Goal: Task Accomplishment & Management: Use online tool/utility

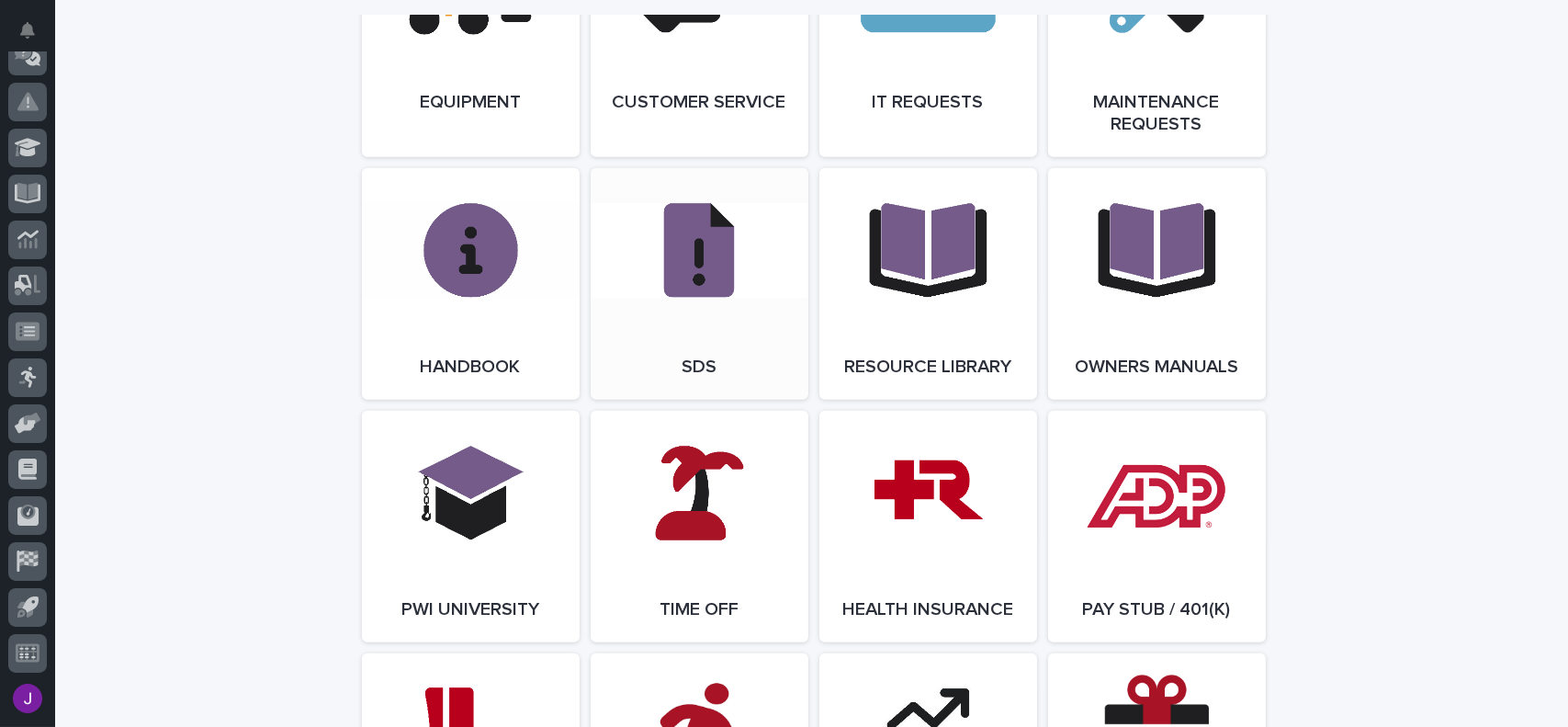
scroll to position [2286, 0]
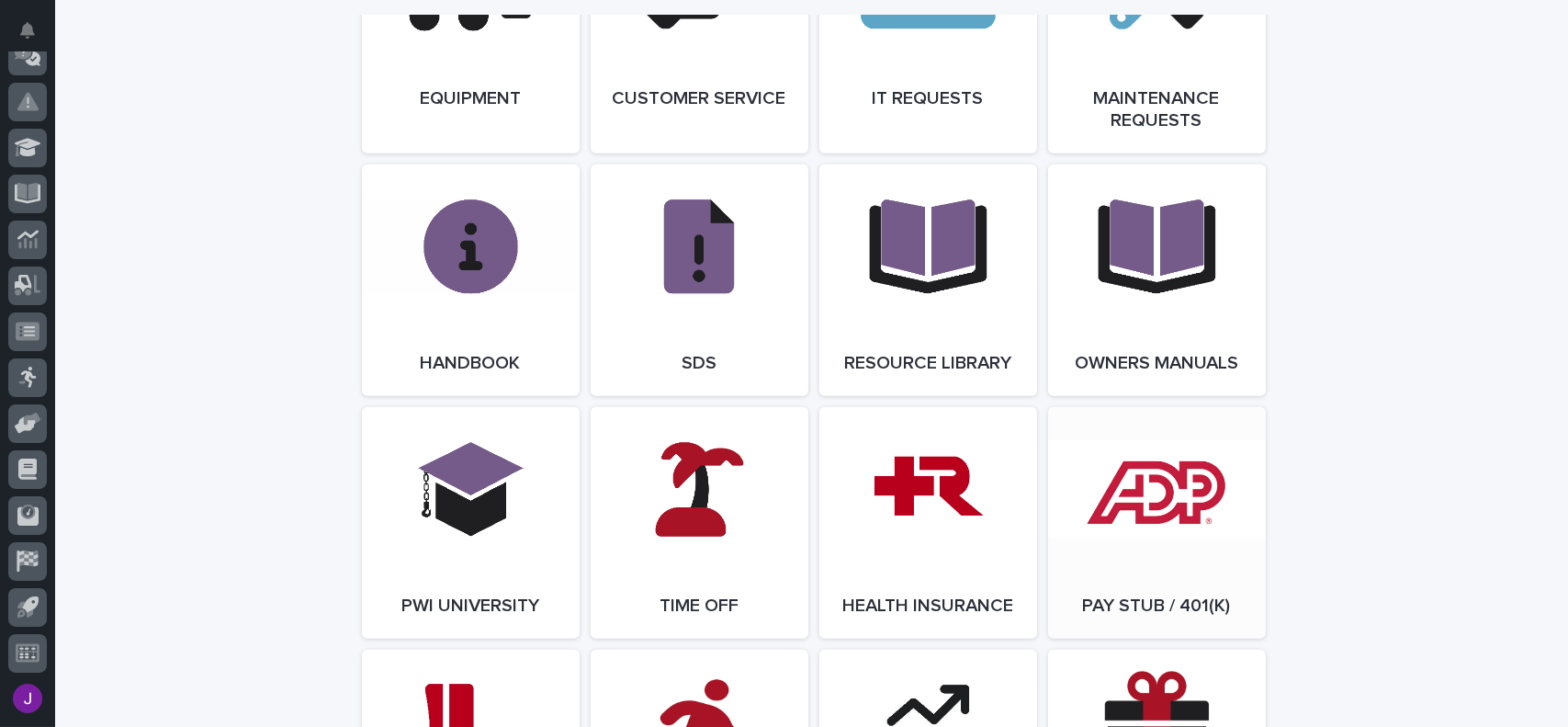
click at [1190, 499] on link "Open Link" at bounding box center [1157, 524] width 217 height 232
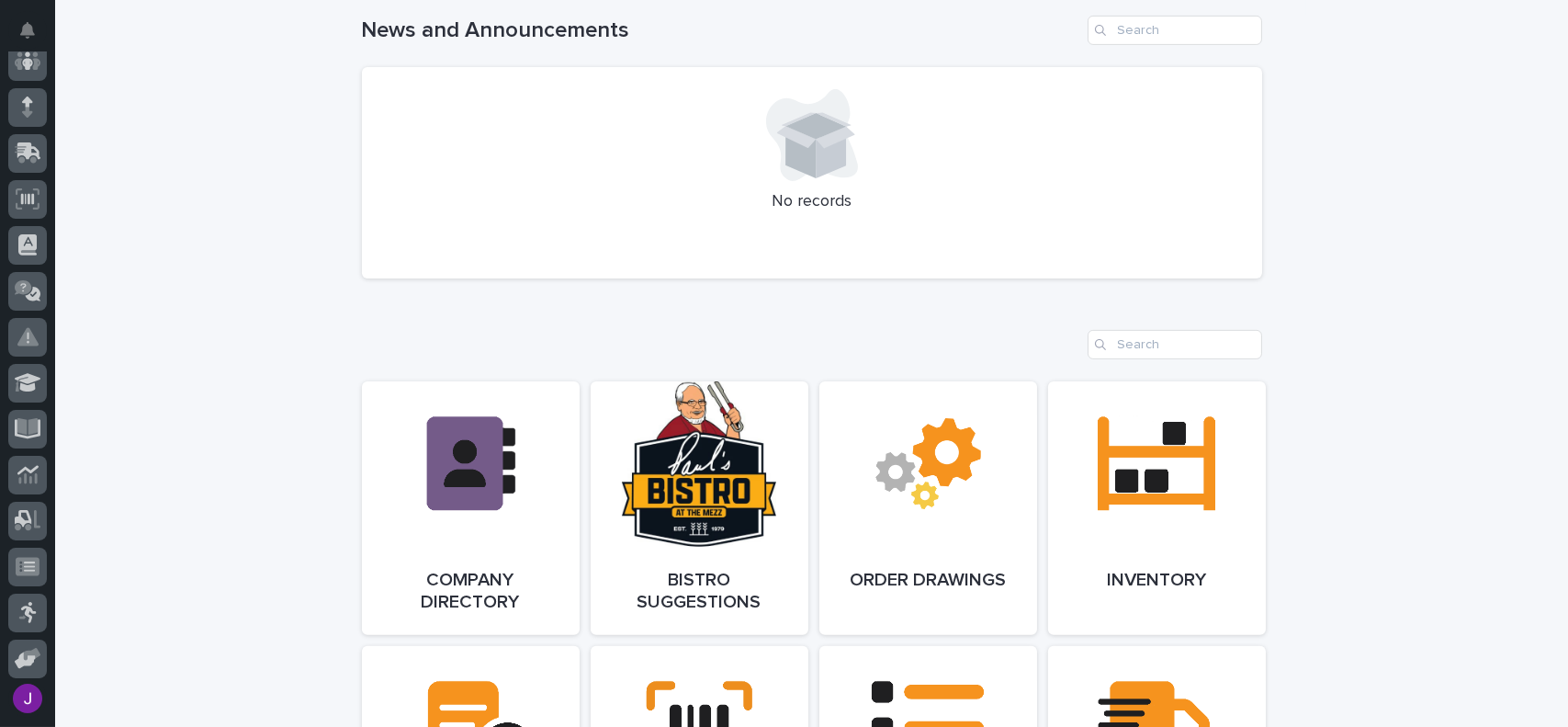
scroll to position [0, 0]
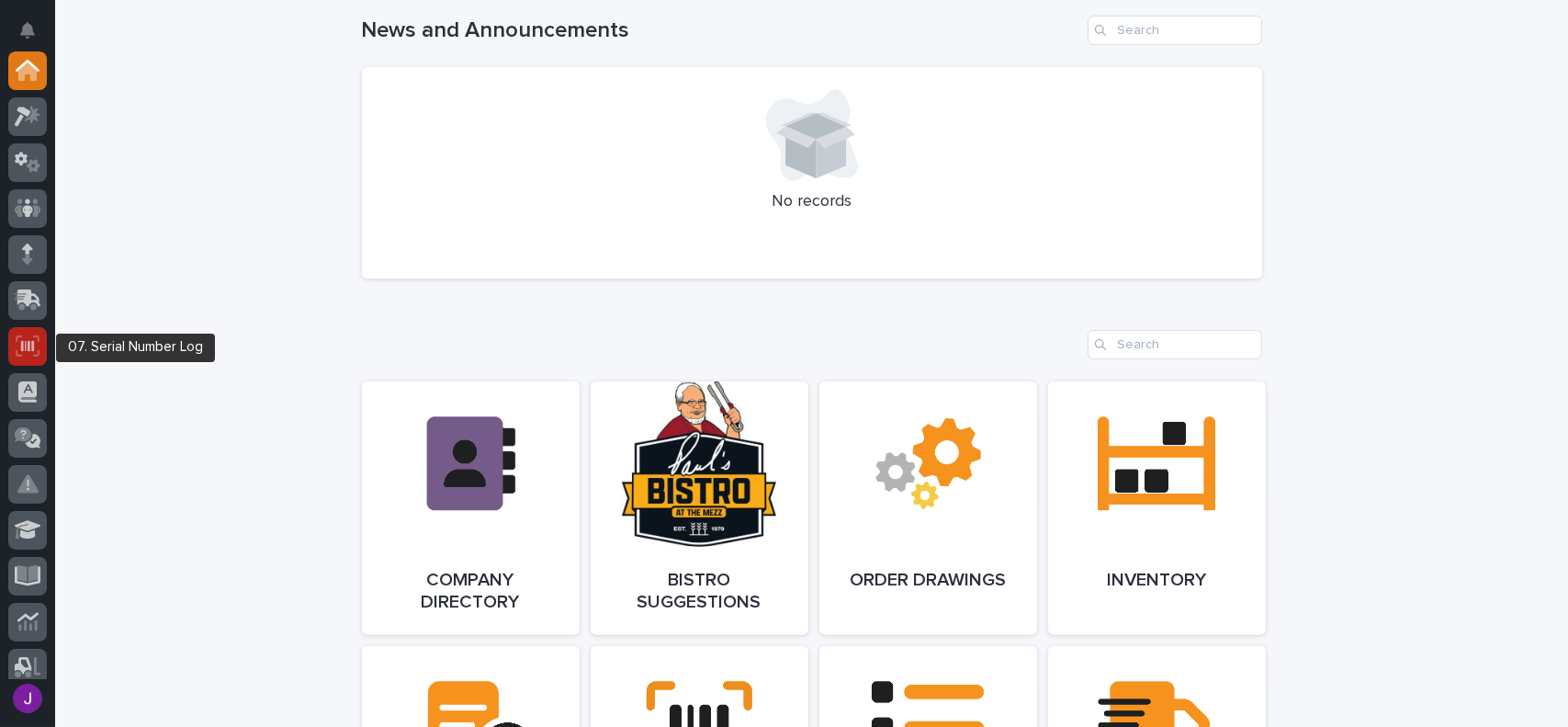
click at [34, 347] on icon at bounding box center [27, 346] width 24 height 21
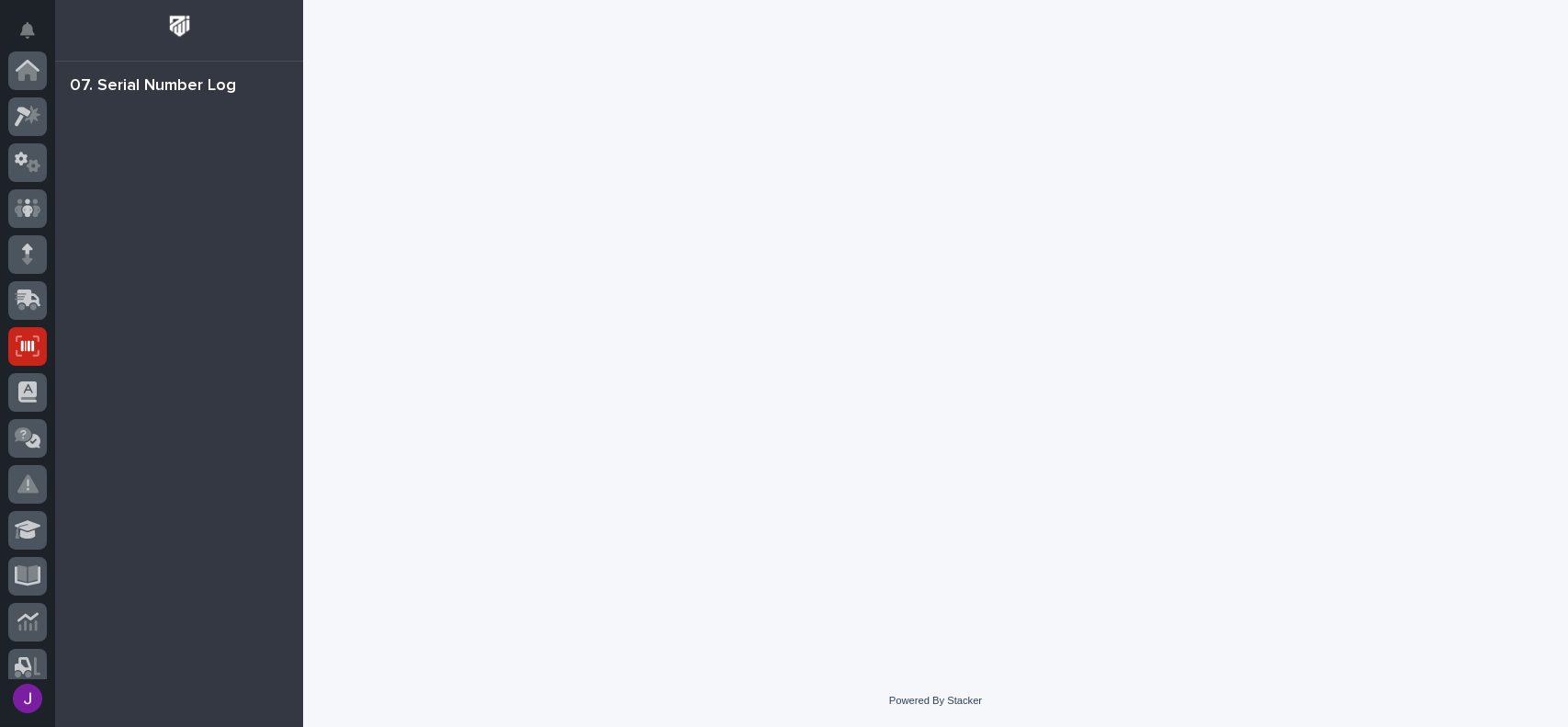
scroll to position [276, 0]
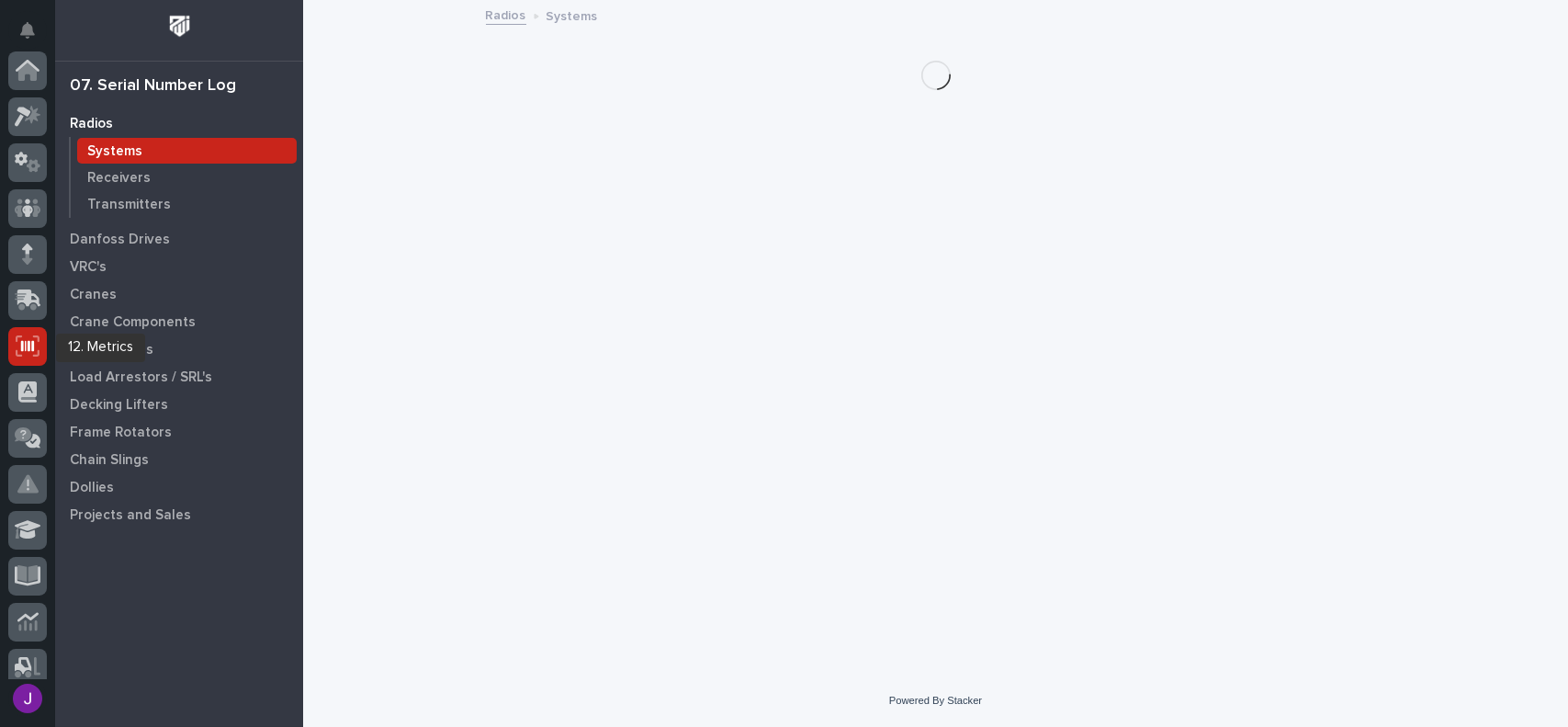
scroll to position [276, 0]
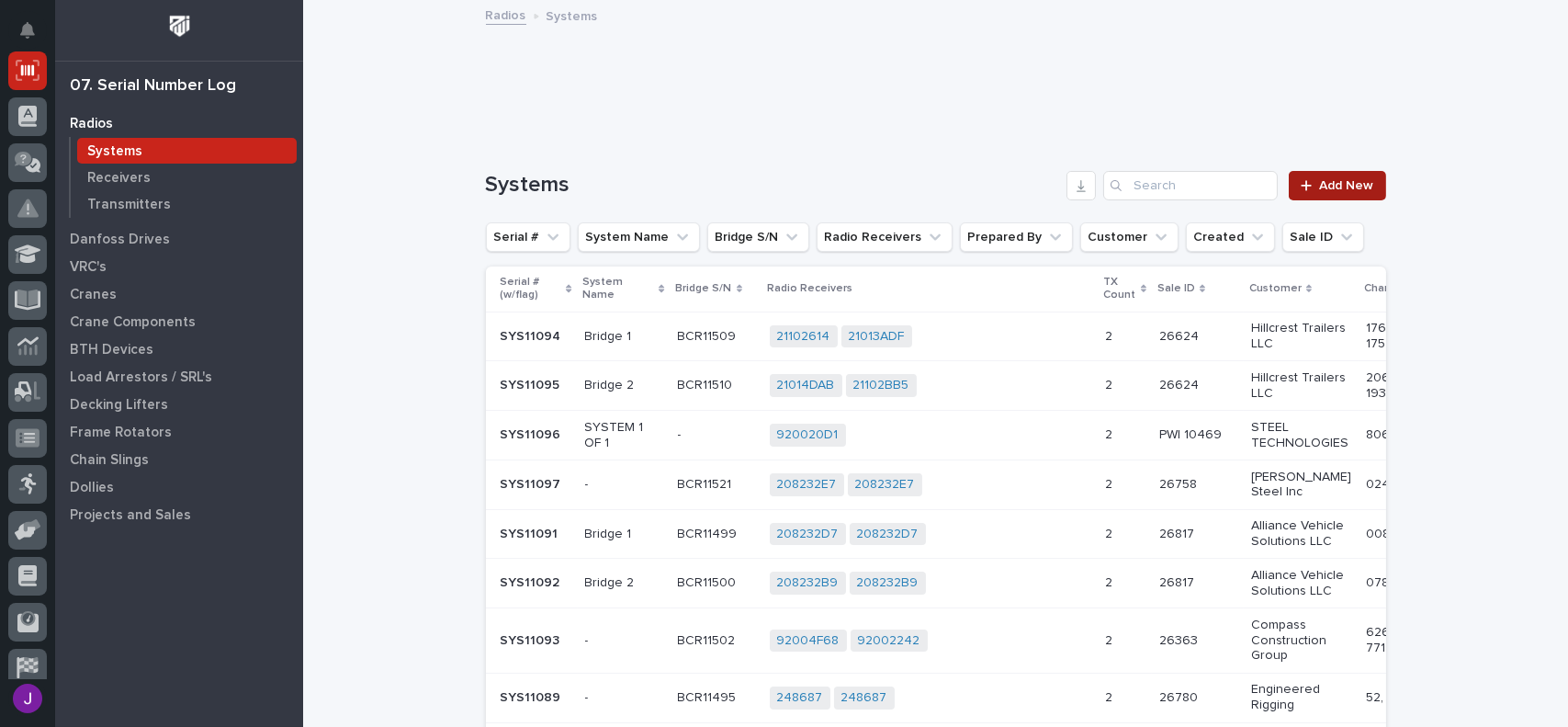
click at [1320, 182] on span "Add New" at bounding box center [1347, 186] width 54 height 13
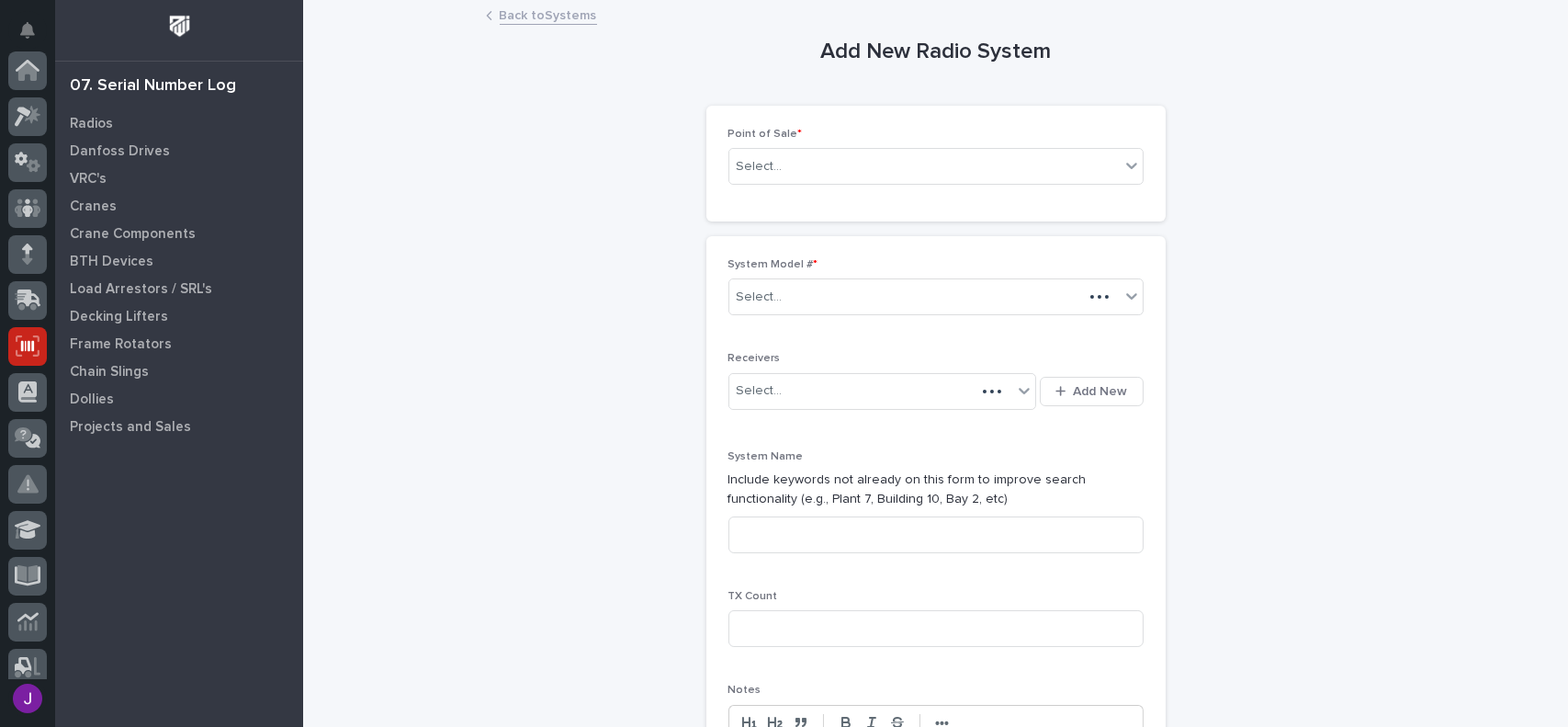
scroll to position [276, 0]
click at [784, 164] on div "Select..." at bounding box center [924, 167] width 390 height 30
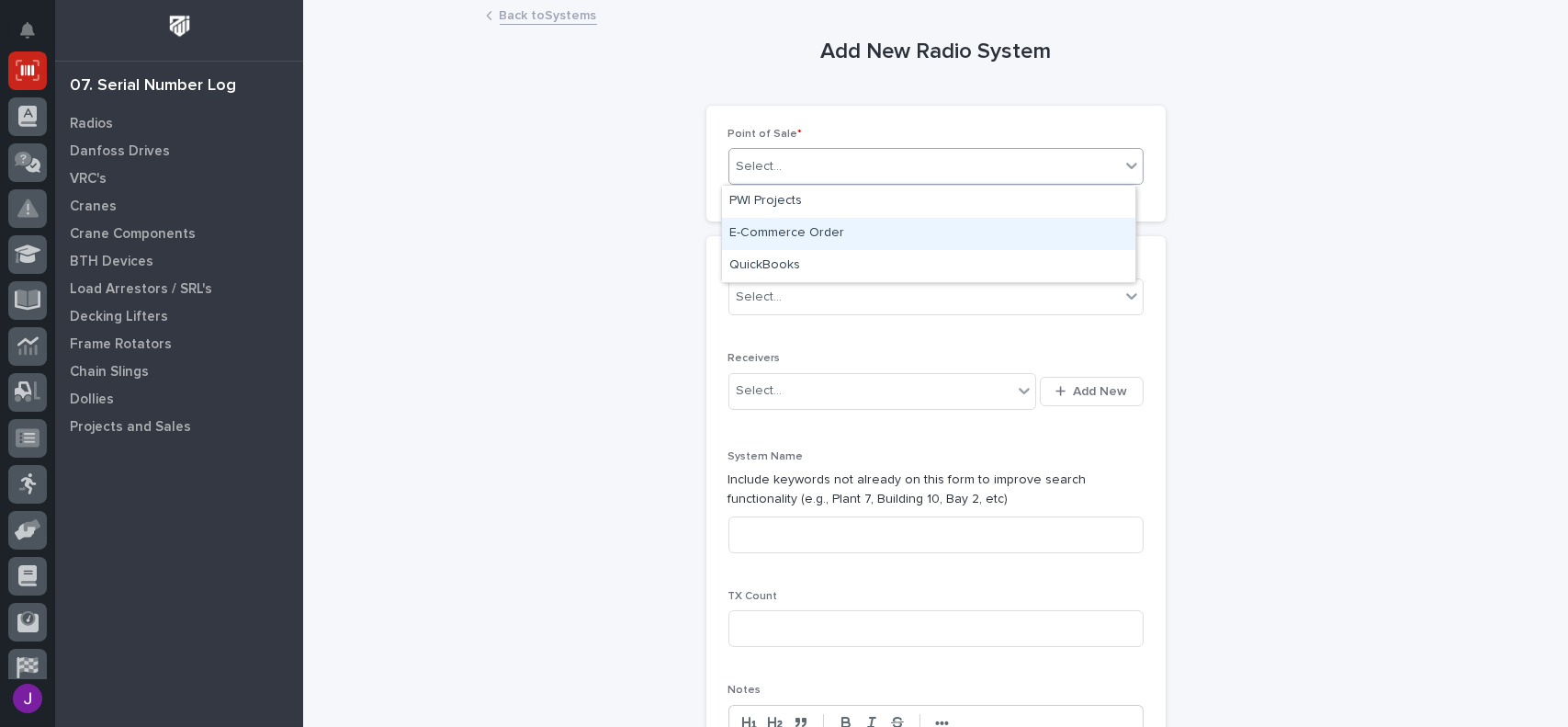
click at [796, 239] on div "E-Commerce Order" at bounding box center [928, 234] width 413 height 32
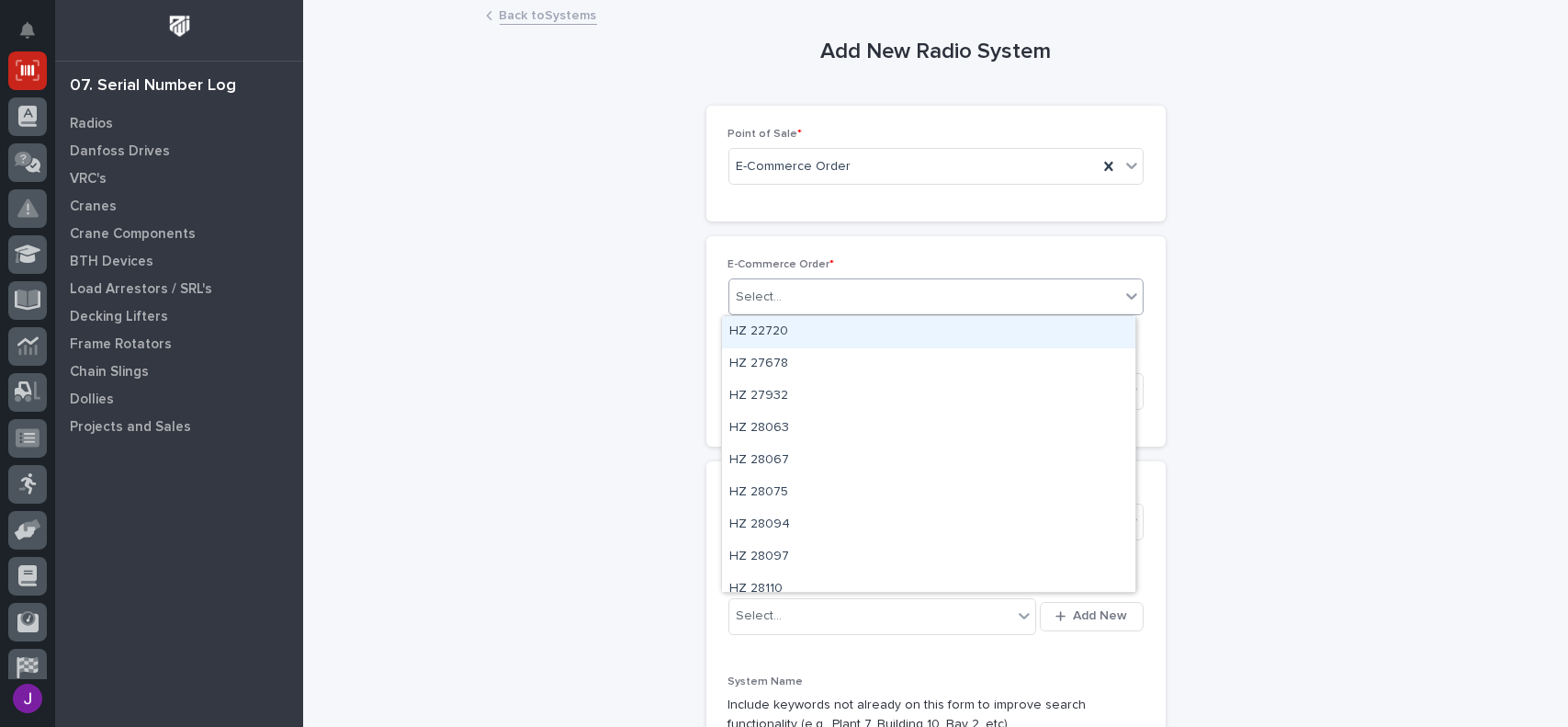
click at [766, 297] on div "Select..." at bounding box center [760, 297] width 46 height 19
type input "*****"
click at [774, 338] on div "PWI 10475" at bounding box center [928, 333] width 413 height 32
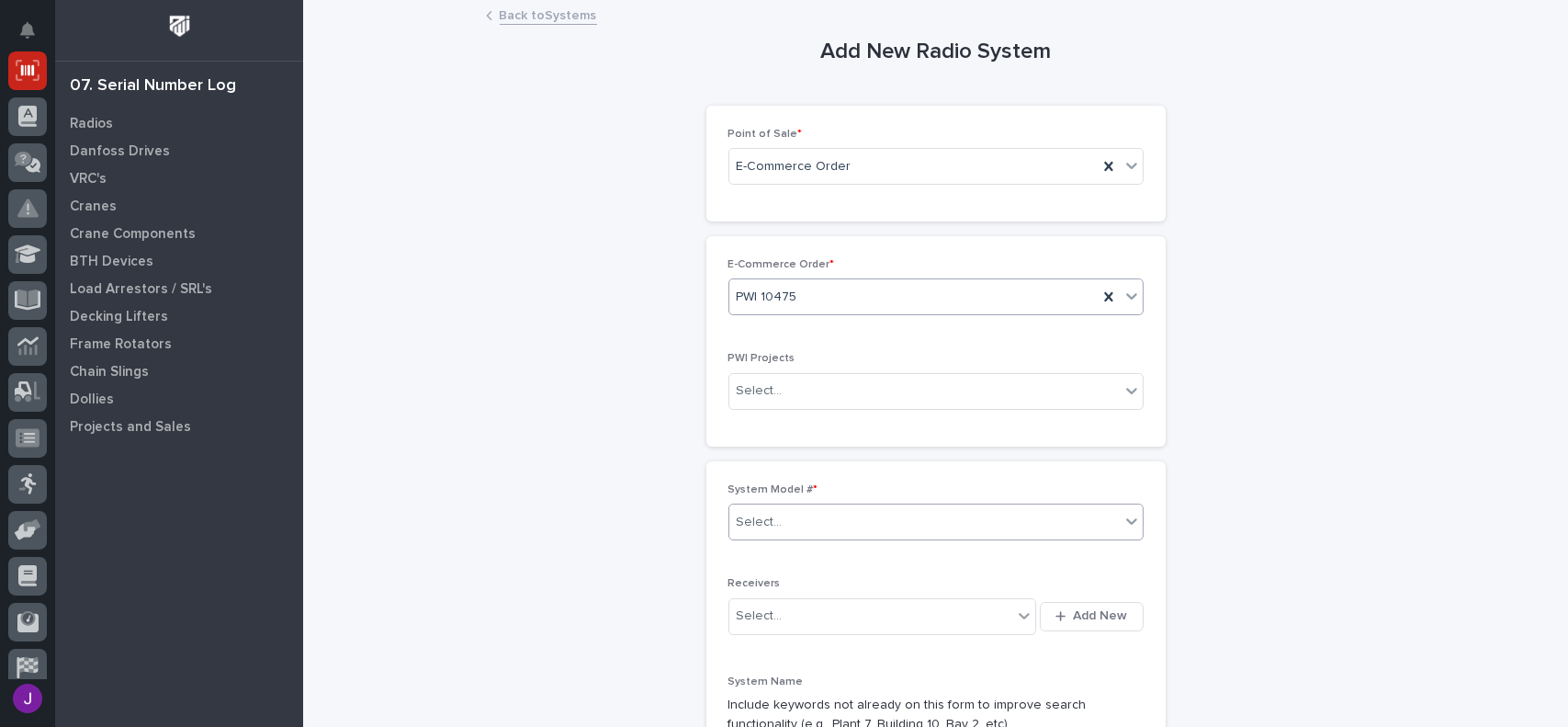
click at [769, 521] on div "Select..." at bounding box center [760, 523] width 46 height 19
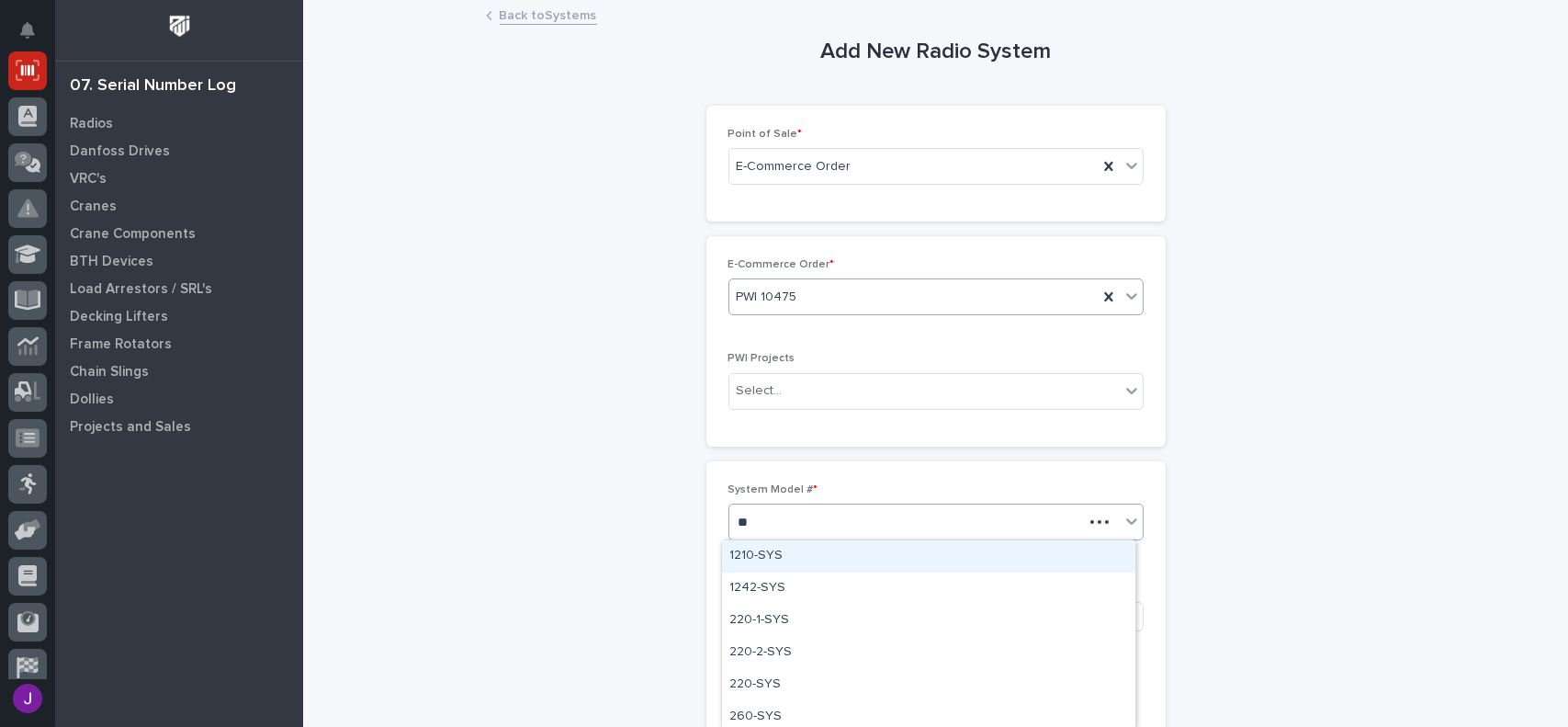
type input "***"
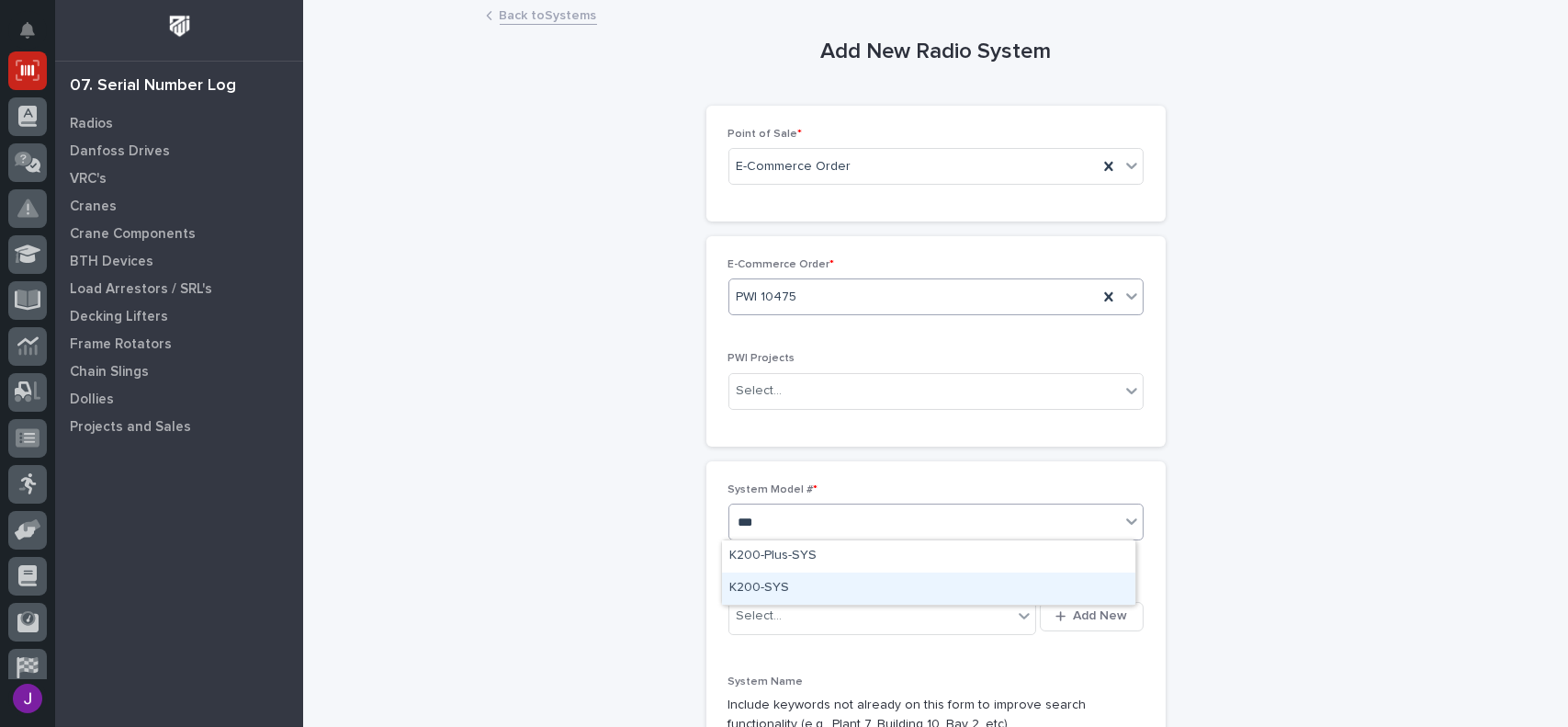
click at [779, 584] on div "K200-SYS" at bounding box center [928, 589] width 413 height 32
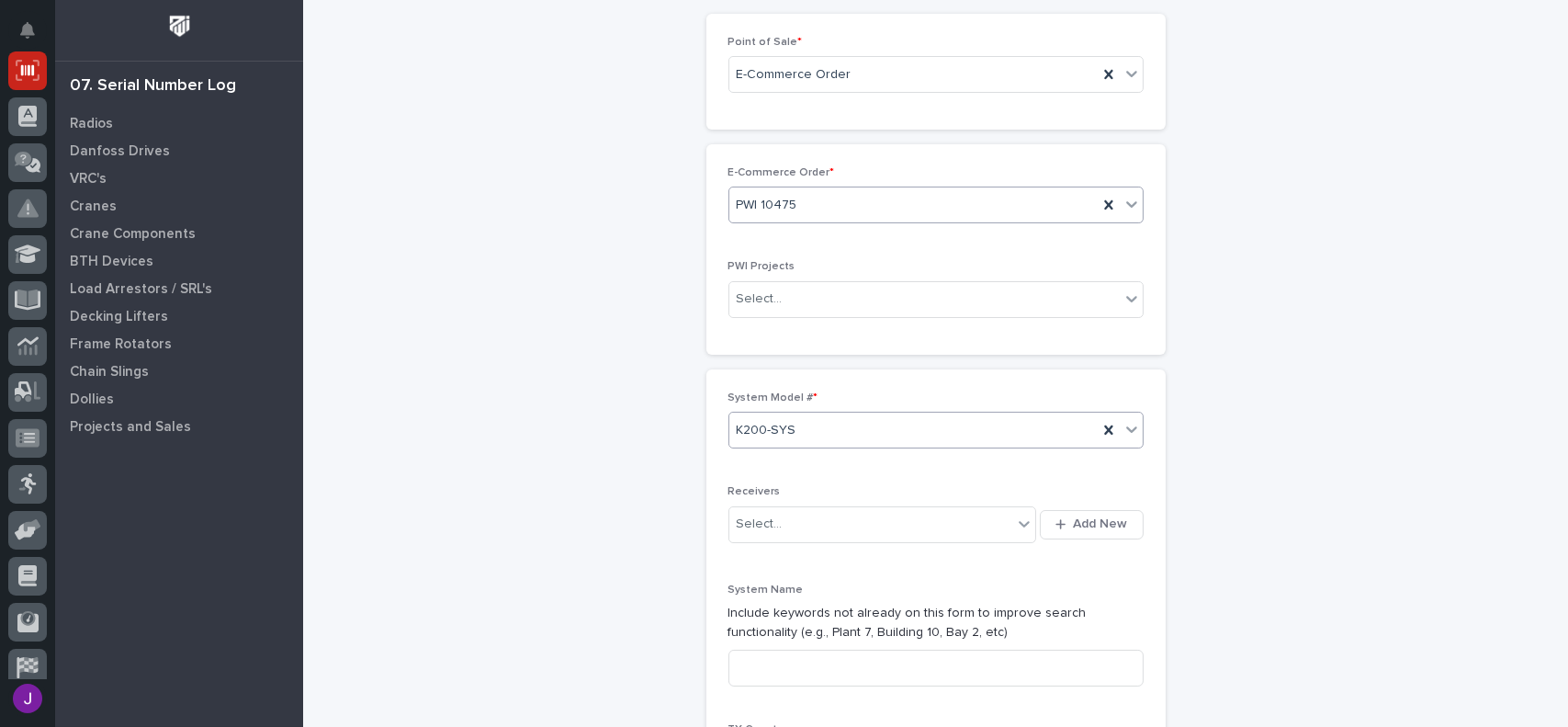
scroll to position [183, 0]
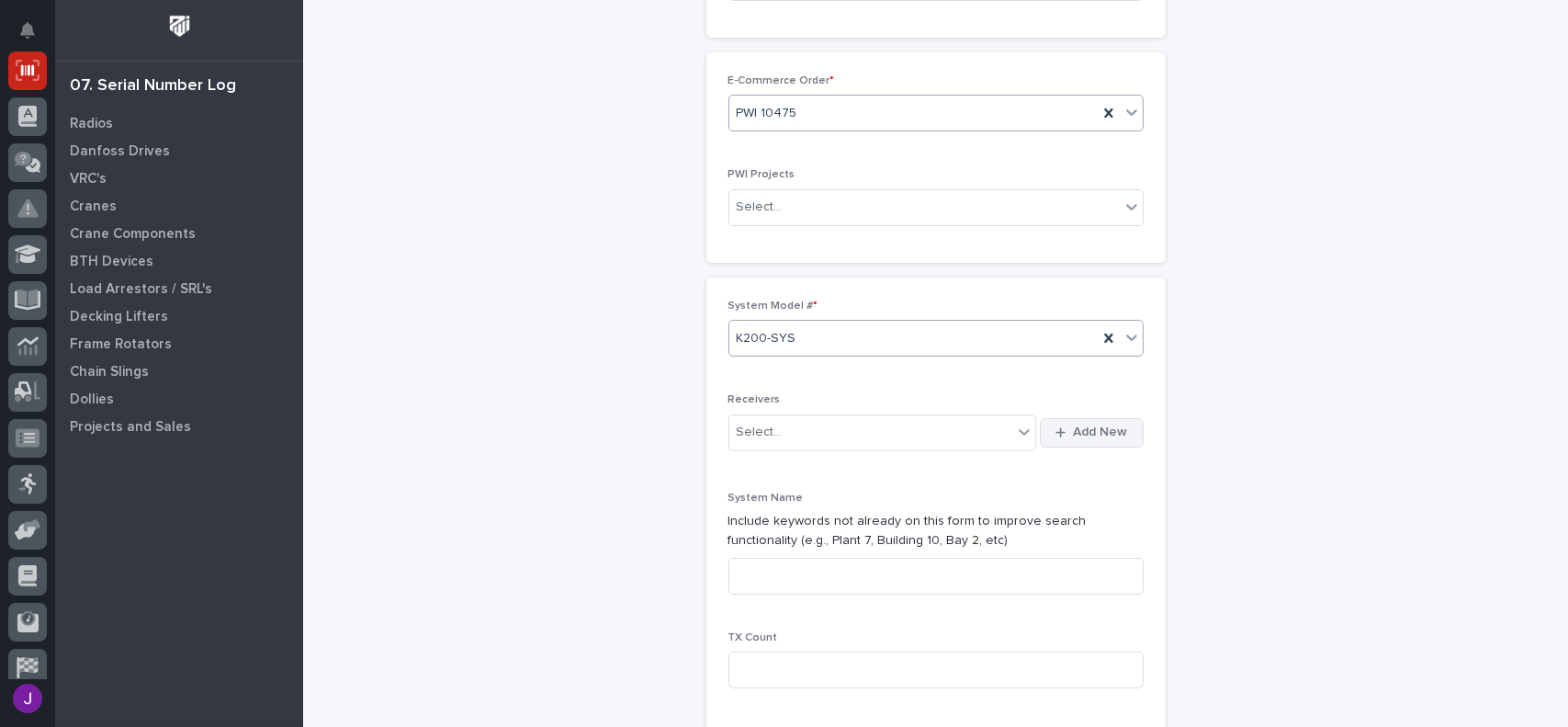
click at [1105, 434] on span "Add New" at bounding box center [1101, 431] width 54 height 16
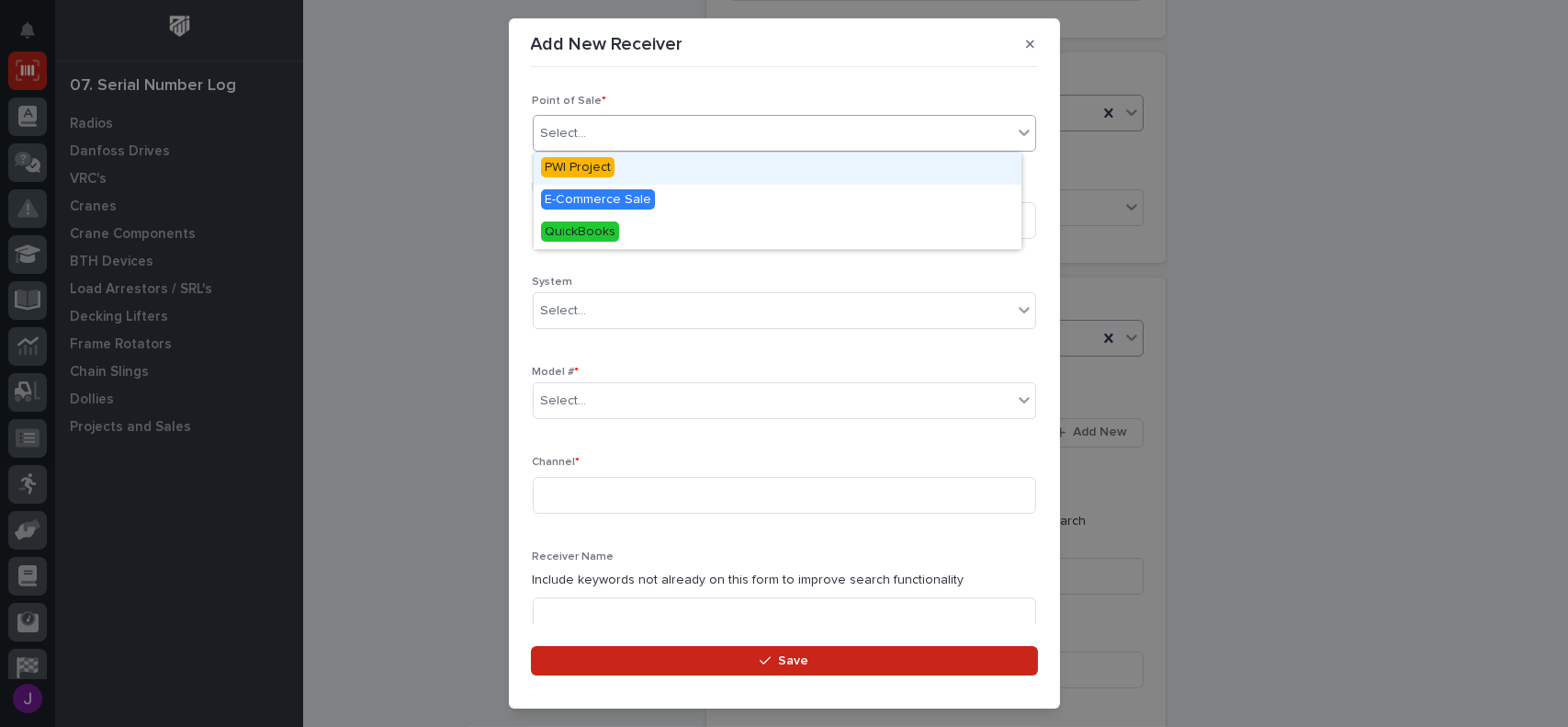
click at [602, 126] on div "Select..." at bounding box center [773, 134] width 479 height 30
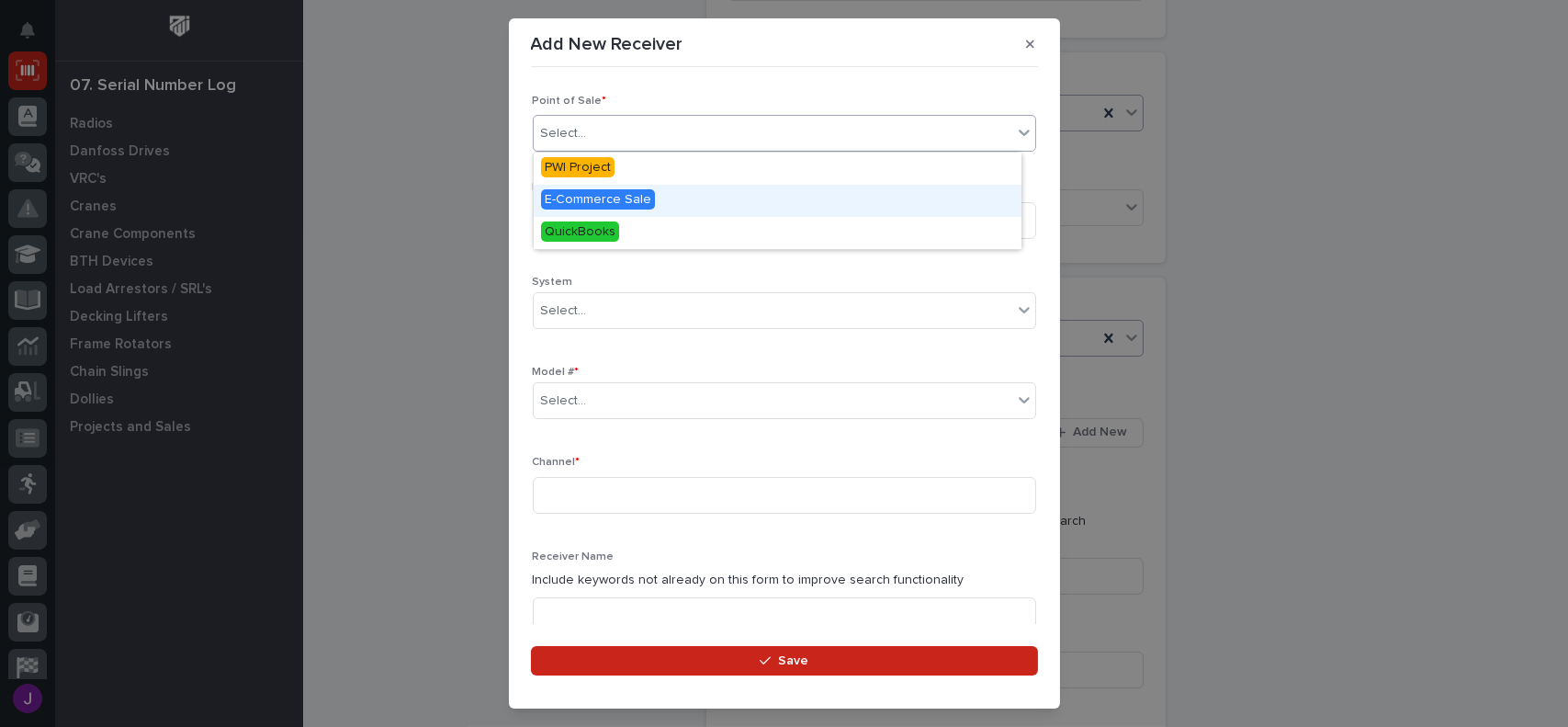
click at [615, 201] on span "E-Commerce Sale" at bounding box center [598, 199] width 114 height 20
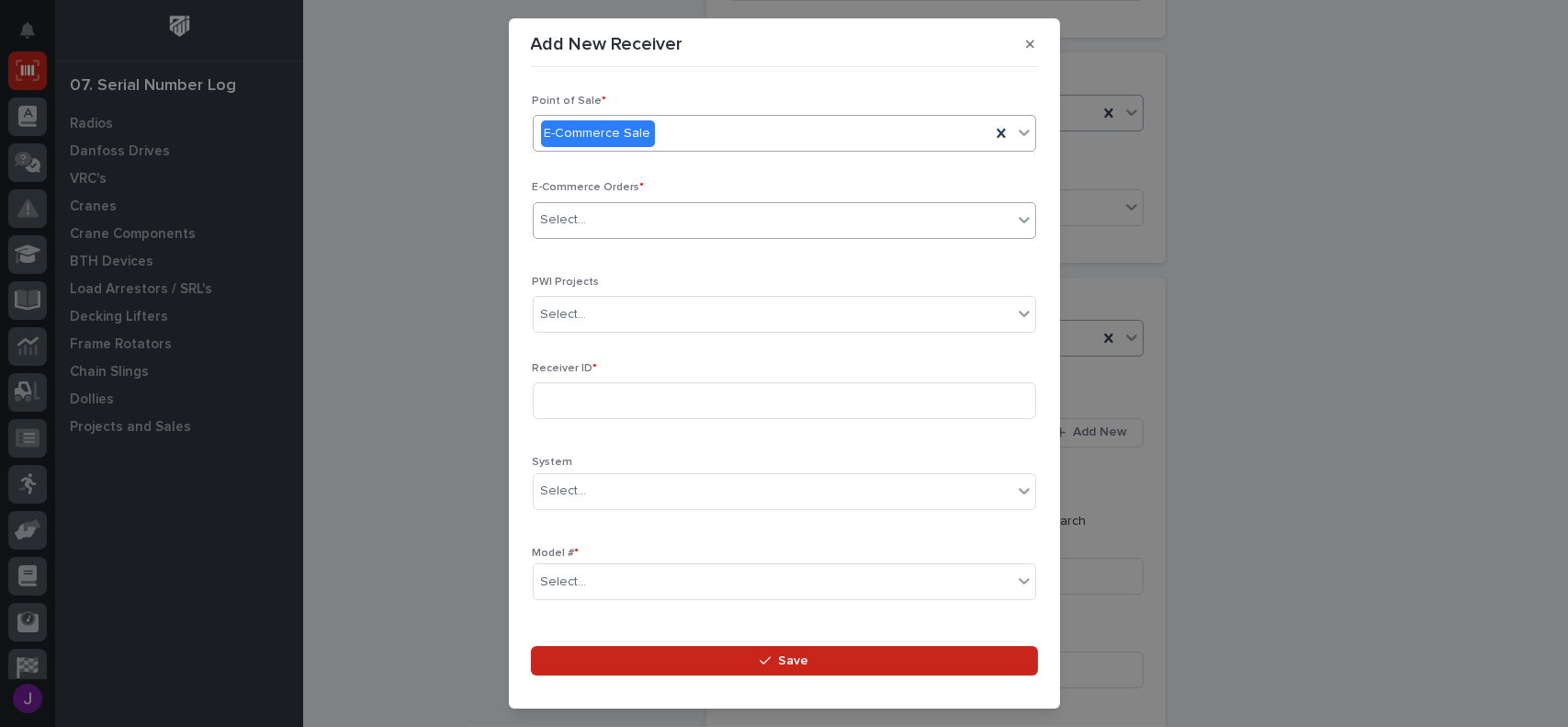
click at [601, 221] on div "Select..." at bounding box center [773, 220] width 479 height 30
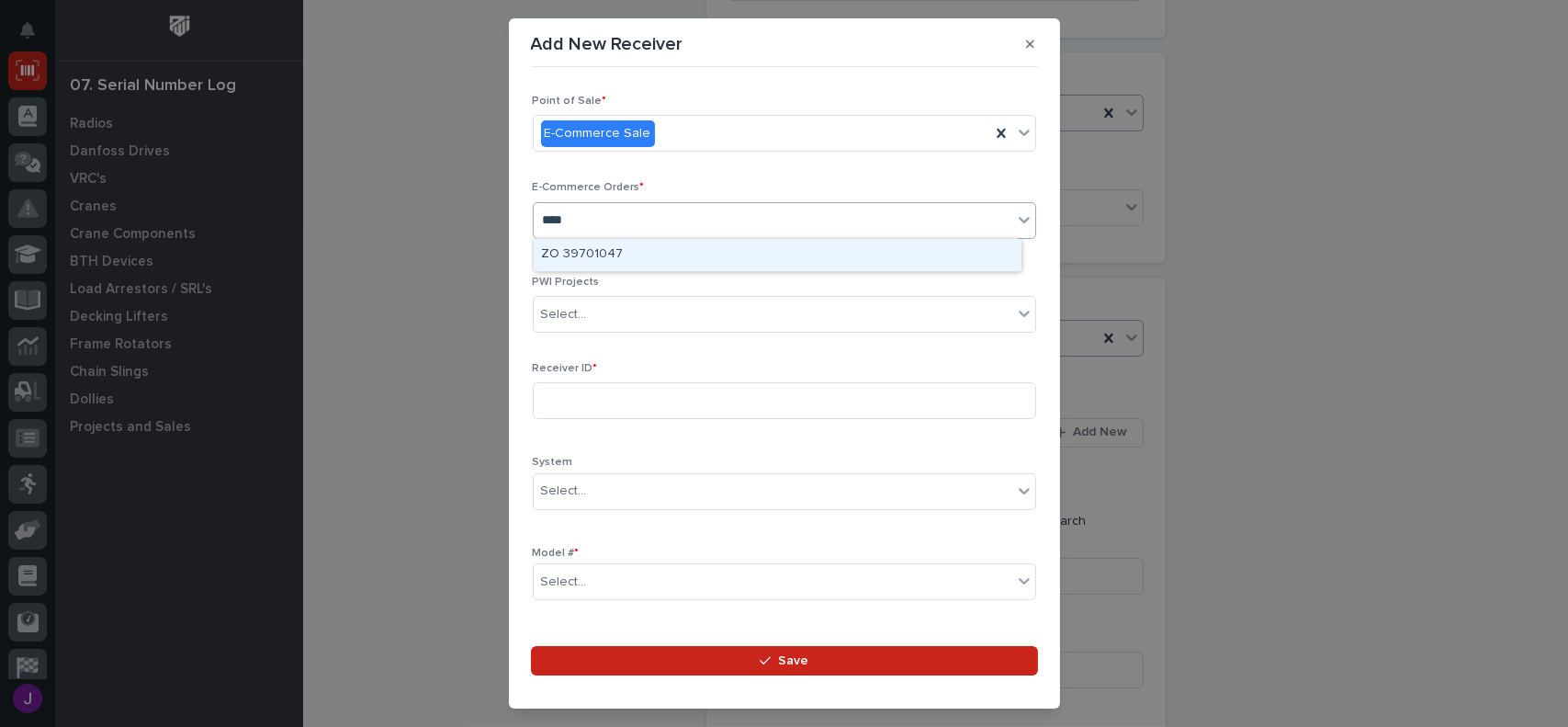
type input "*****"
click at [602, 249] on div "PWI 10475" at bounding box center [778, 255] width 488 height 32
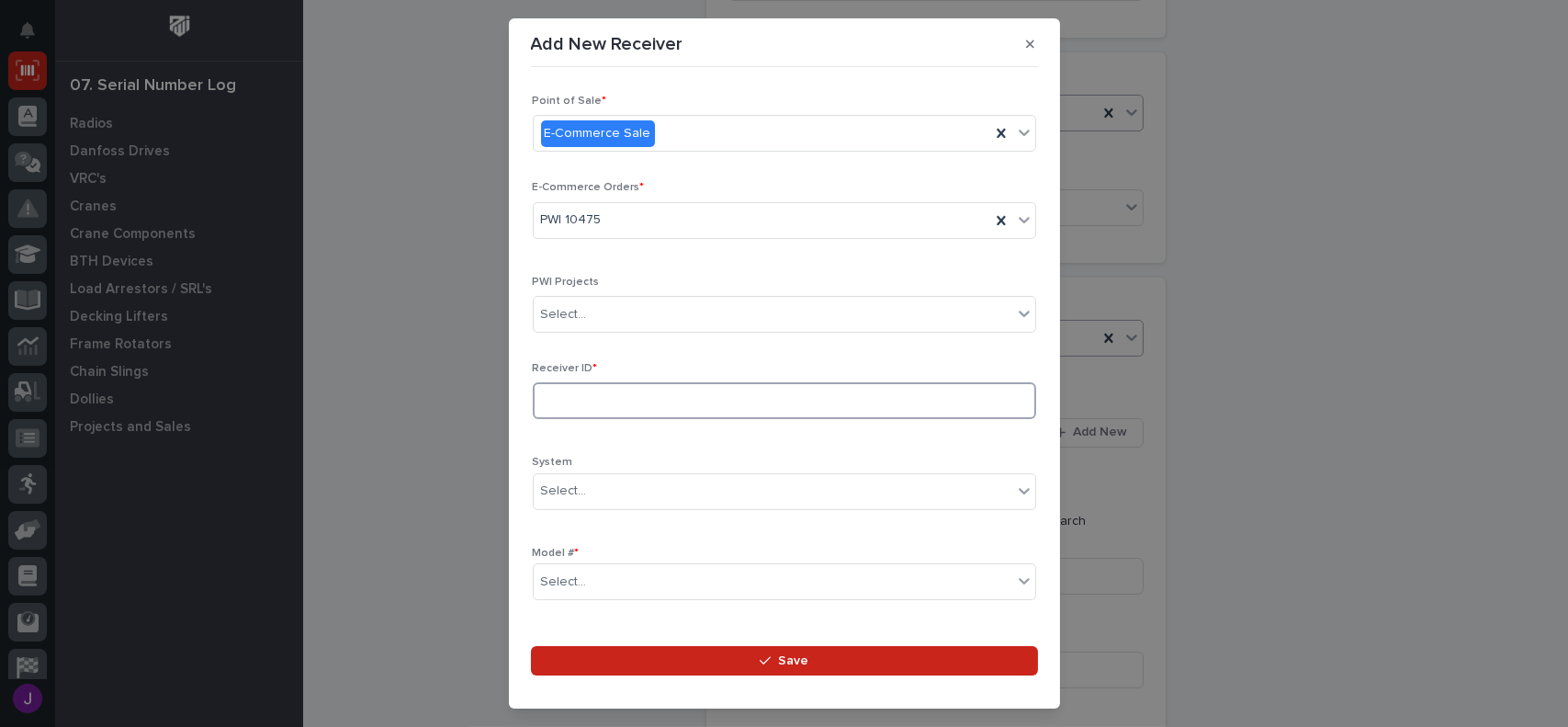
click at [583, 388] on input at bounding box center [784, 400] width 503 height 37
type input "211006C5"
click at [581, 485] on div "Select..." at bounding box center [564, 491] width 46 height 19
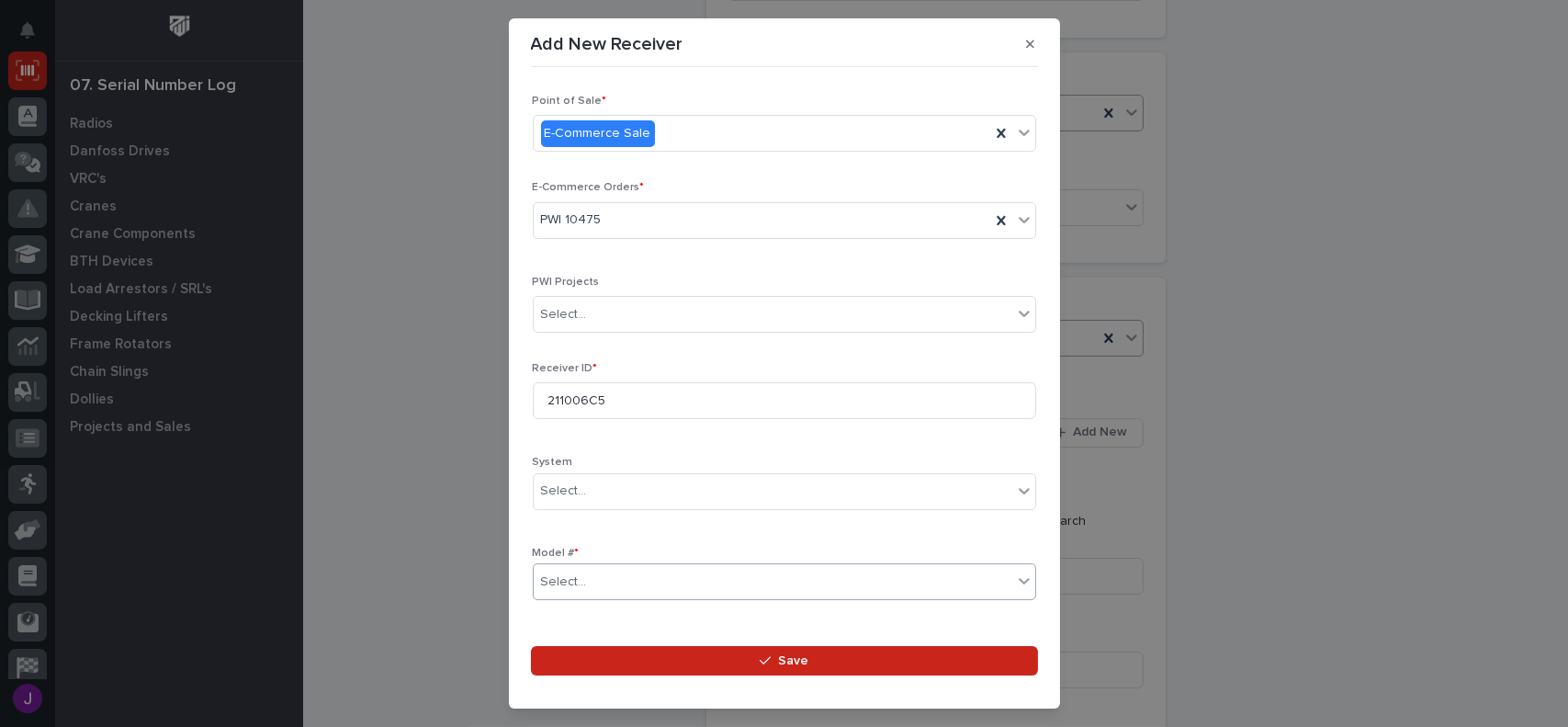
click at [600, 576] on div "Select..." at bounding box center [773, 583] width 479 height 30
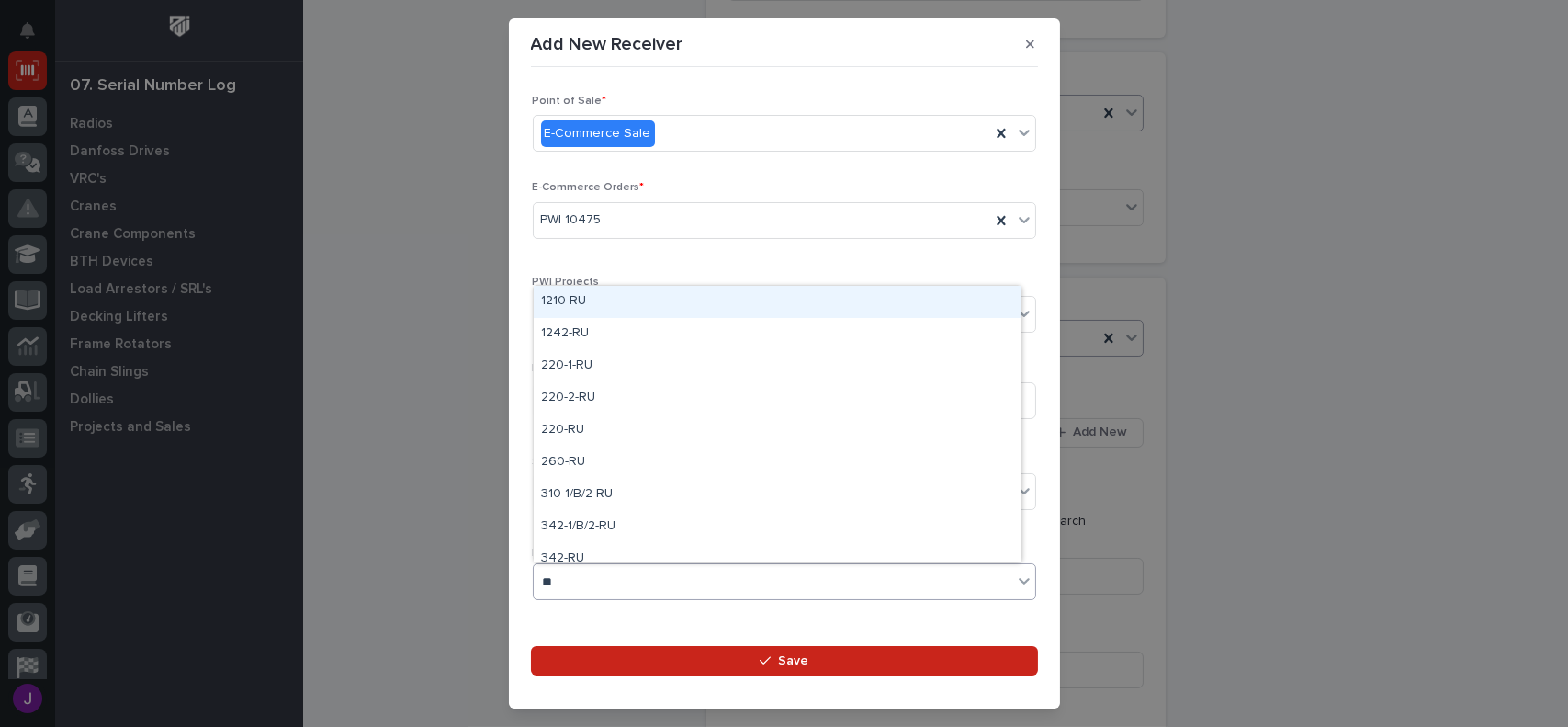
type input "***"
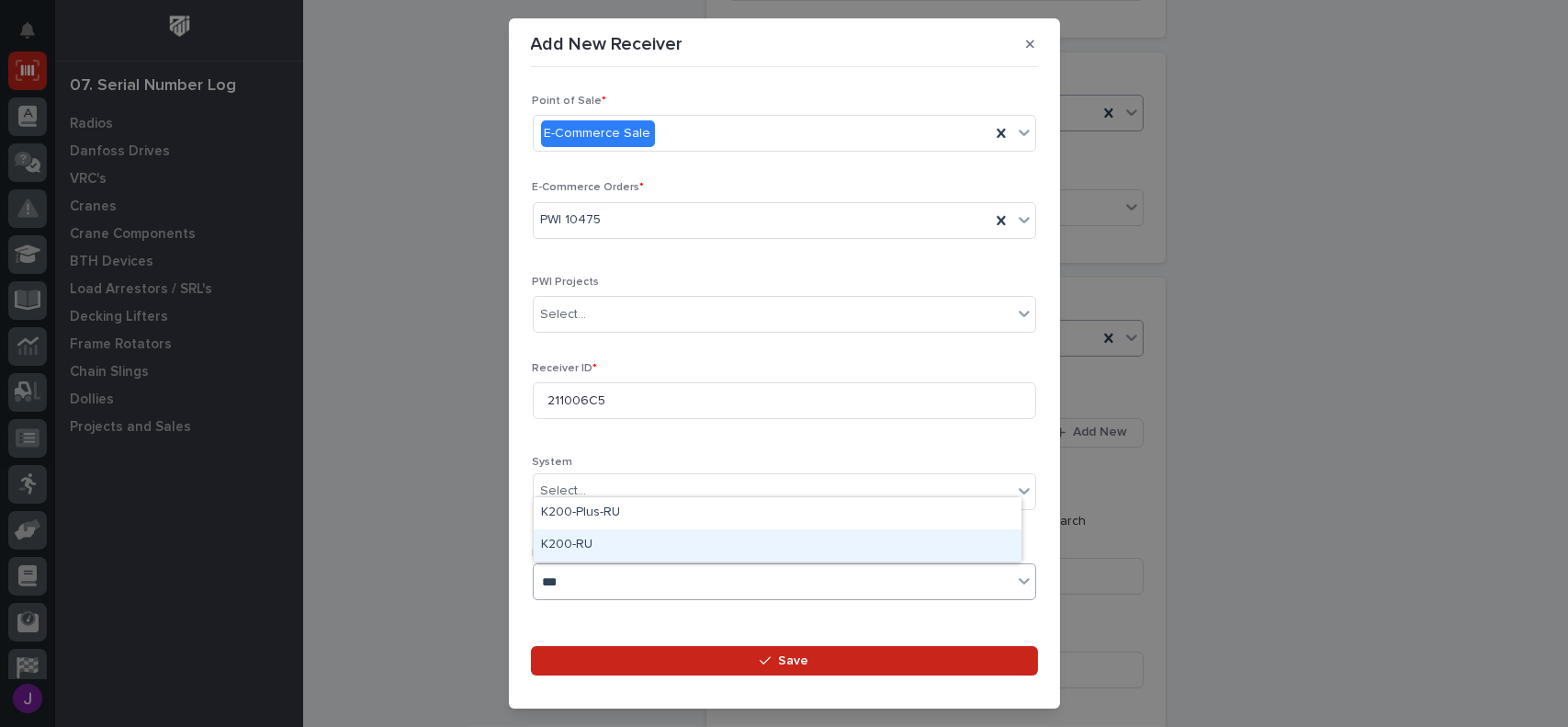
click at [596, 551] on div "K200-RU" at bounding box center [778, 545] width 488 height 32
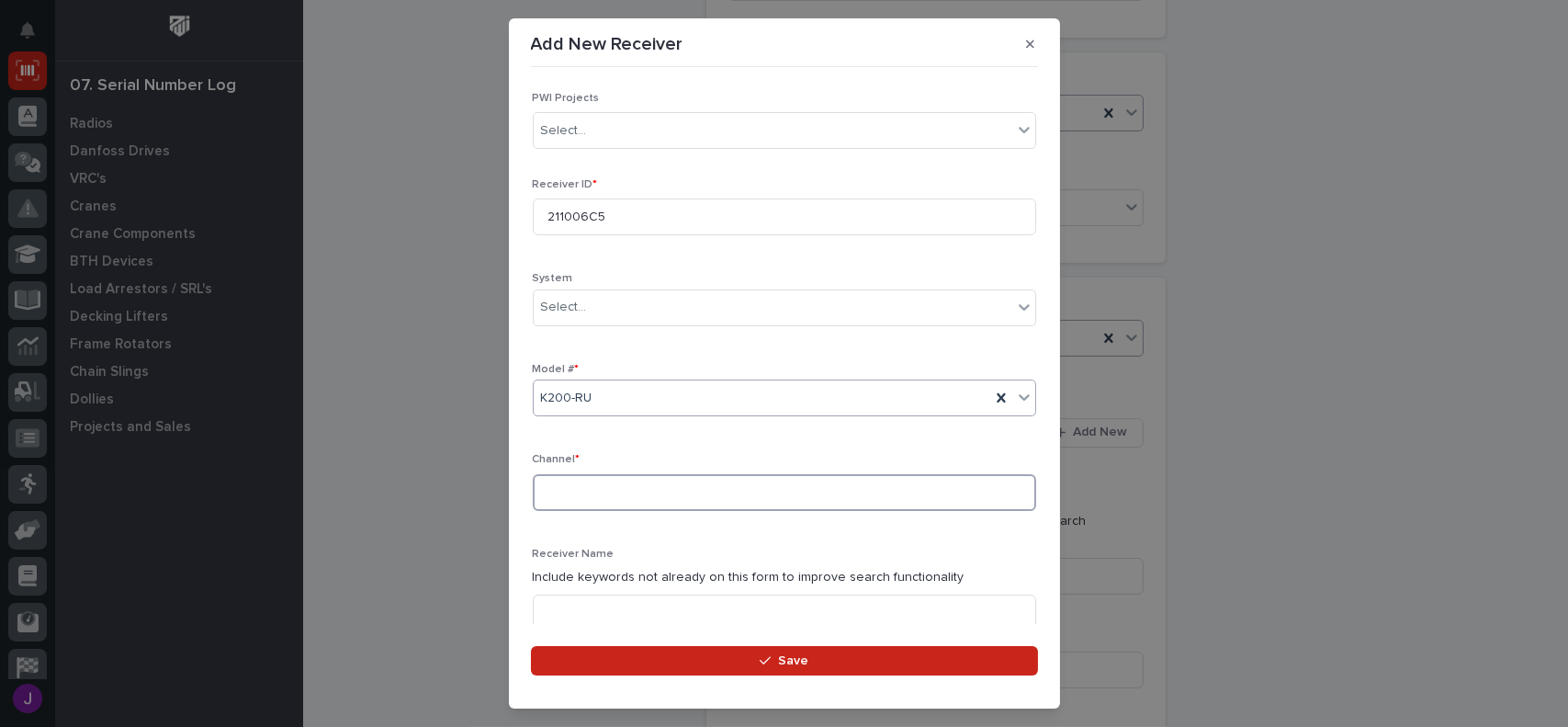
click at [584, 491] on input at bounding box center [784, 492] width 503 height 37
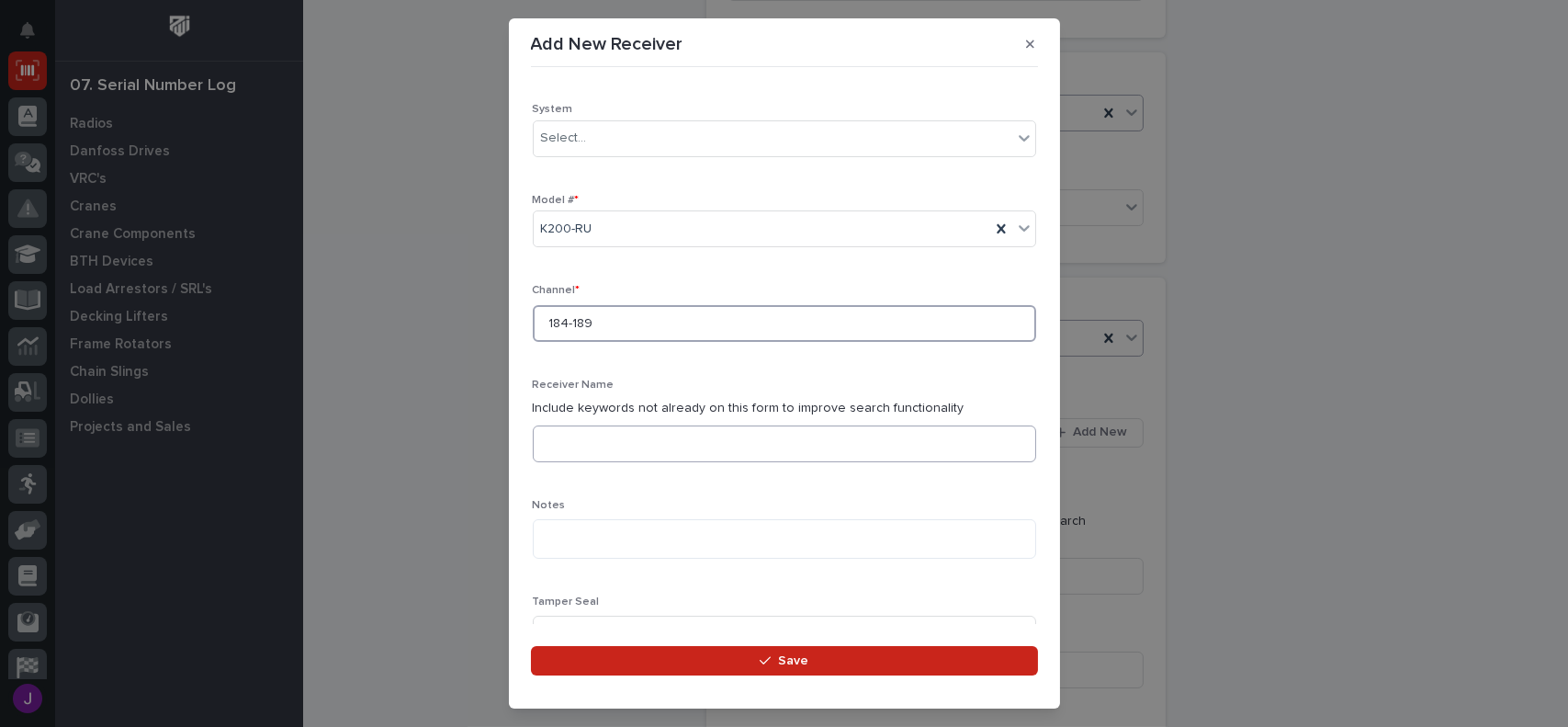
scroll to position [368, 0]
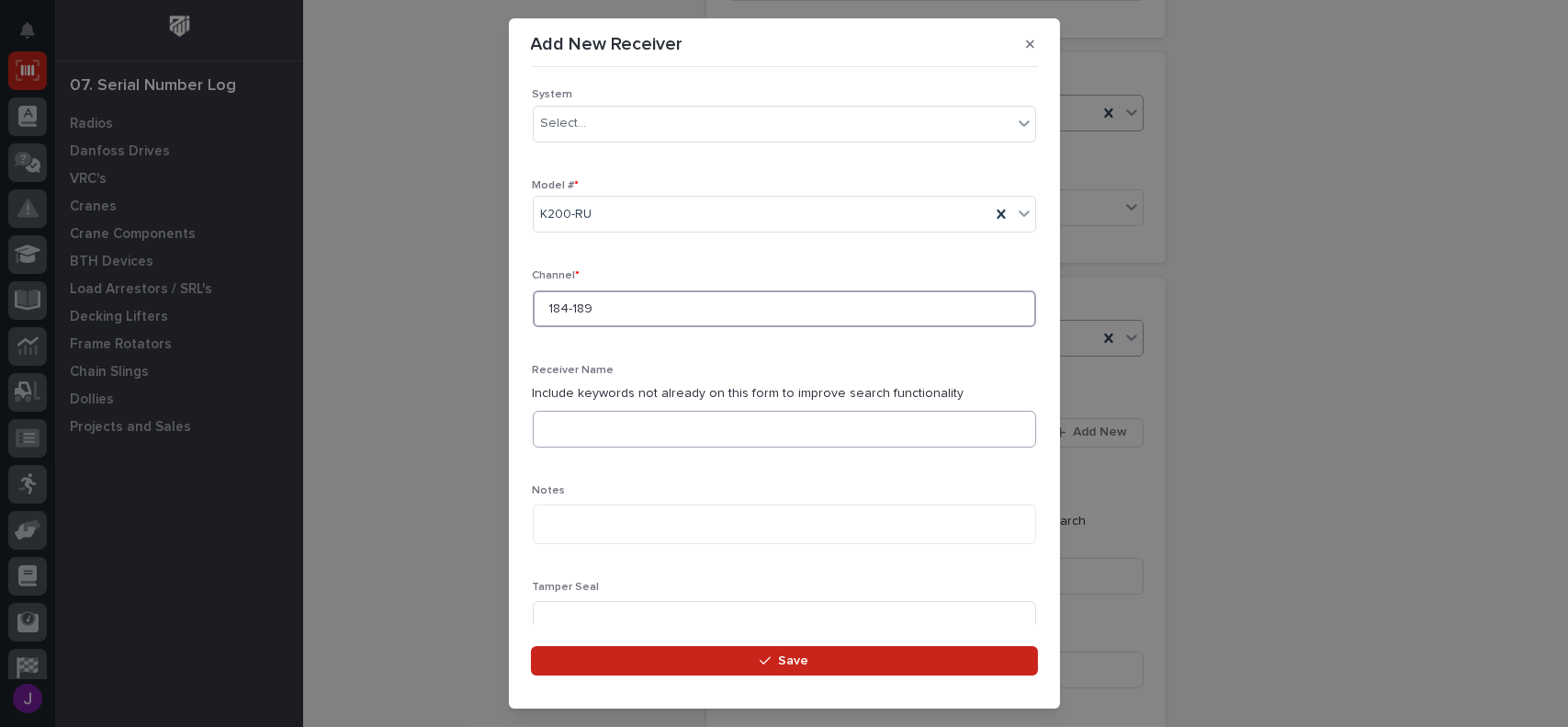
type input "184-189"
click at [597, 440] on input at bounding box center [784, 429] width 503 height 37
click at [615, 426] on input "SYSTEM [DEMOGRAPHIC_DATA] 1" at bounding box center [784, 429] width 503 height 37
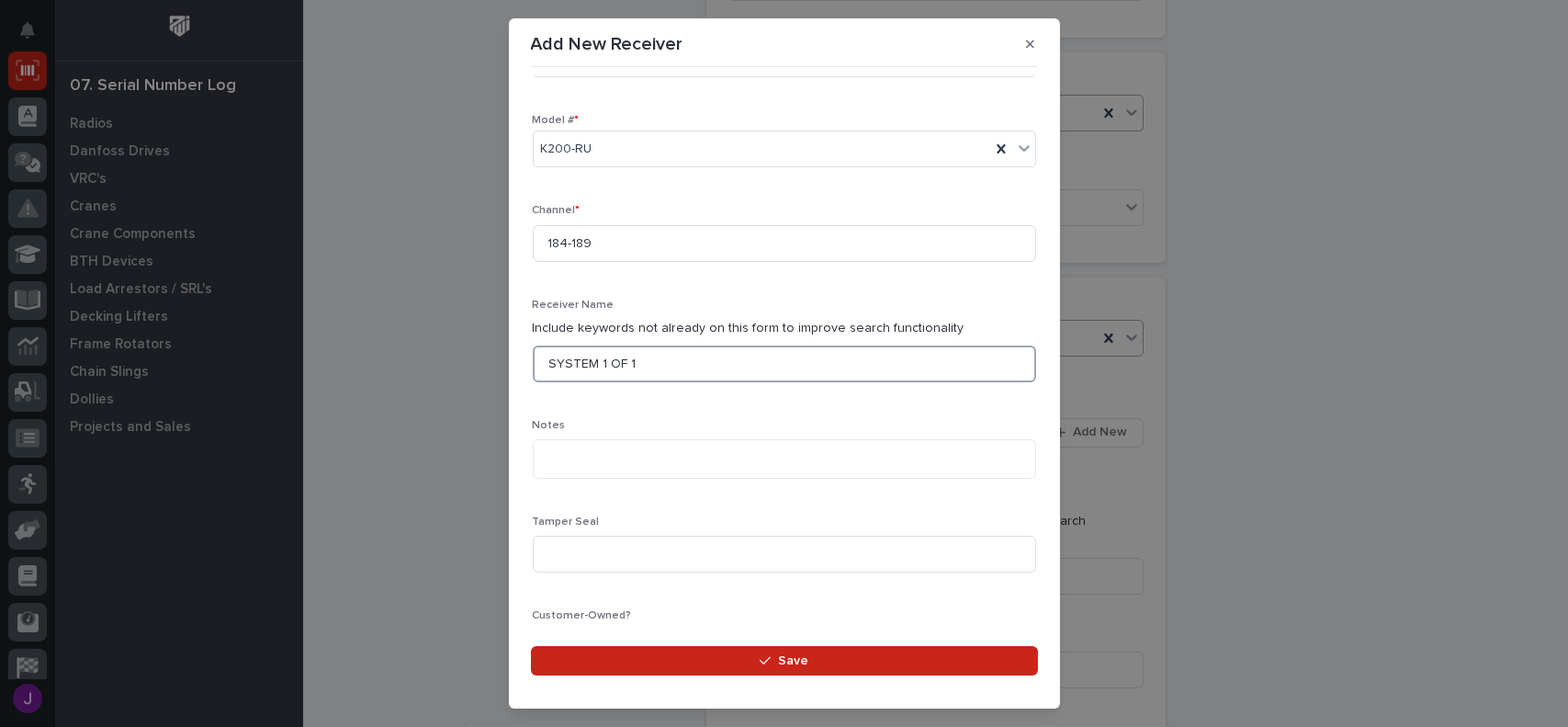
scroll to position [460, 0]
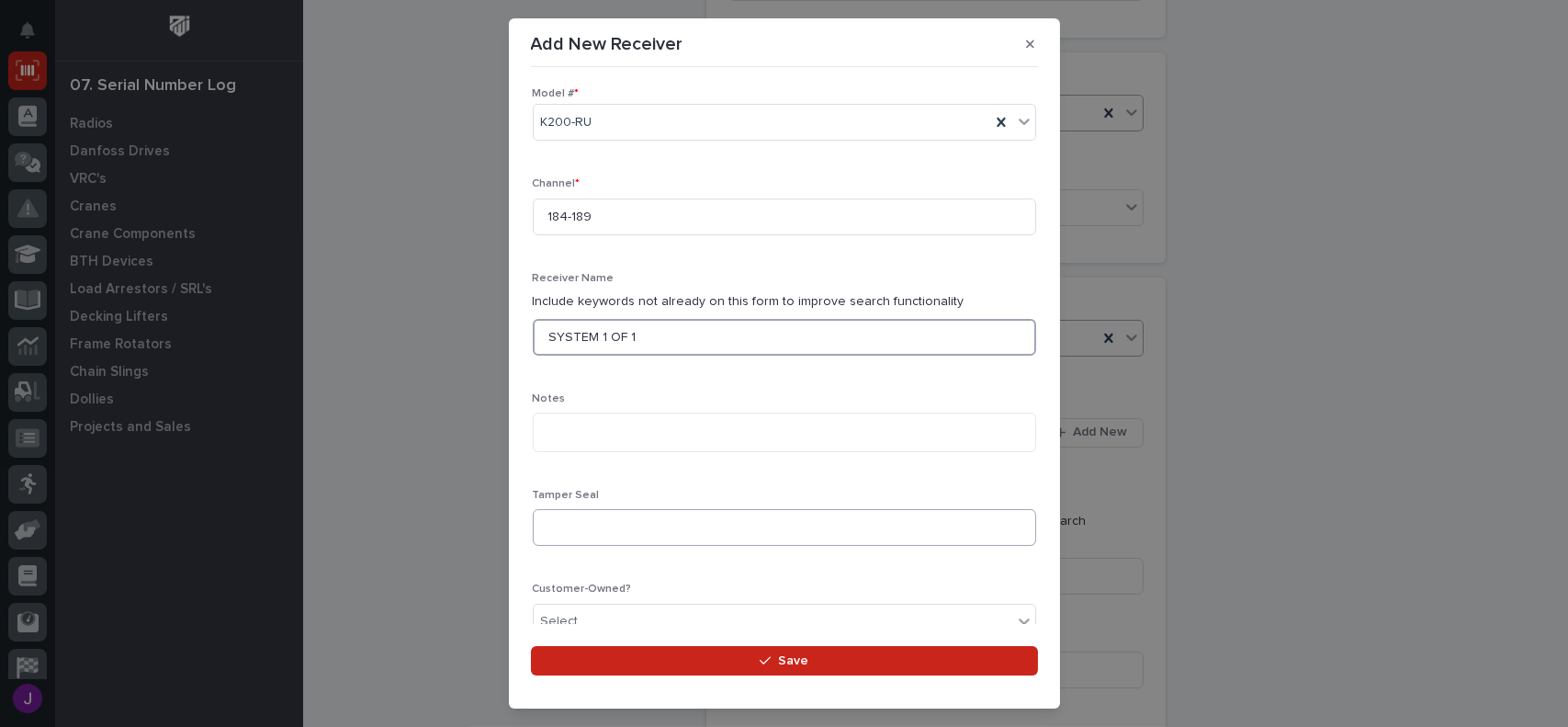
type input "SYSTEM 1 OF 1"
click at [568, 528] on input at bounding box center [784, 527] width 503 height 37
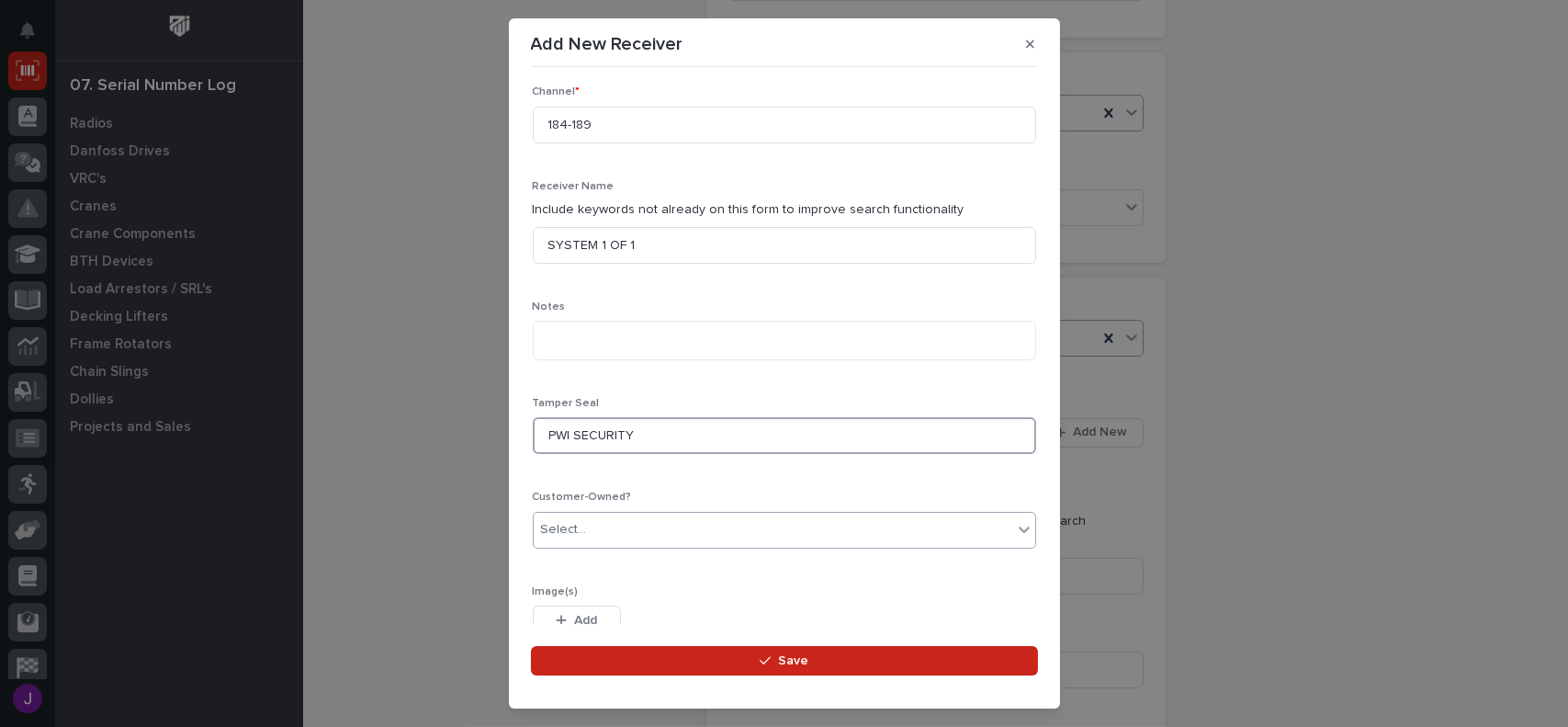
type input "PWI SECURITY"
click at [586, 541] on div "Select..." at bounding box center [773, 530] width 479 height 30
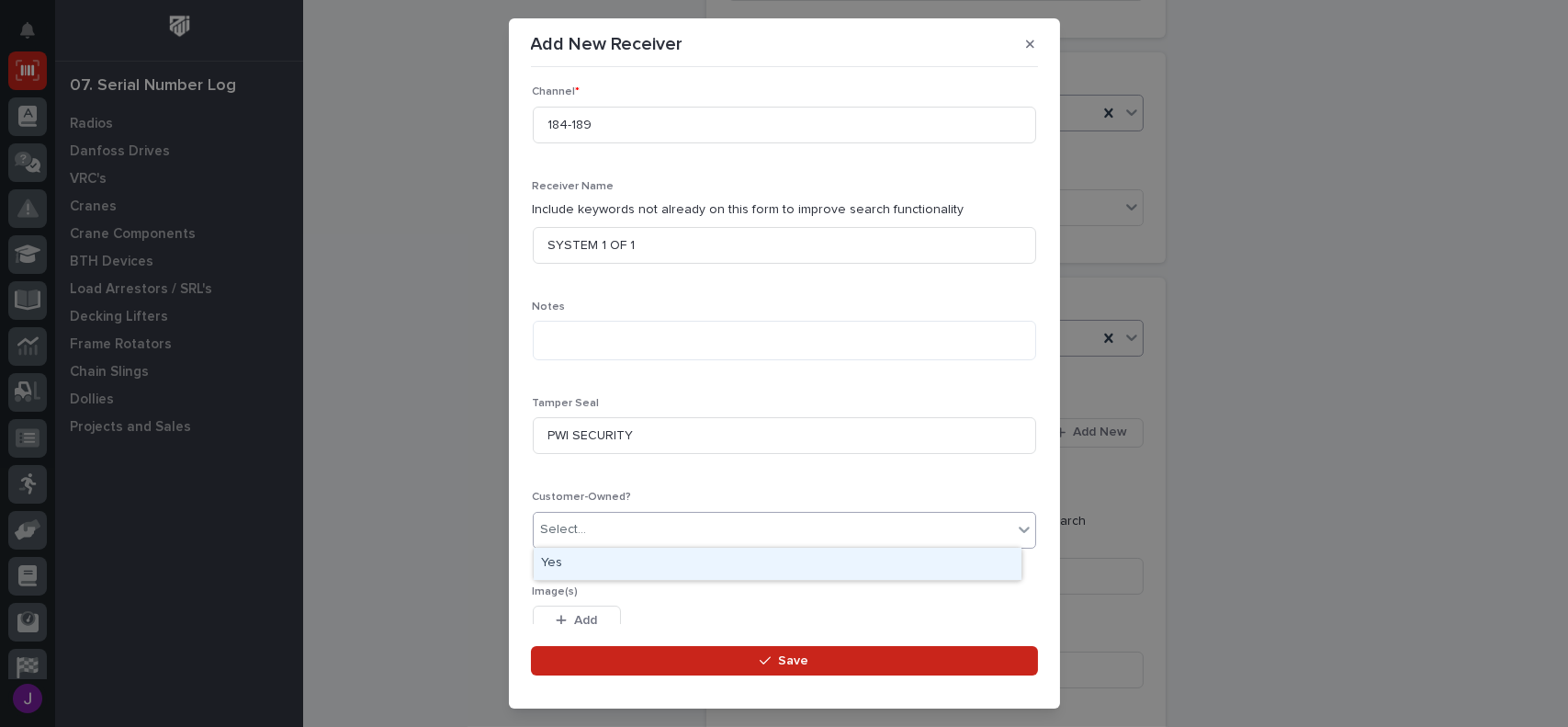
click at [588, 567] on div "Yes" at bounding box center [778, 564] width 488 height 32
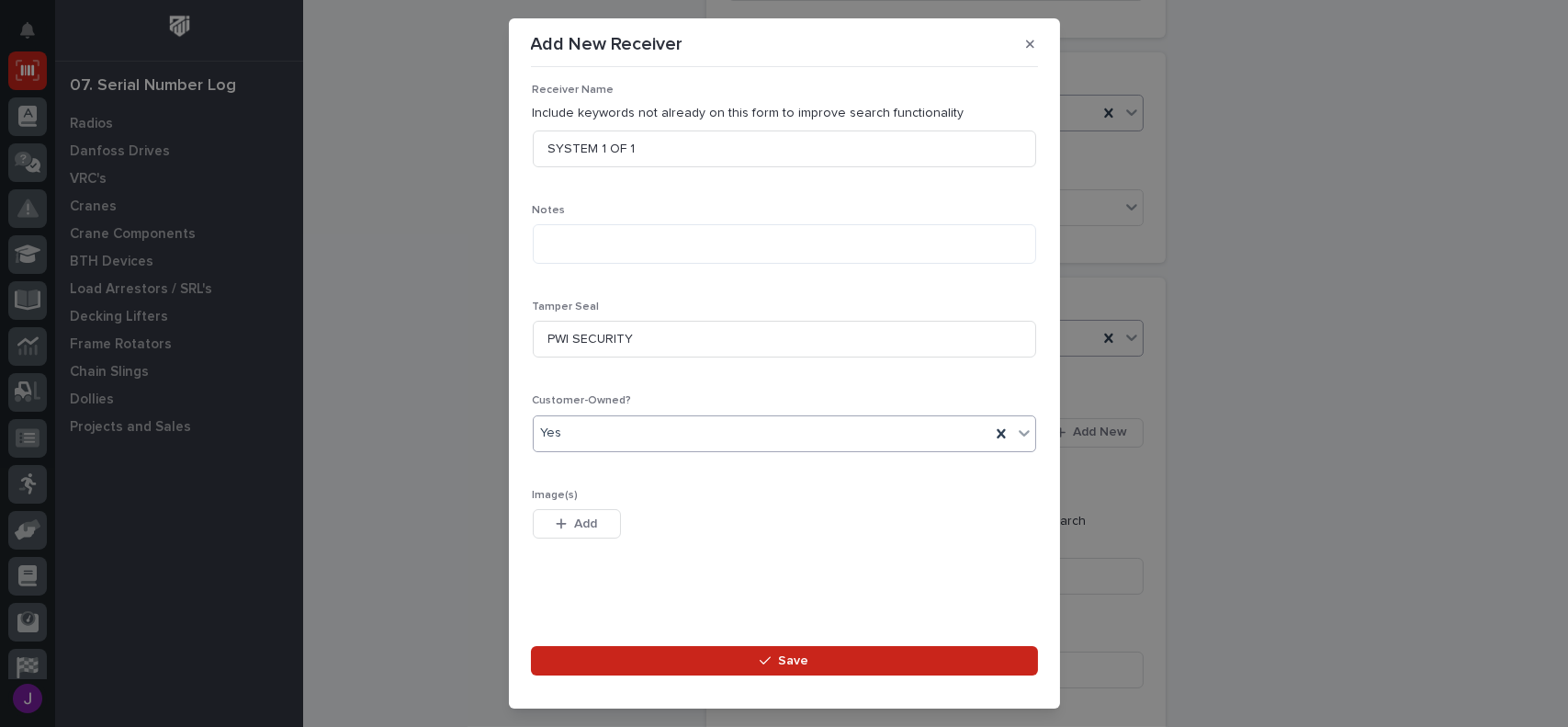
scroll to position [563, 0]
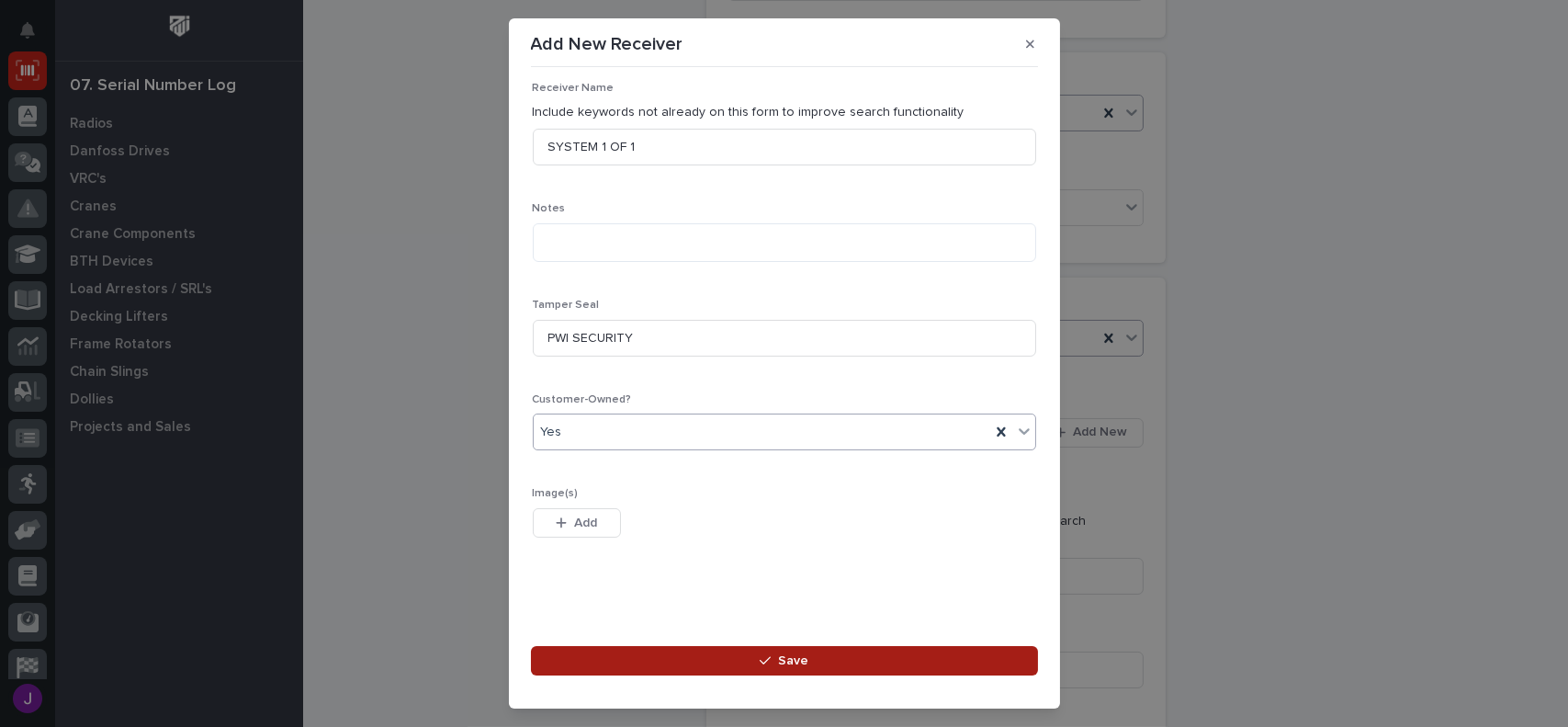
click at [758, 660] on button "Save" at bounding box center [784, 660] width 507 height 29
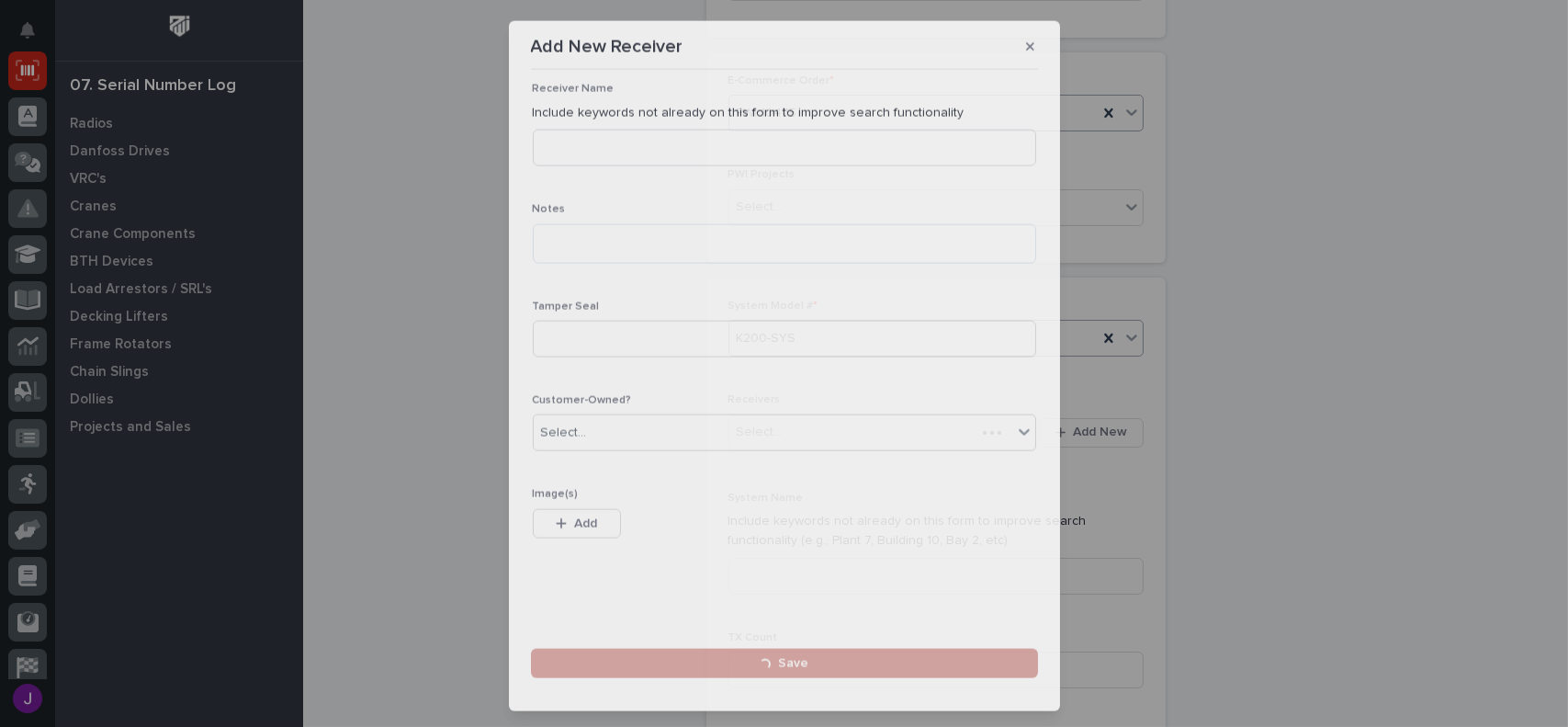
scroll to position [397, 0]
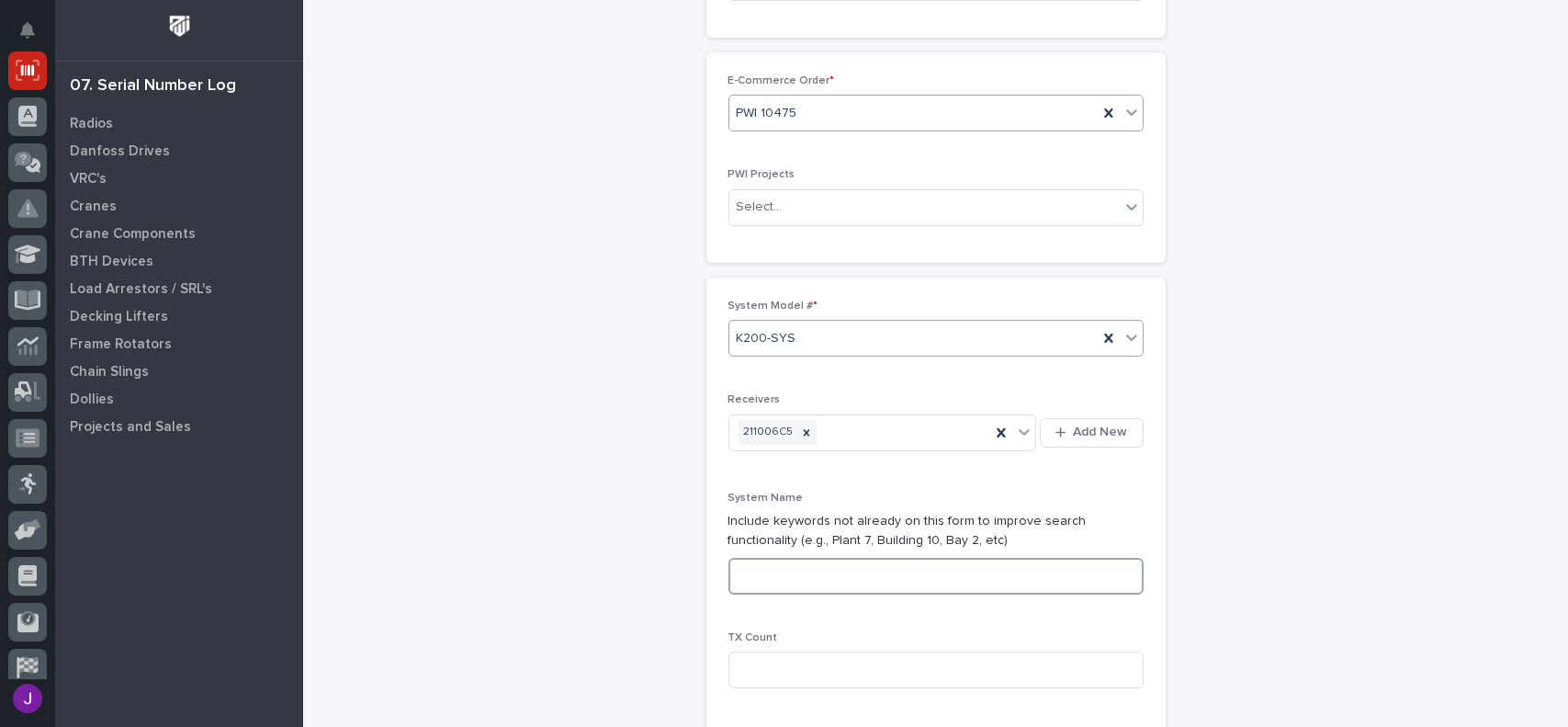
click at [820, 585] on input at bounding box center [935, 576] width 415 height 37
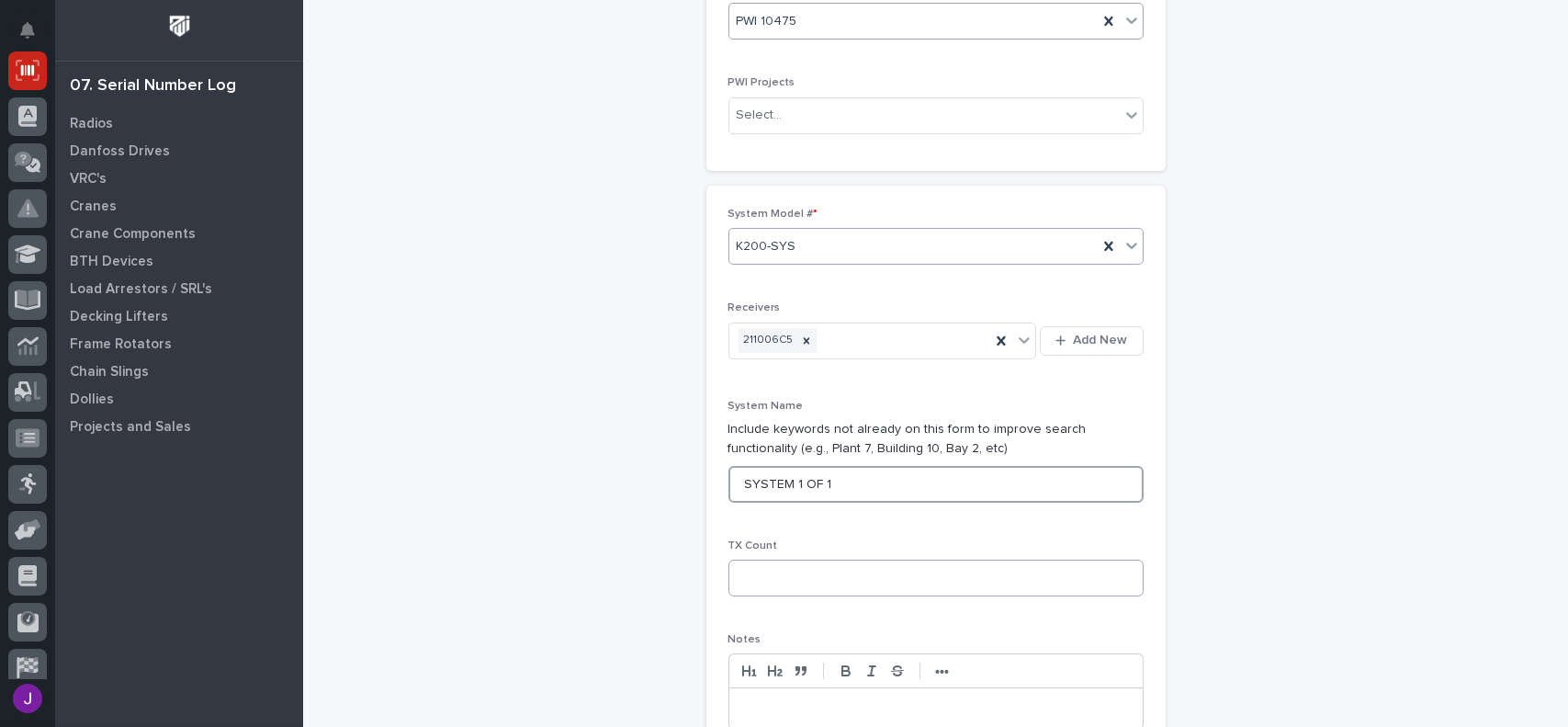
type input "SYSTEM 1 OF 1"
click at [732, 564] on input at bounding box center [935, 578] width 415 height 37
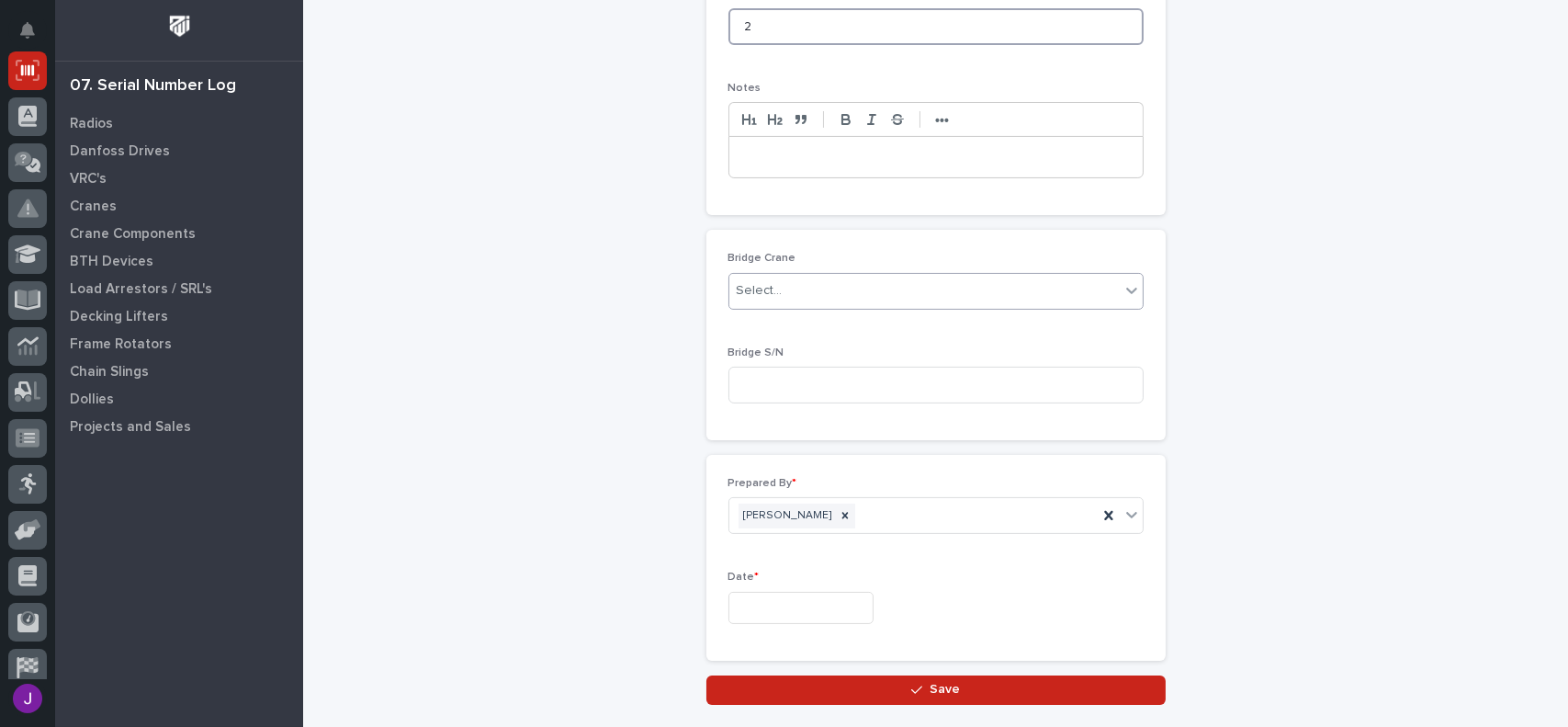
scroll to position [919, 0]
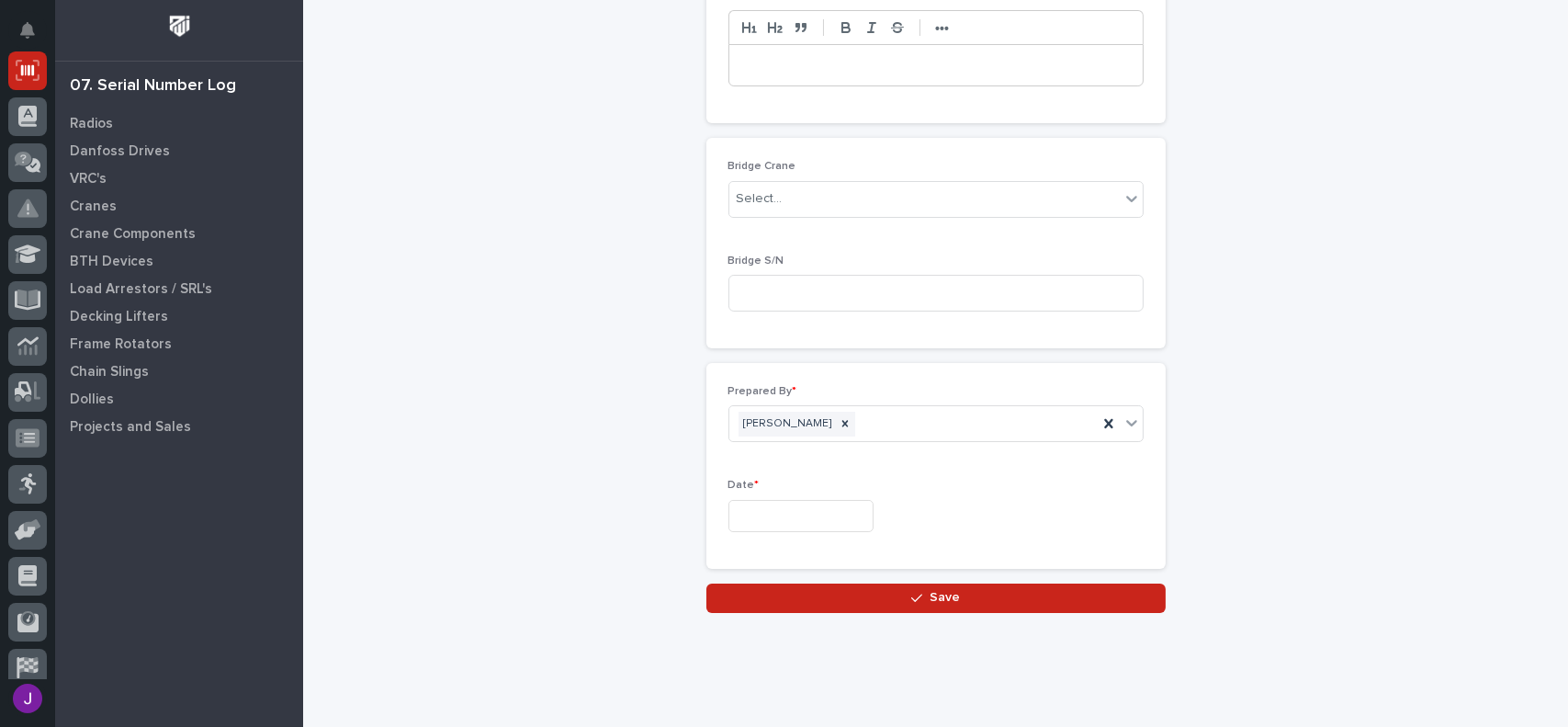
type input "2"
click at [766, 523] on input "text" at bounding box center [801, 516] width 145 height 32
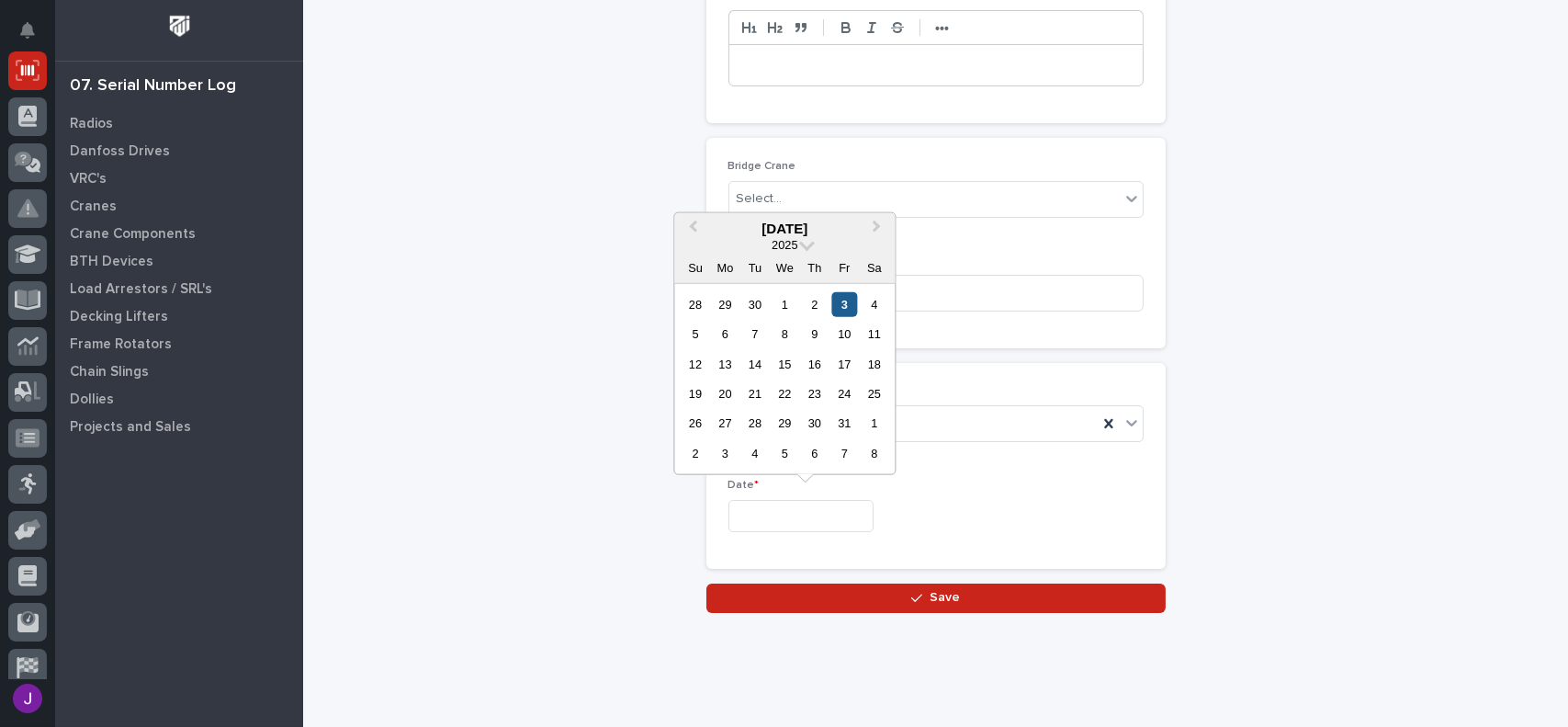
click at [847, 301] on div "3" at bounding box center [844, 304] width 25 height 25
type input "**********"
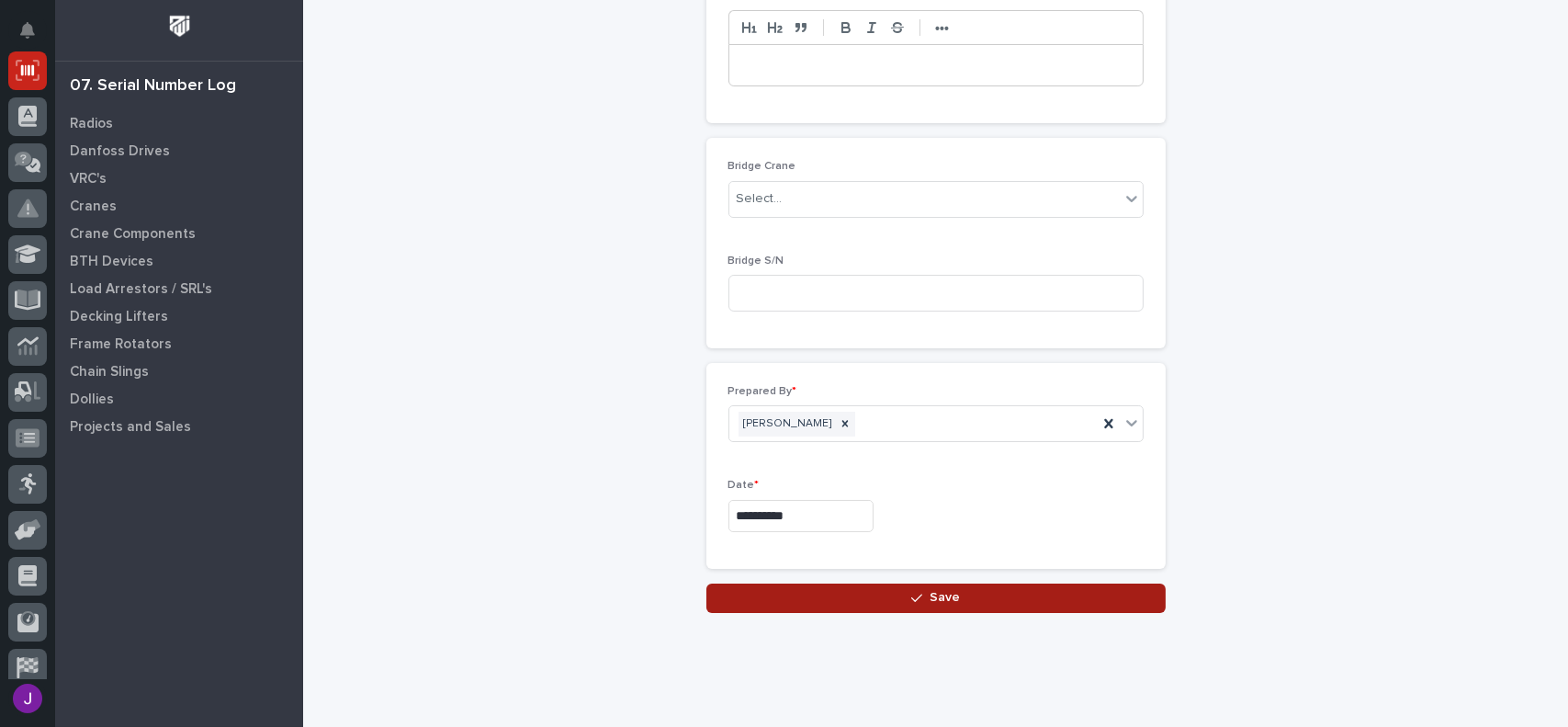
click at [954, 591] on button "Save" at bounding box center [936, 598] width 460 height 29
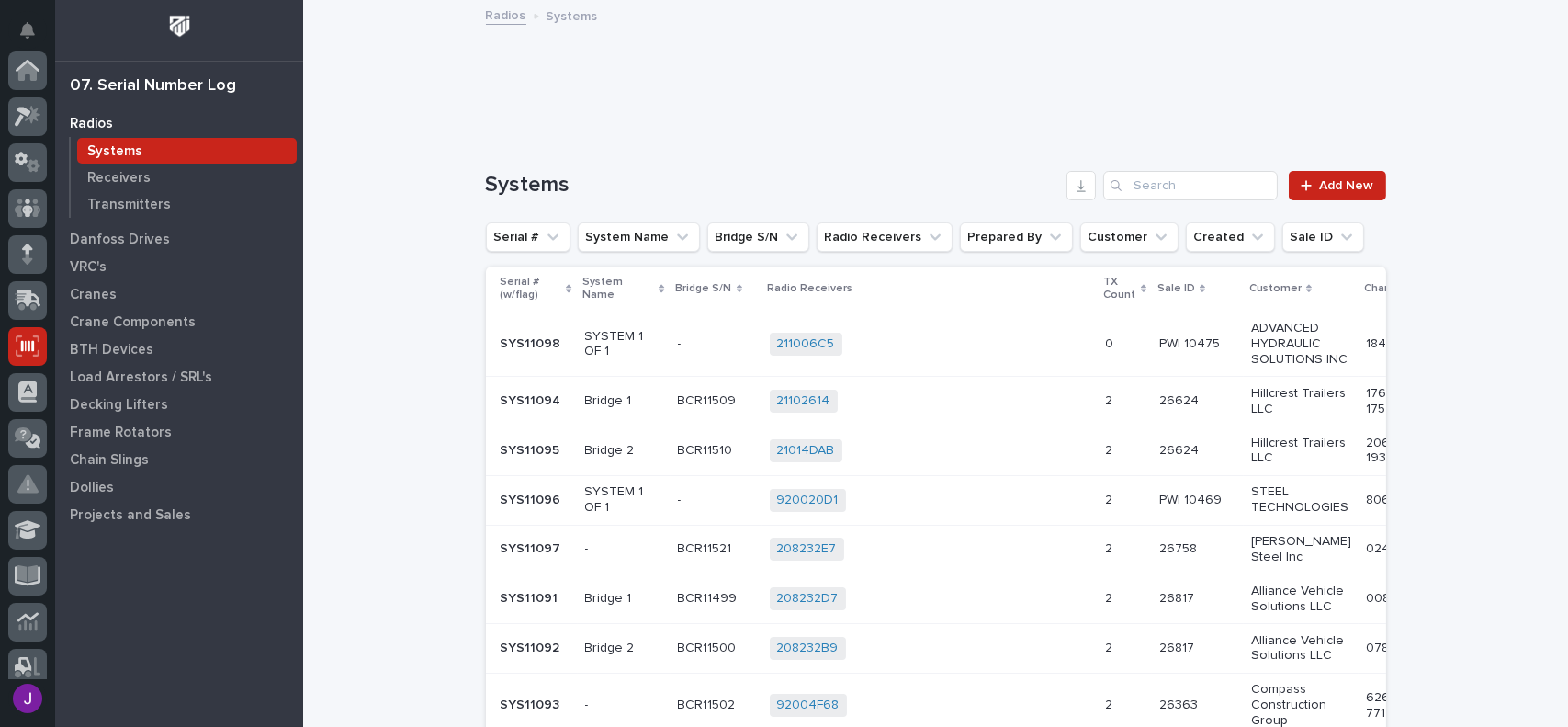
scroll to position [276, 0]
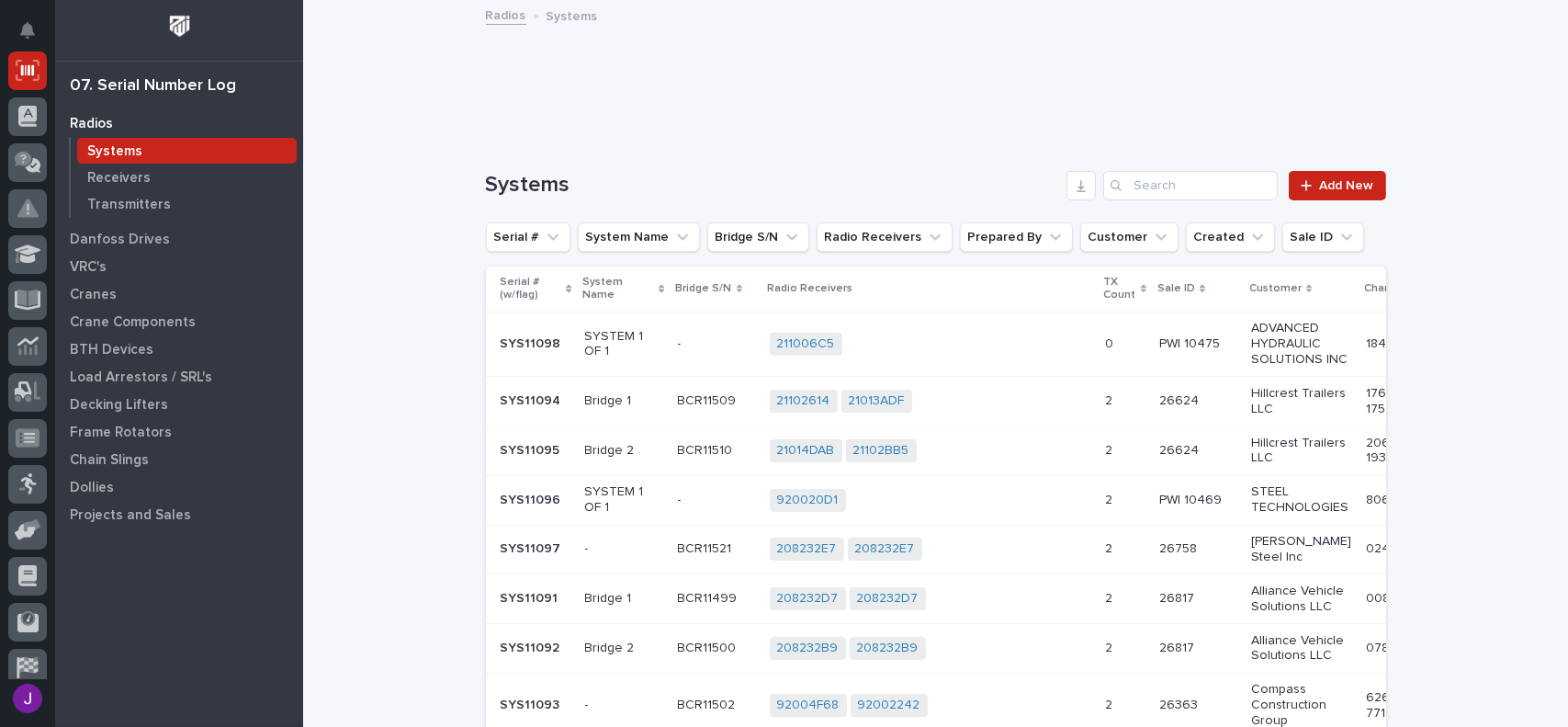
click at [1106, 346] on p "0" at bounding box center [1112, 342] width 12 height 19
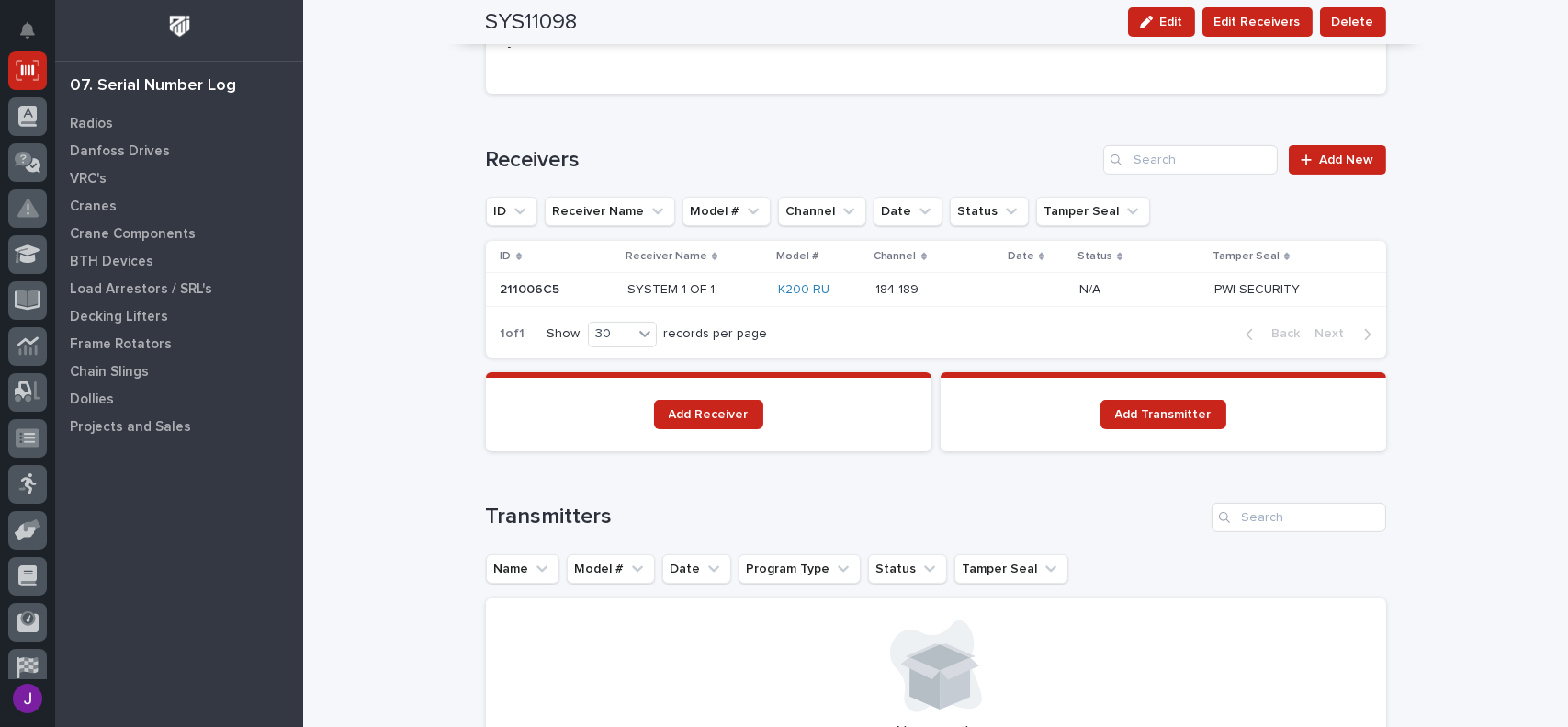
scroll to position [1200, 0]
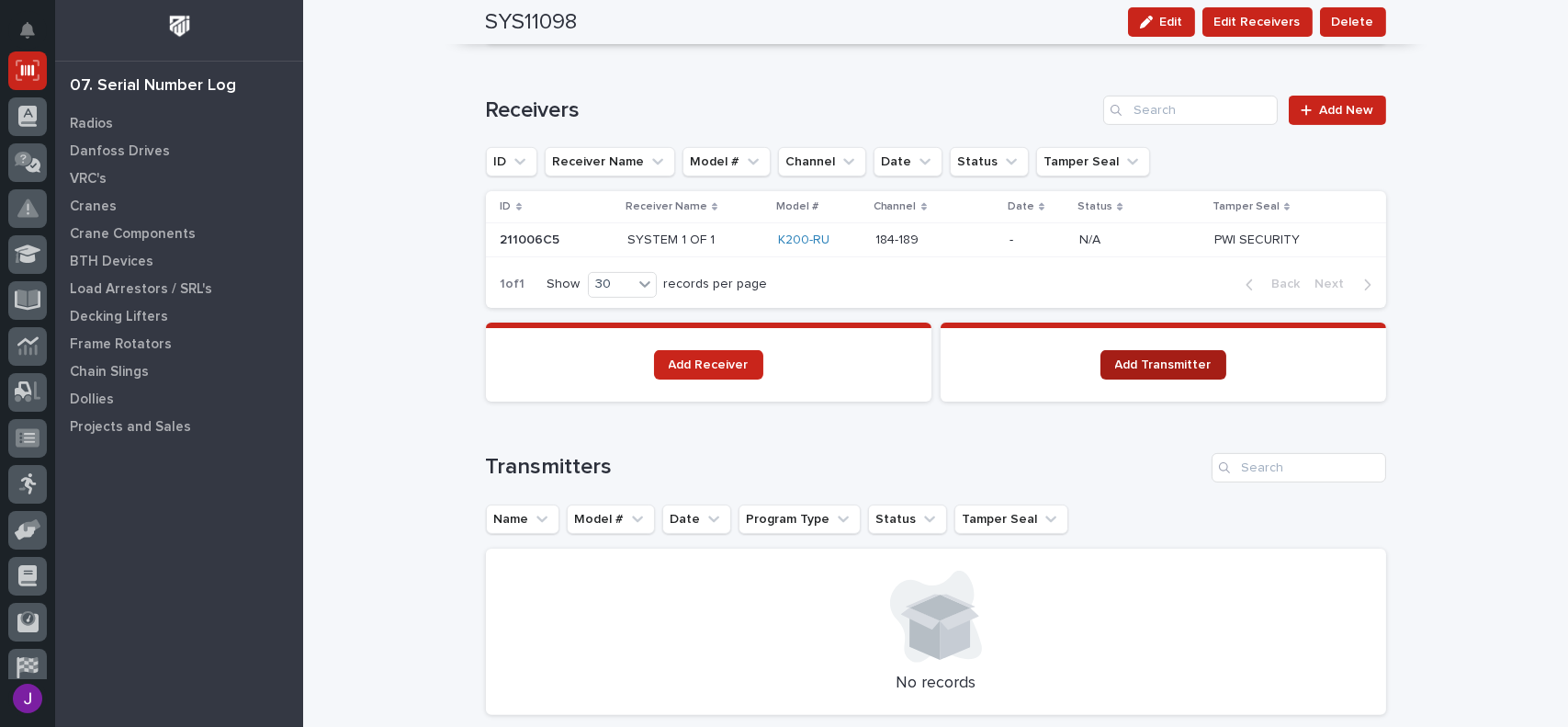
click at [1159, 371] on link "Add Transmitter" at bounding box center [1163, 365] width 126 height 29
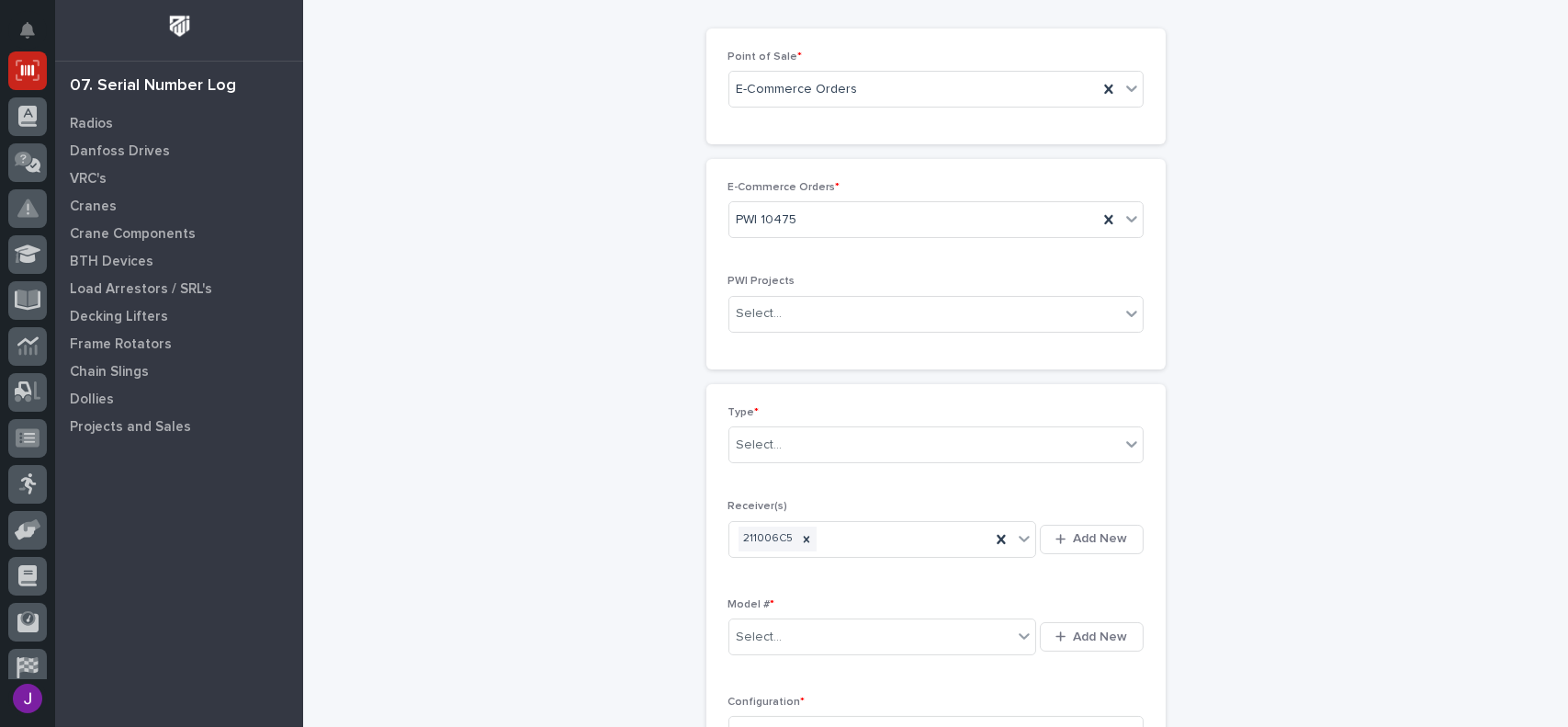
scroll to position [92, 0]
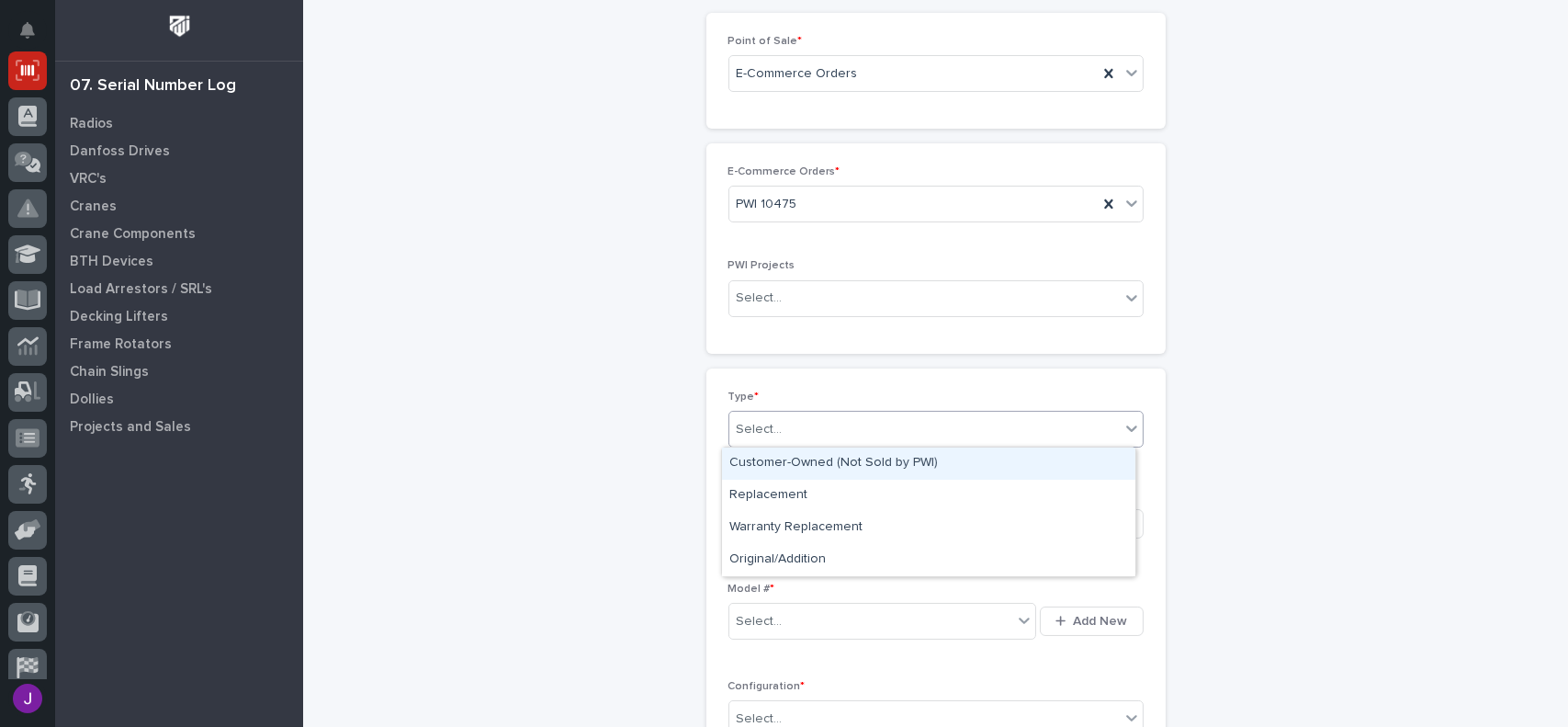
click at [826, 418] on div "Select..." at bounding box center [924, 430] width 390 height 30
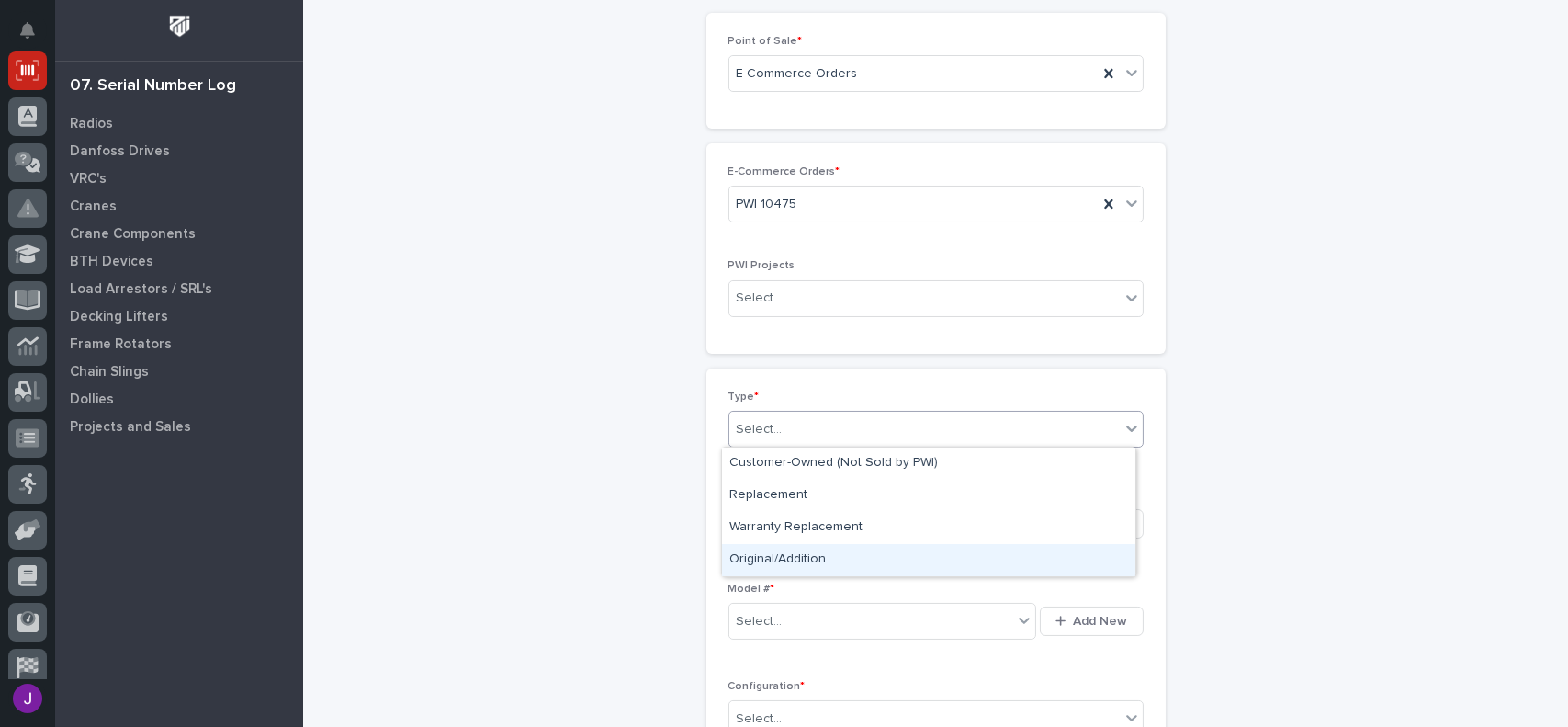
click at [808, 556] on div "Original/Addition" at bounding box center [928, 561] width 413 height 32
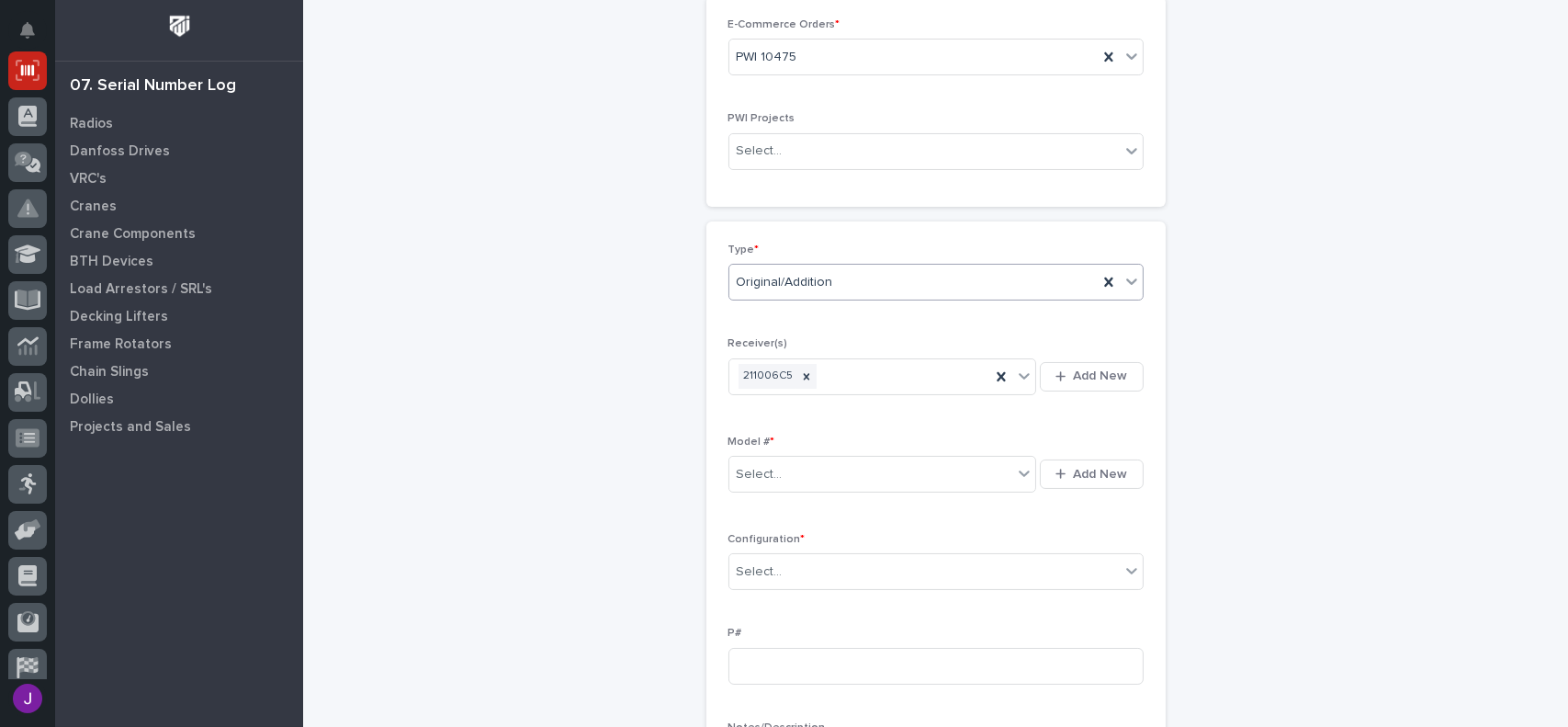
scroll to position [248, 0]
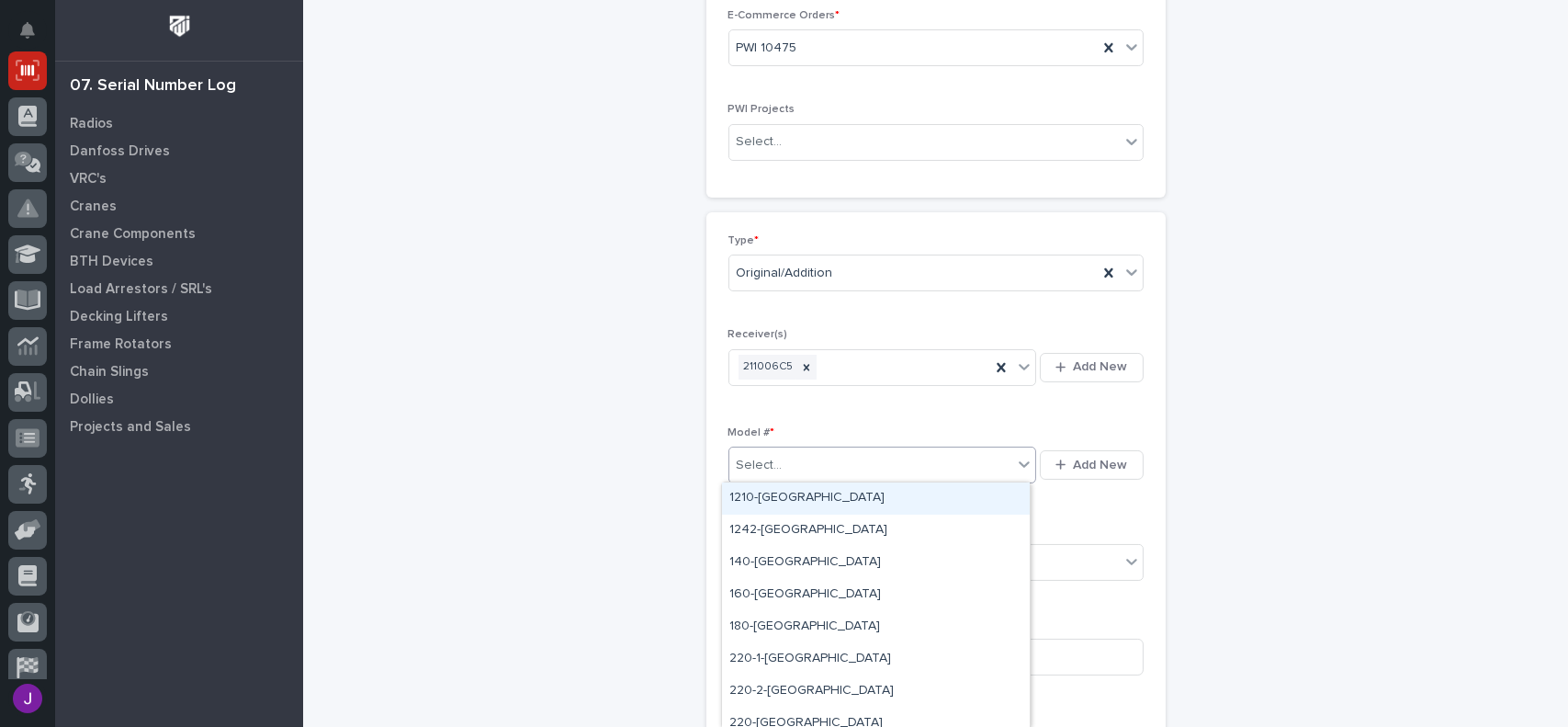
click at [795, 469] on div "Select..." at bounding box center [871, 466] width 284 height 30
type input "***"
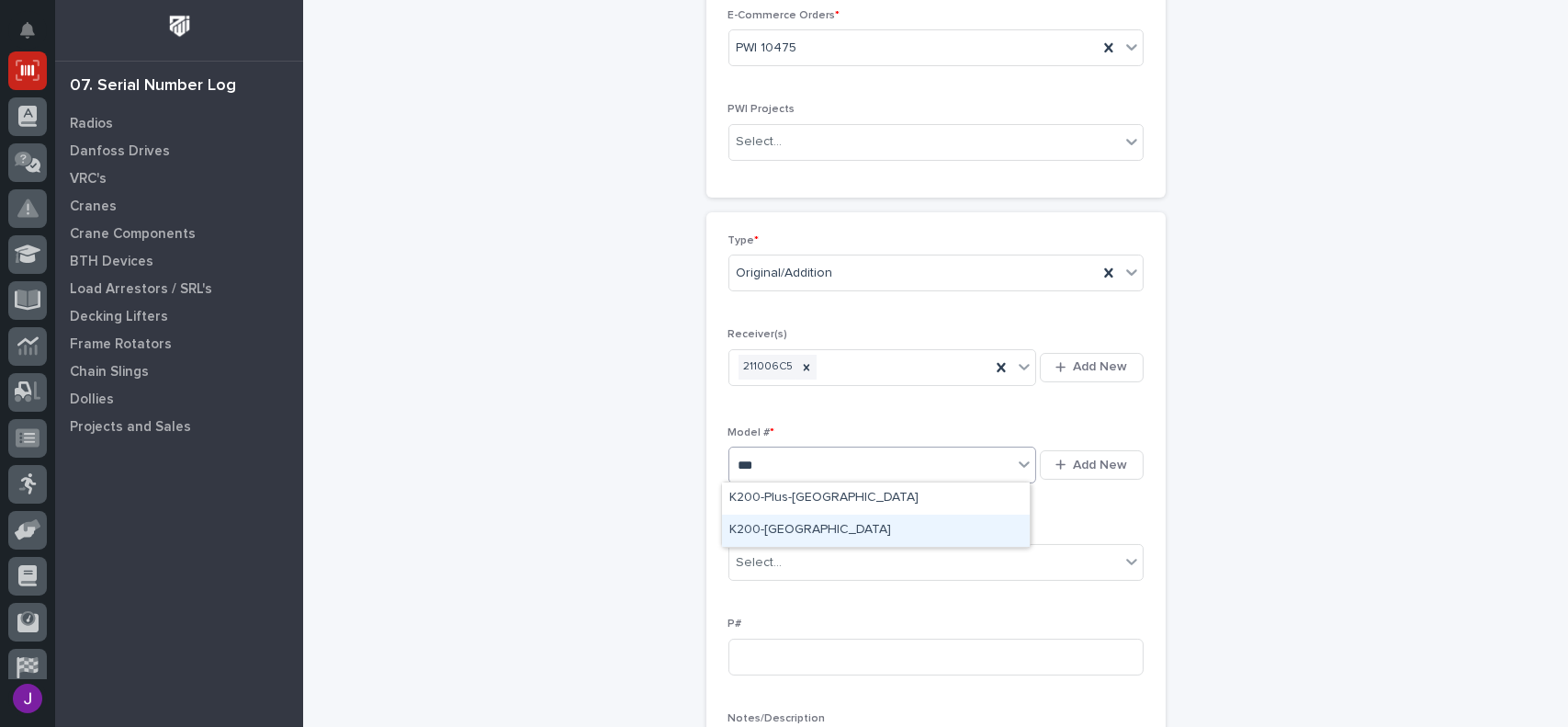
click at [754, 532] on div "K200-[GEOGRAPHIC_DATA]" at bounding box center [876, 531] width 308 height 32
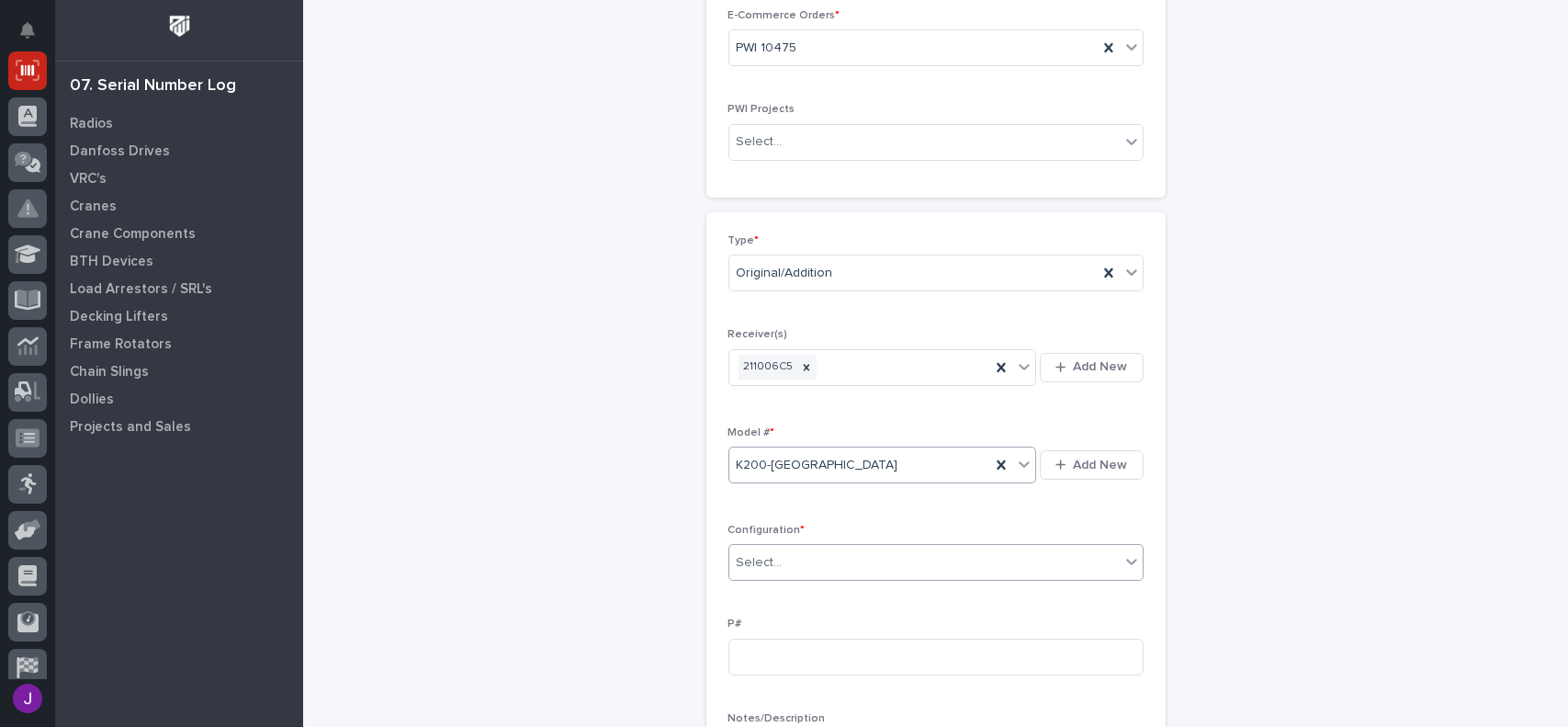
click at [750, 562] on div "Select..." at bounding box center [760, 563] width 46 height 19
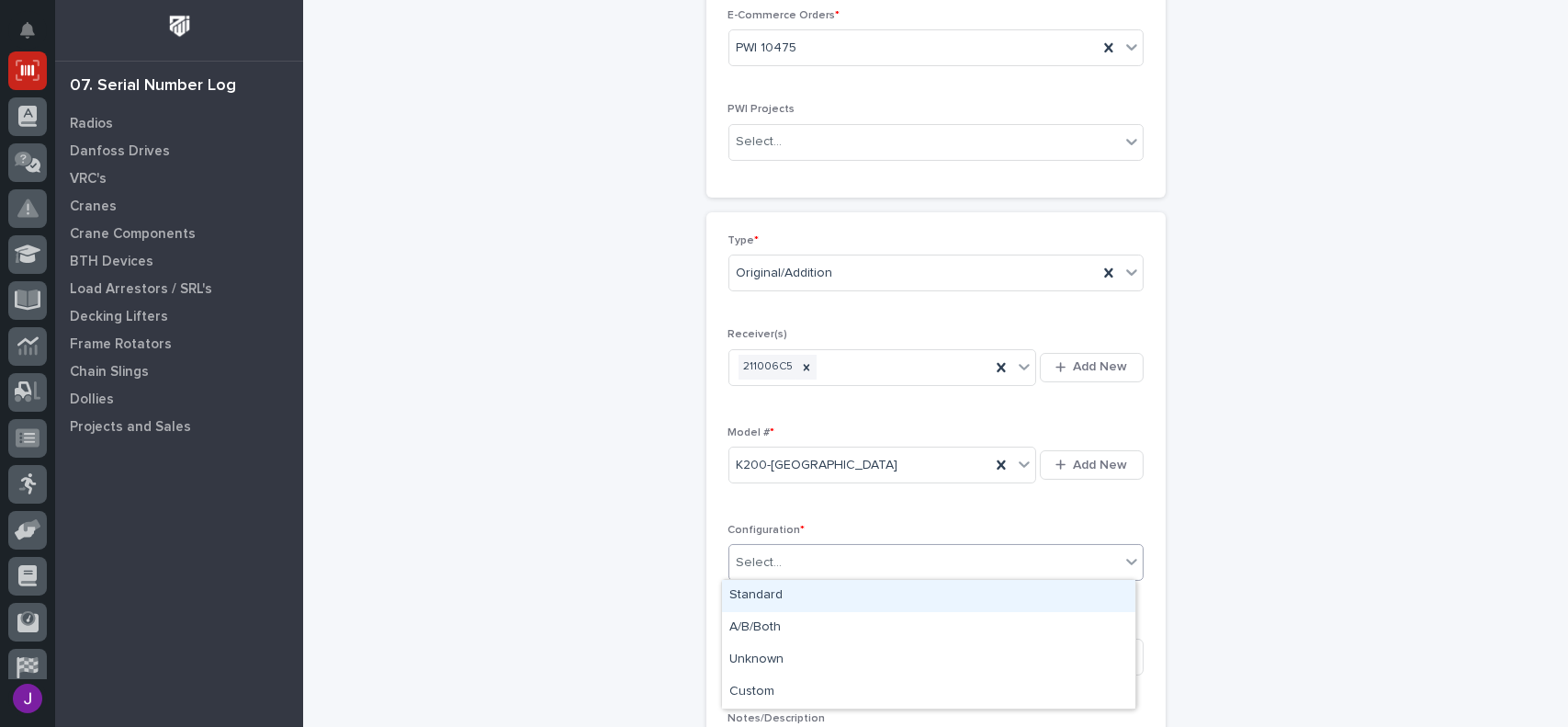
click at [764, 596] on div "Standard" at bounding box center [928, 596] width 413 height 32
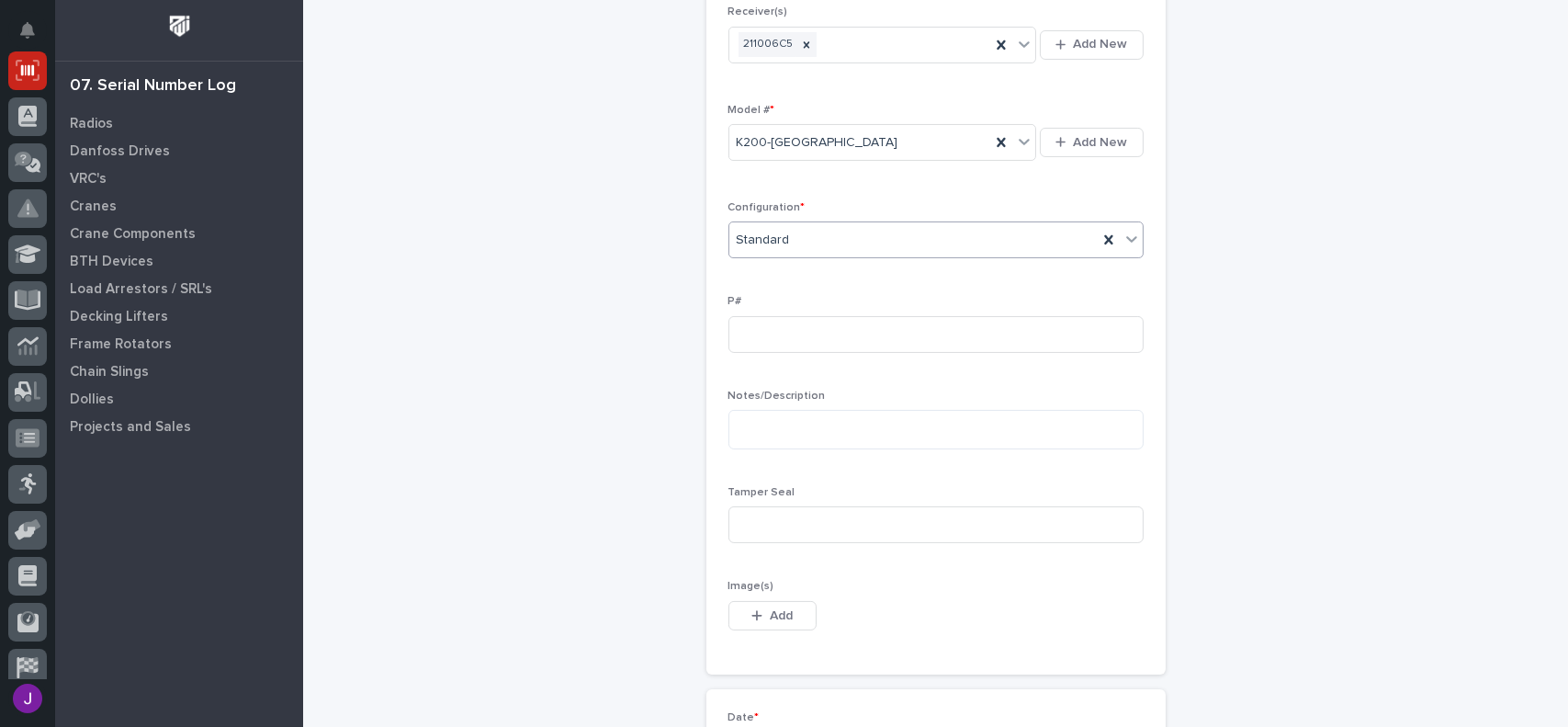
scroll to position [616, 0]
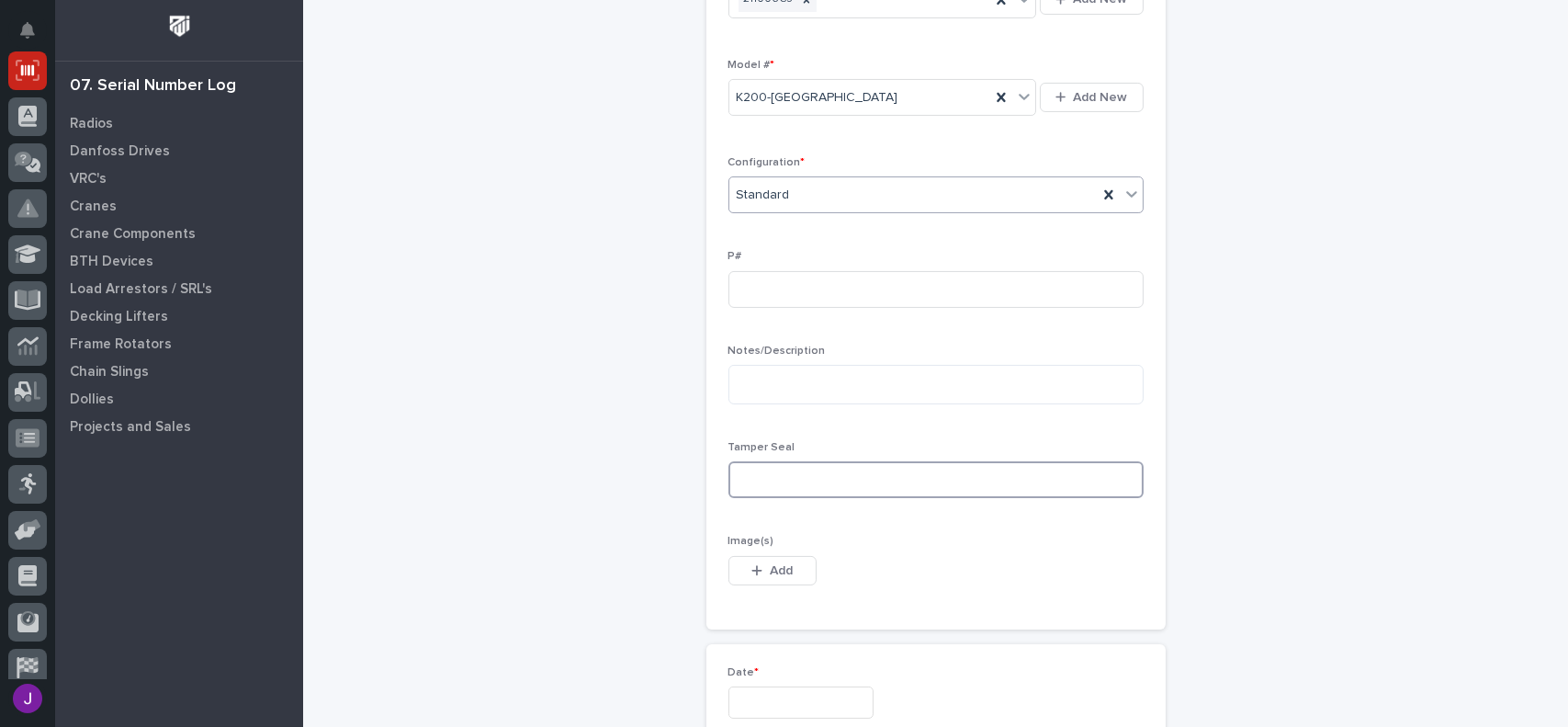
click at [832, 475] on input at bounding box center [935, 480] width 415 height 37
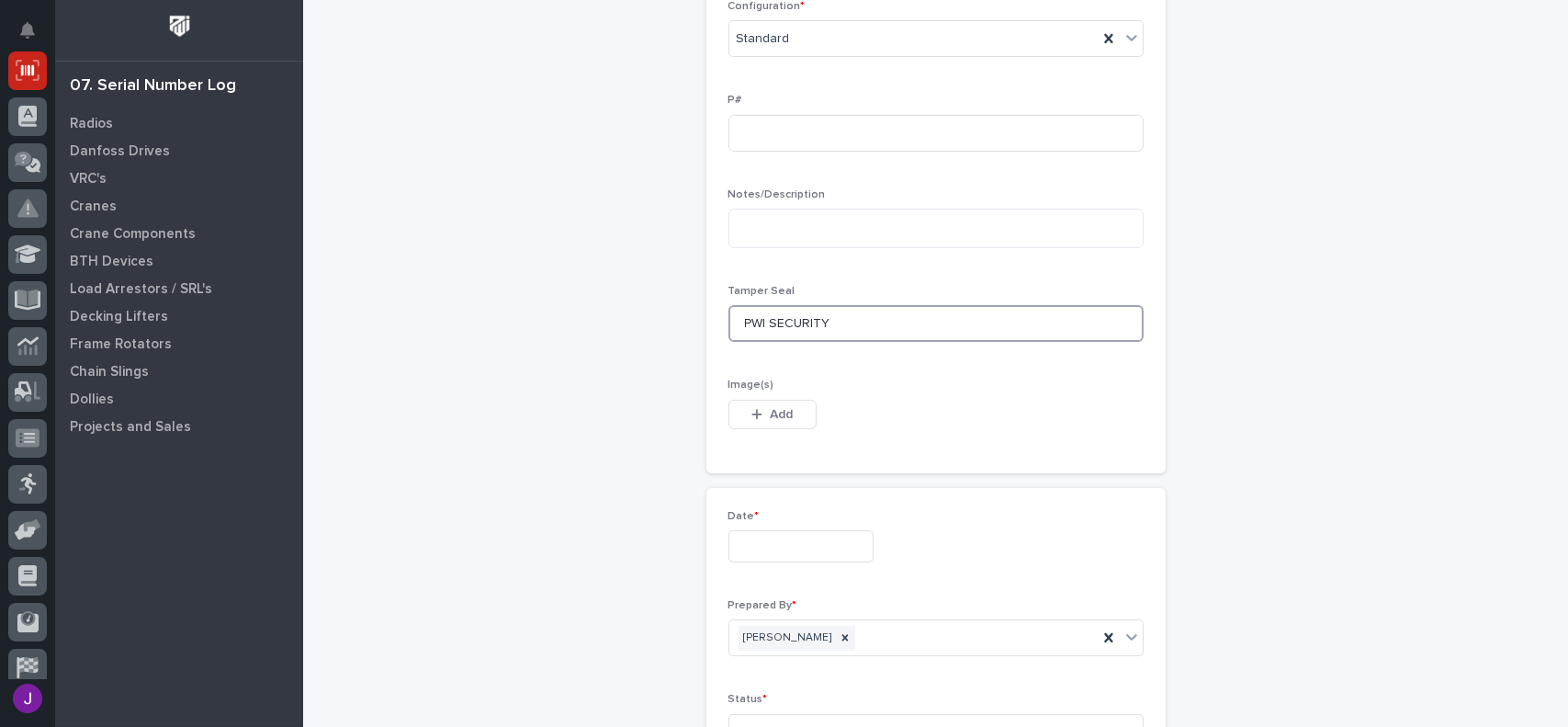
scroll to position [800, 0]
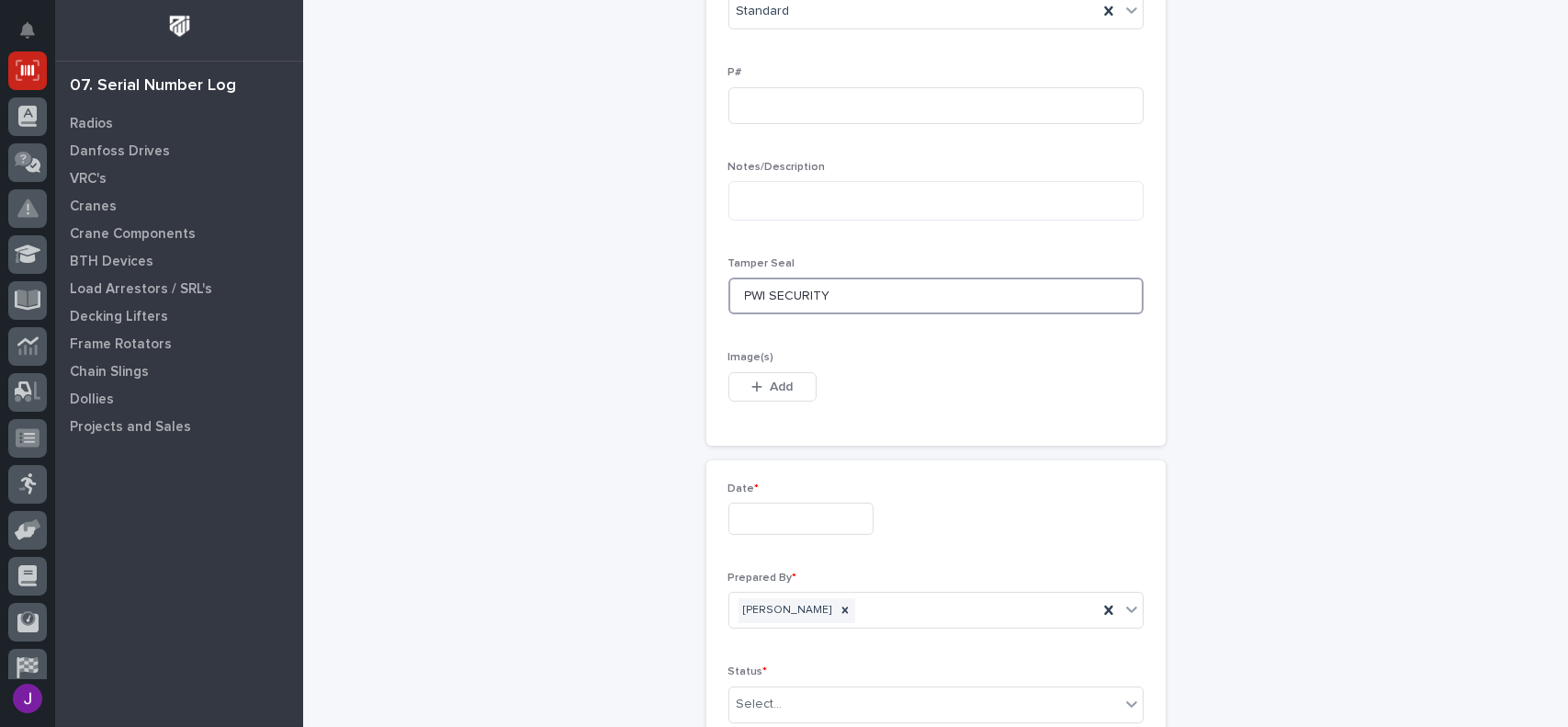
type input "PWI SECURITY"
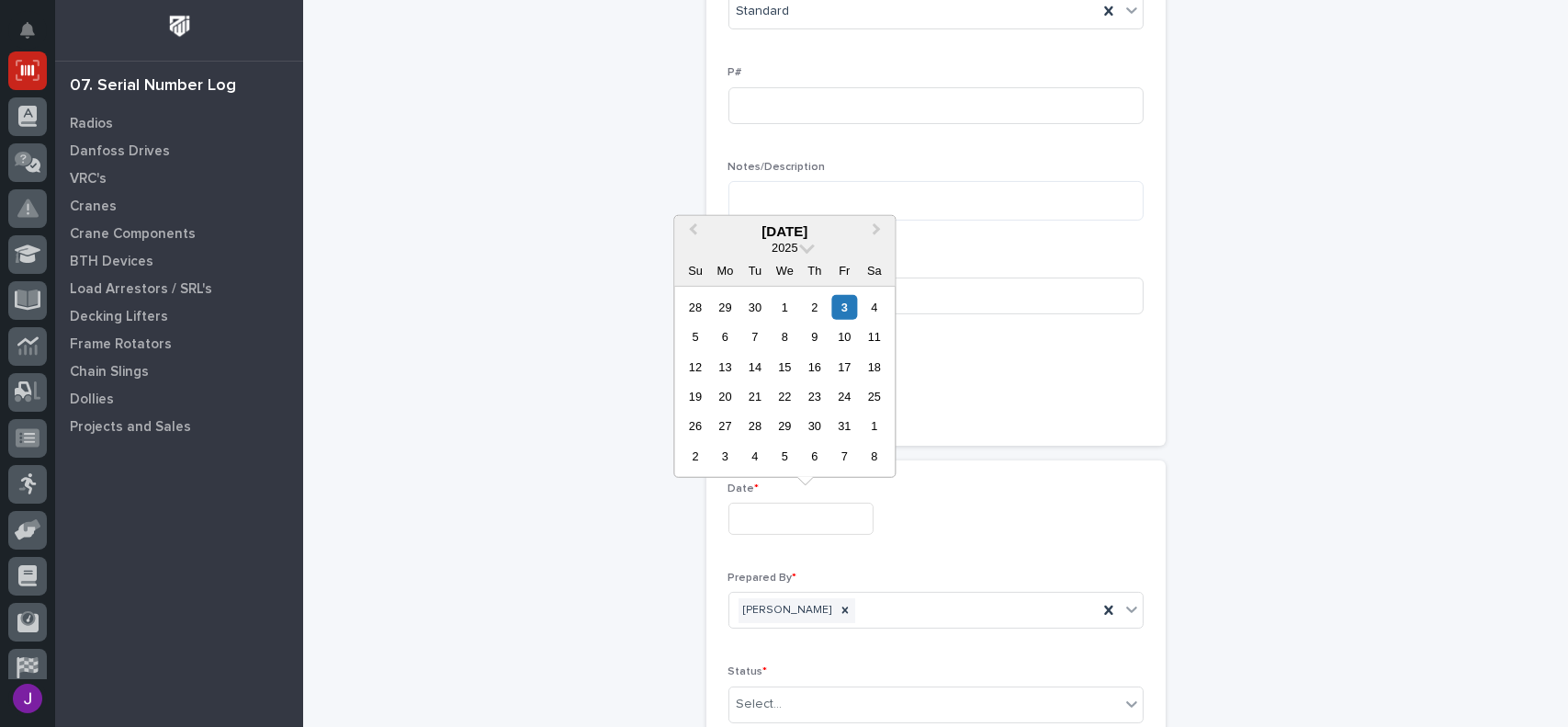
click at [765, 525] on input "text" at bounding box center [801, 519] width 145 height 32
click at [844, 304] on div "3" at bounding box center [844, 307] width 25 height 25
type input "**********"
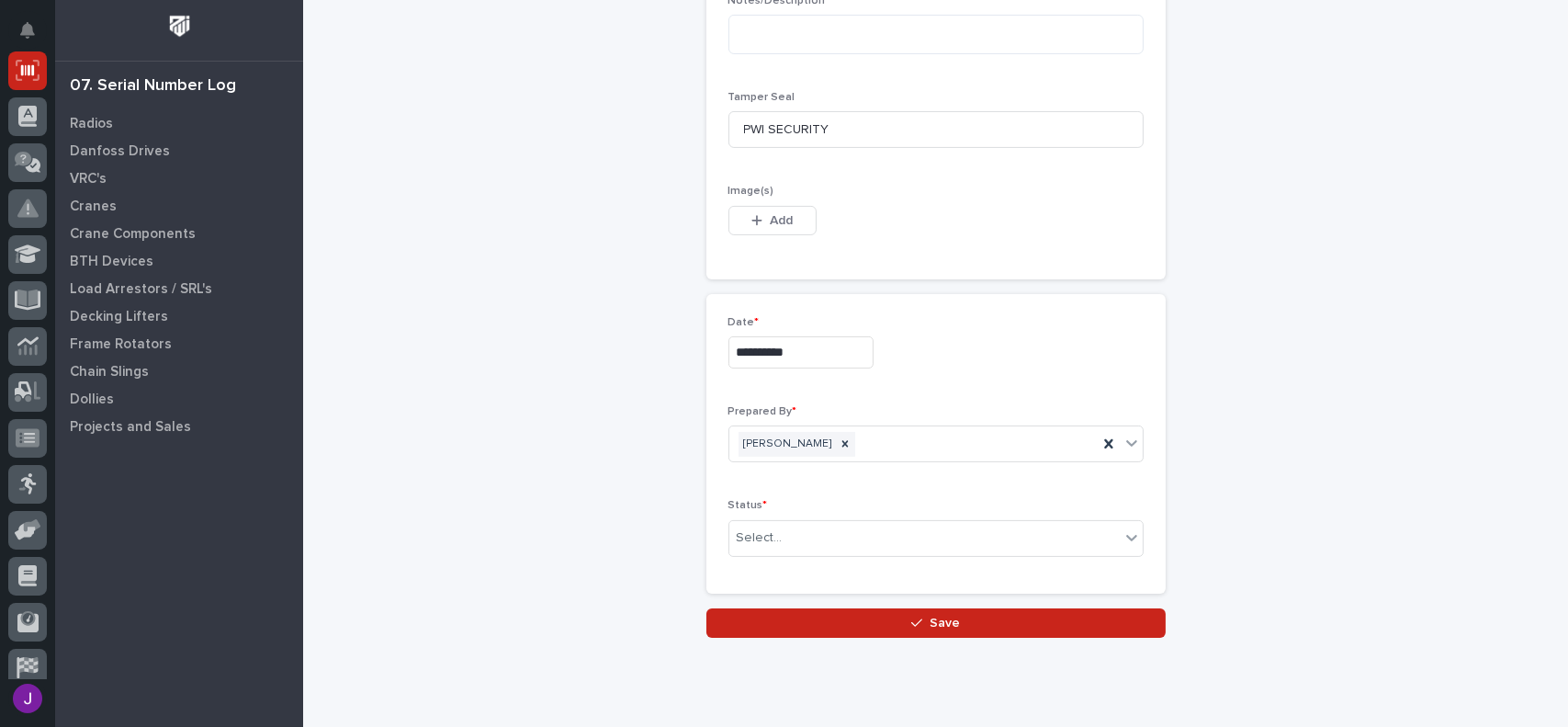
scroll to position [984, 0]
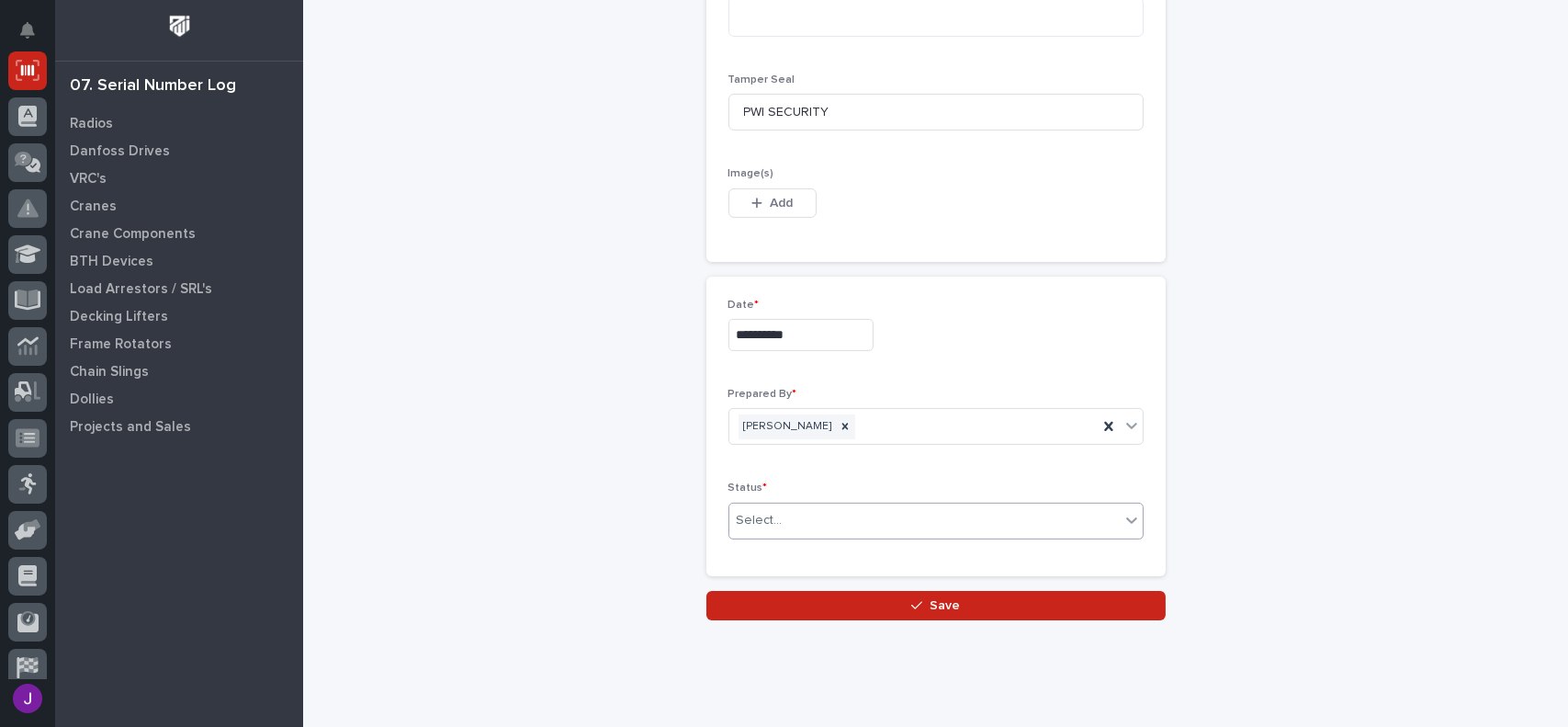
click at [807, 514] on div "Select..." at bounding box center [924, 521] width 390 height 30
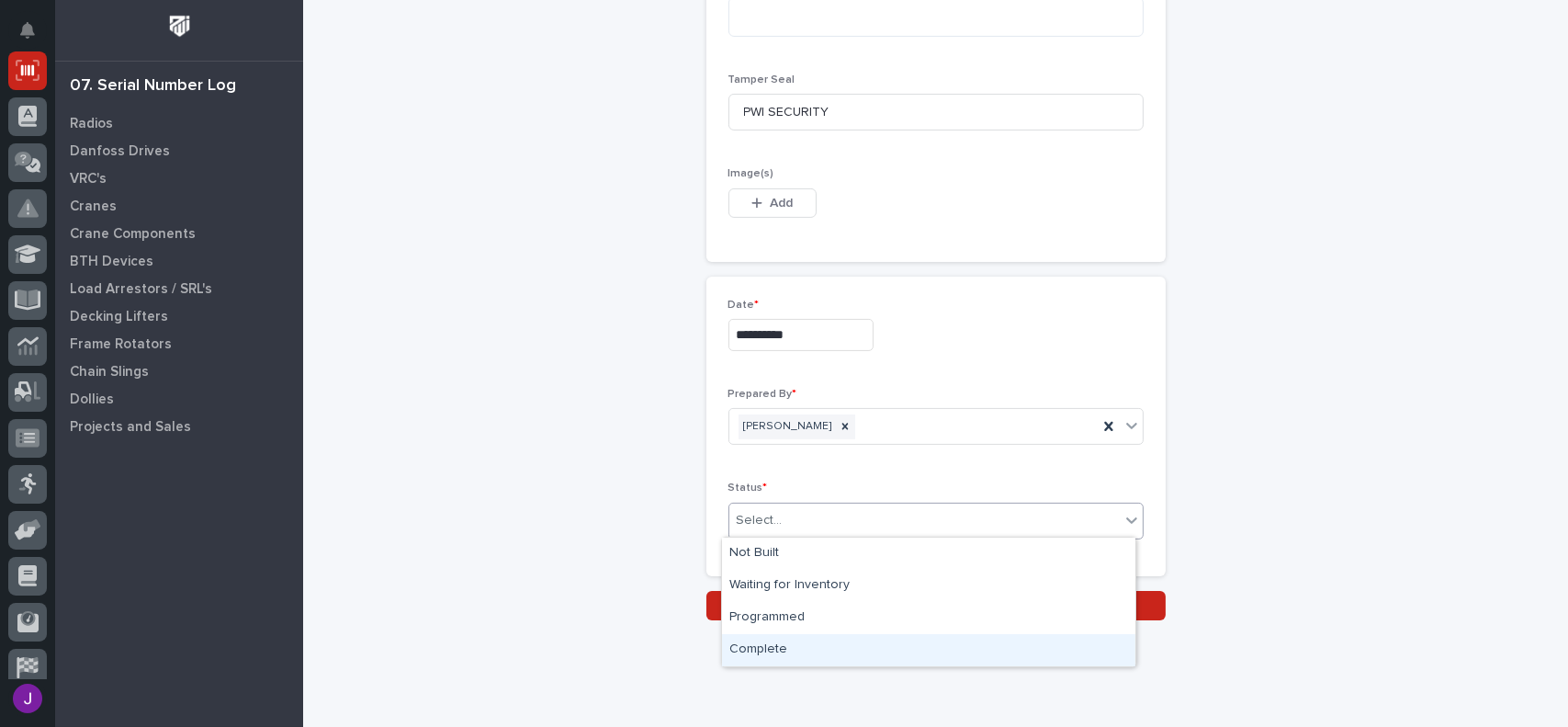
drag, startPoint x: 782, startPoint y: 632, endPoint x: 781, endPoint y: 650, distance: 18.0
click at [781, 650] on div "Complete" at bounding box center [928, 650] width 413 height 32
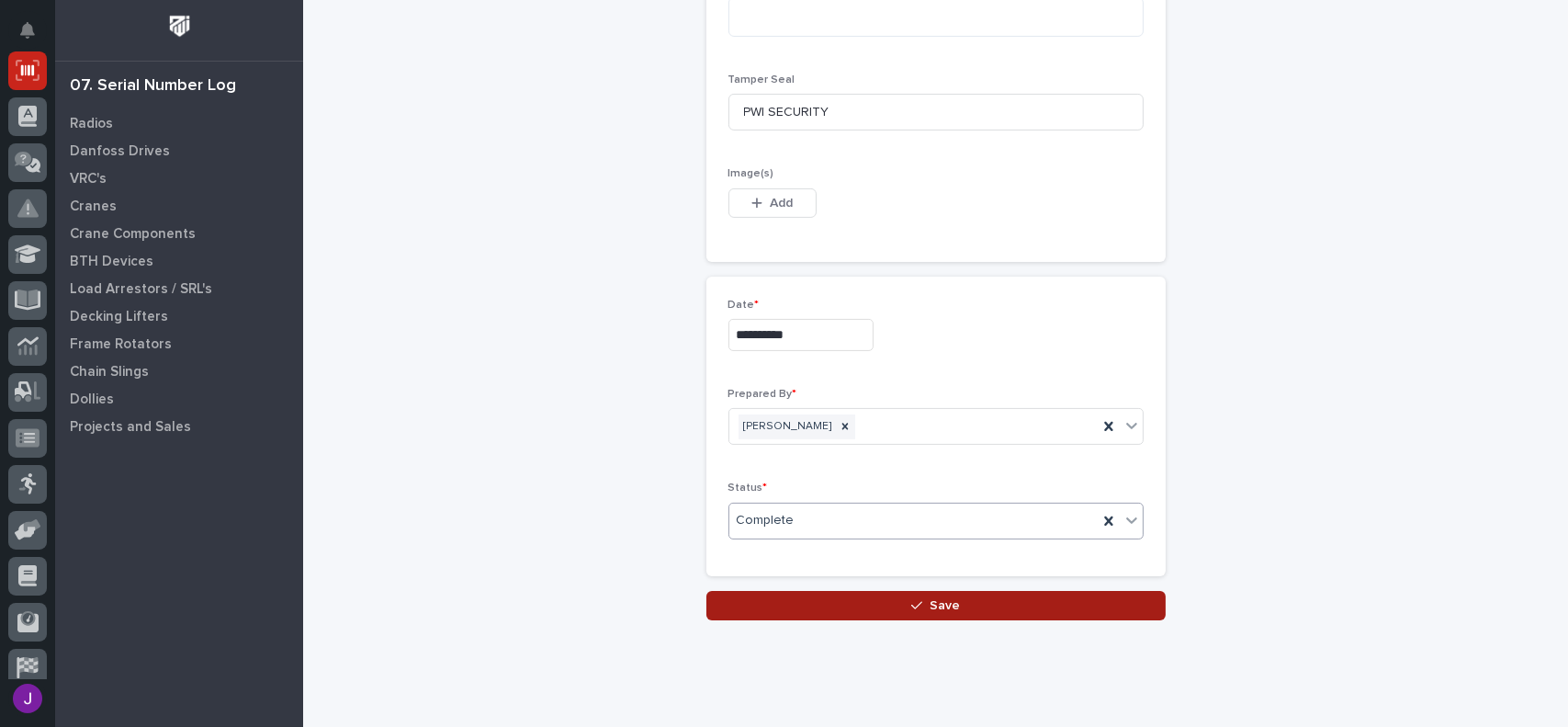
click at [860, 605] on button "Save" at bounding box center [936, 605] width 460 height 29
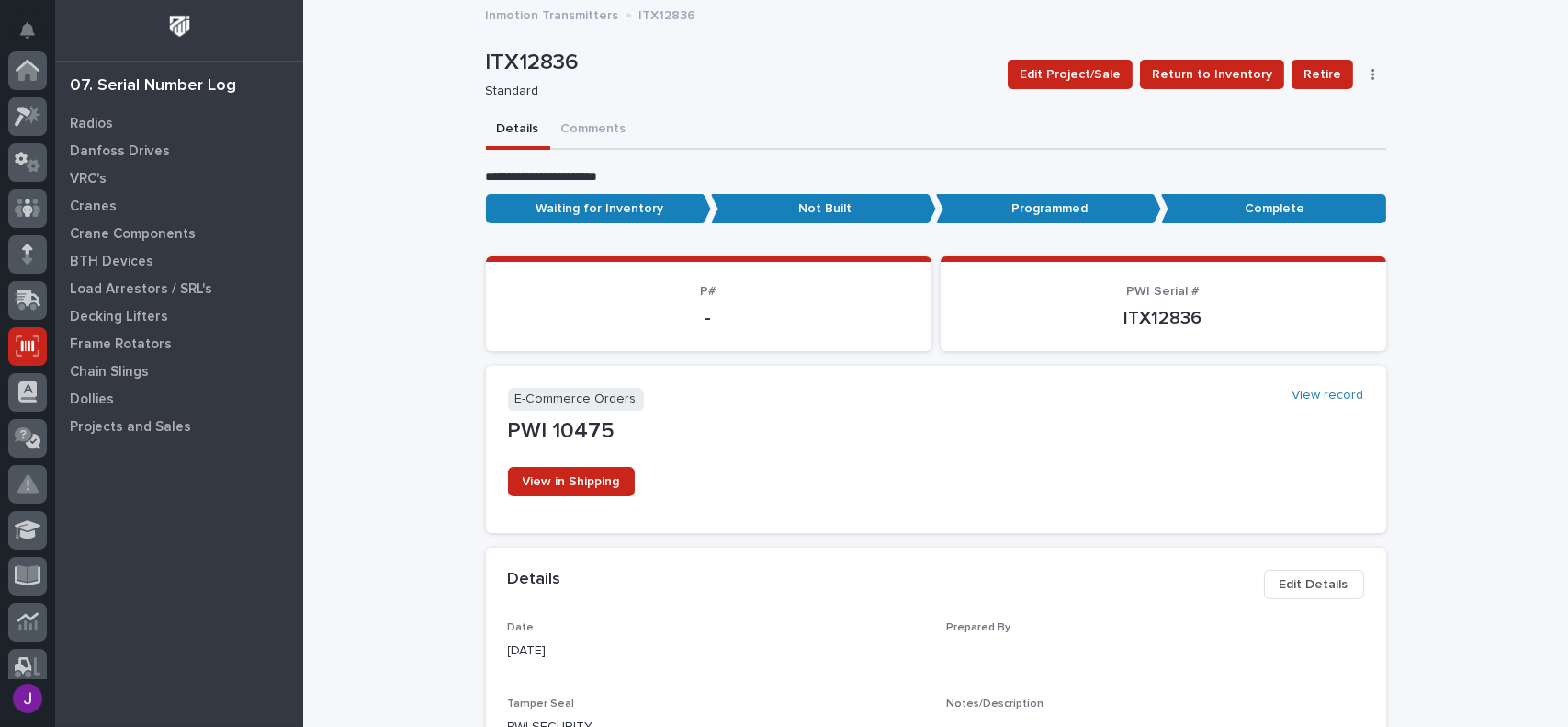
scroll to position [276, 0]
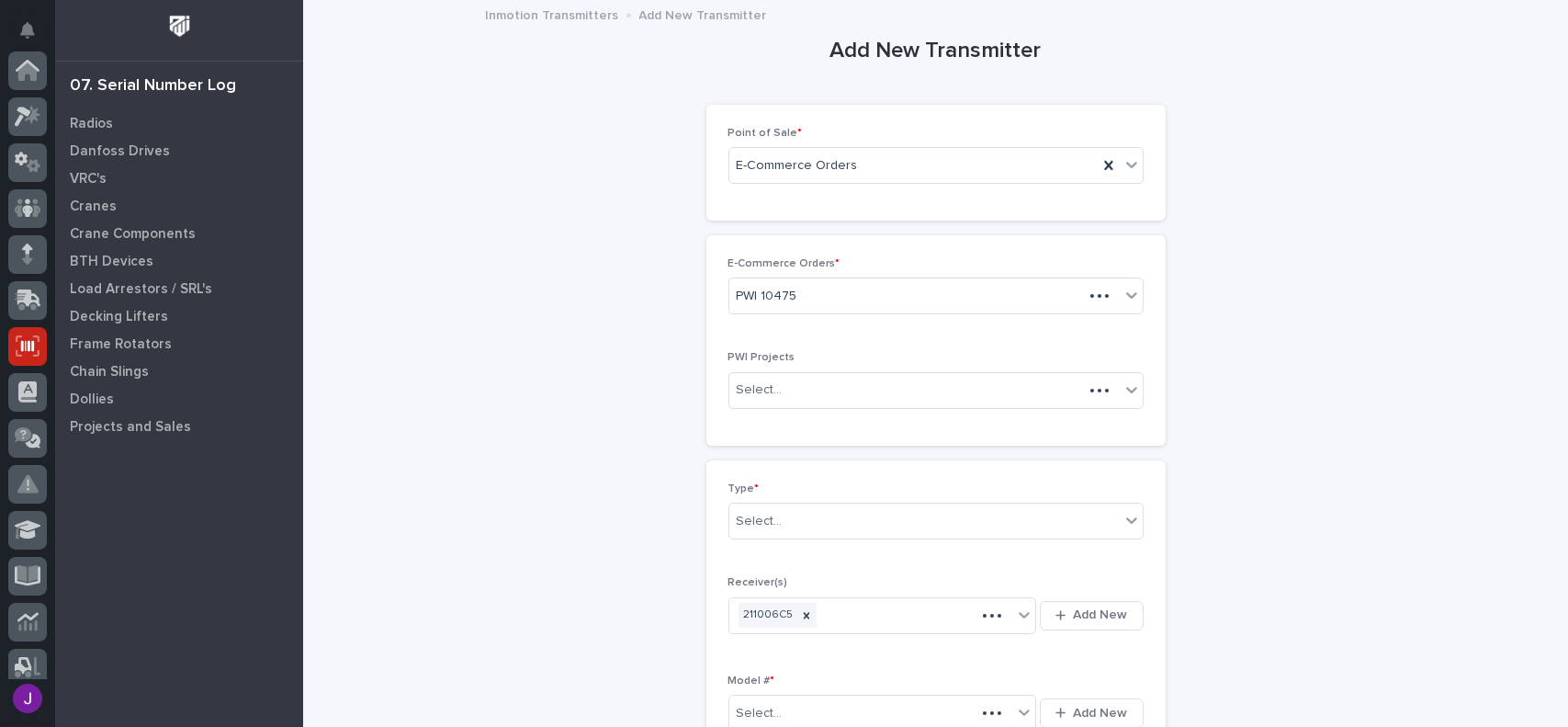
scroll to position [276, 0]
click at [771, 514] on div "Select..." at bounding box center [760, 522] width 46 height 19
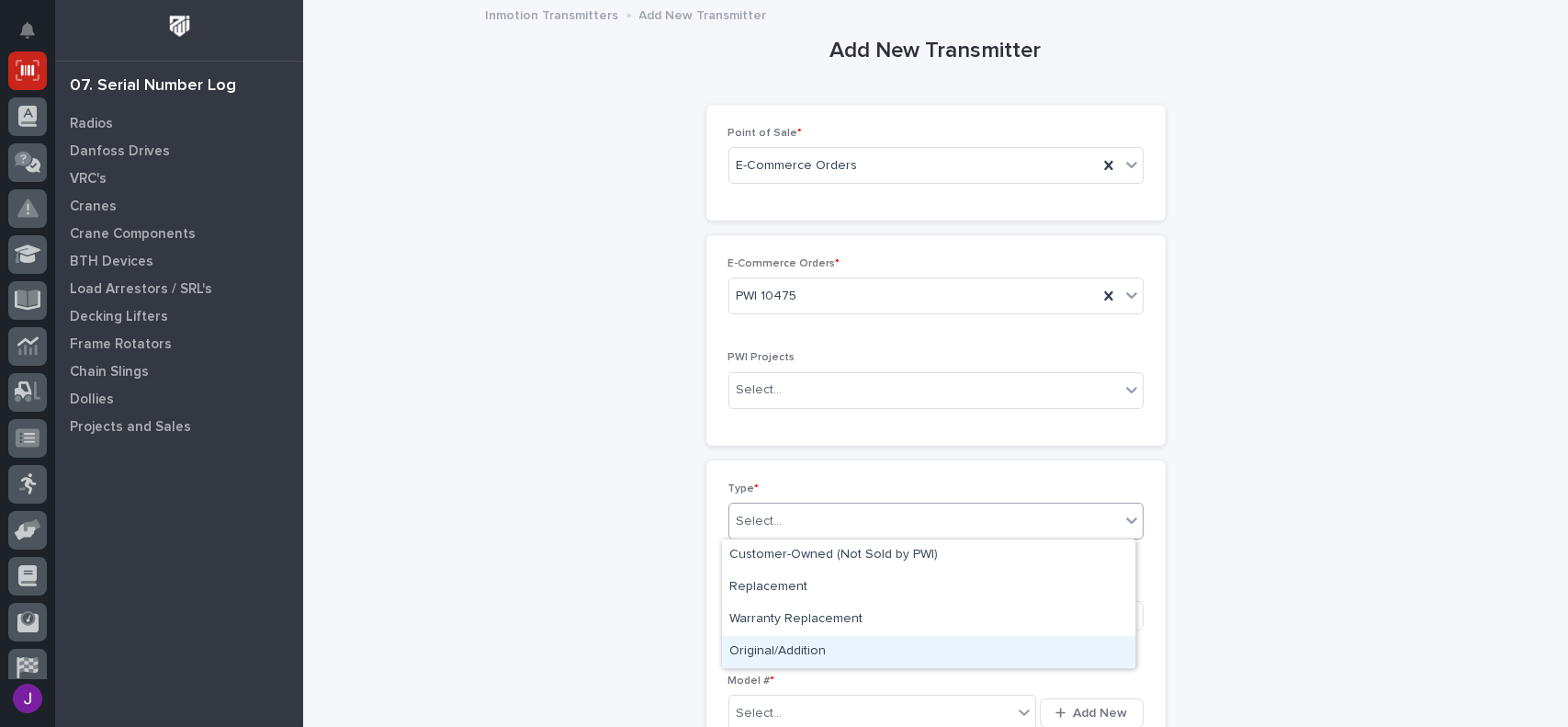
click at [780, 642] on div "Original/Addition" at bounding box center [928, 652] width 413 height 32
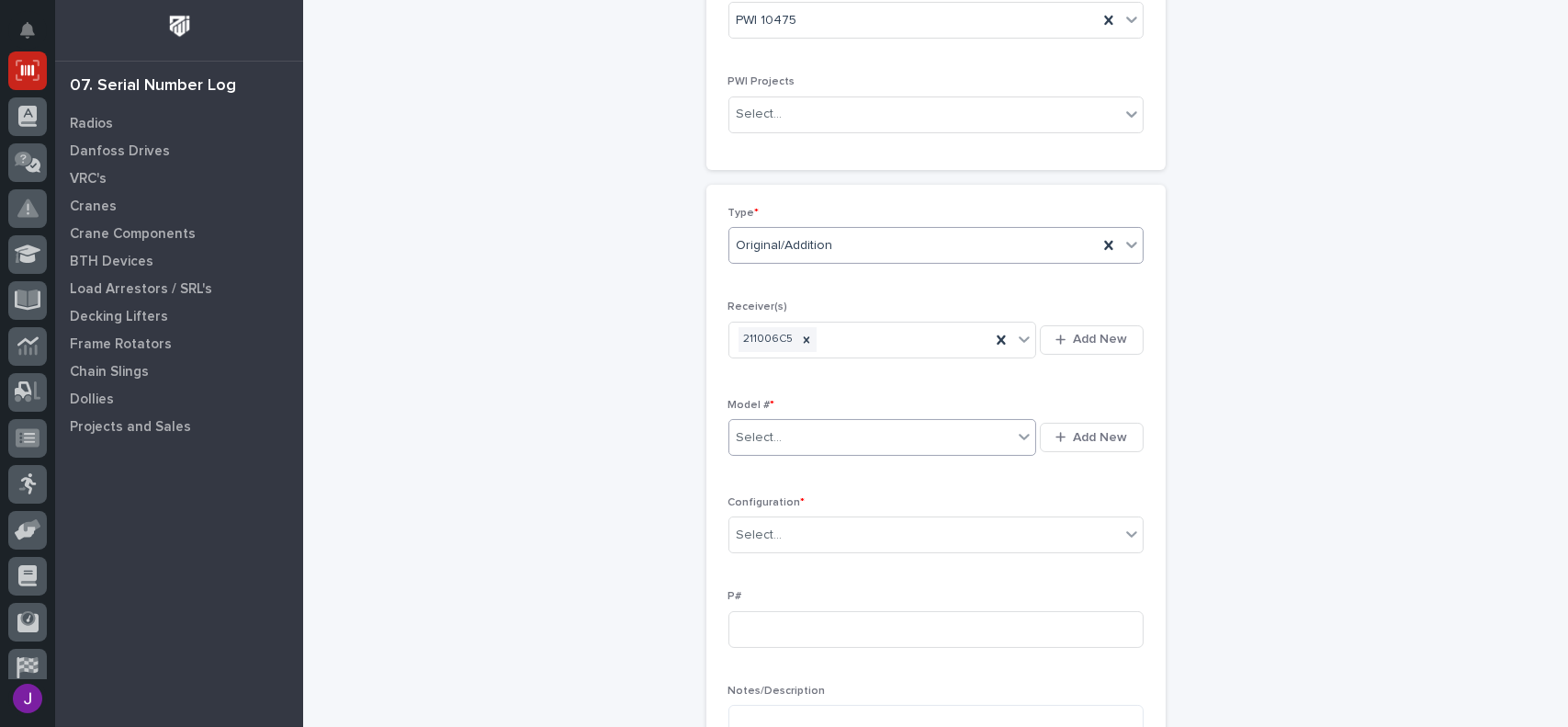
click at [784, 443] on input "text" at bounding box center [785, 438] width 2 height 15
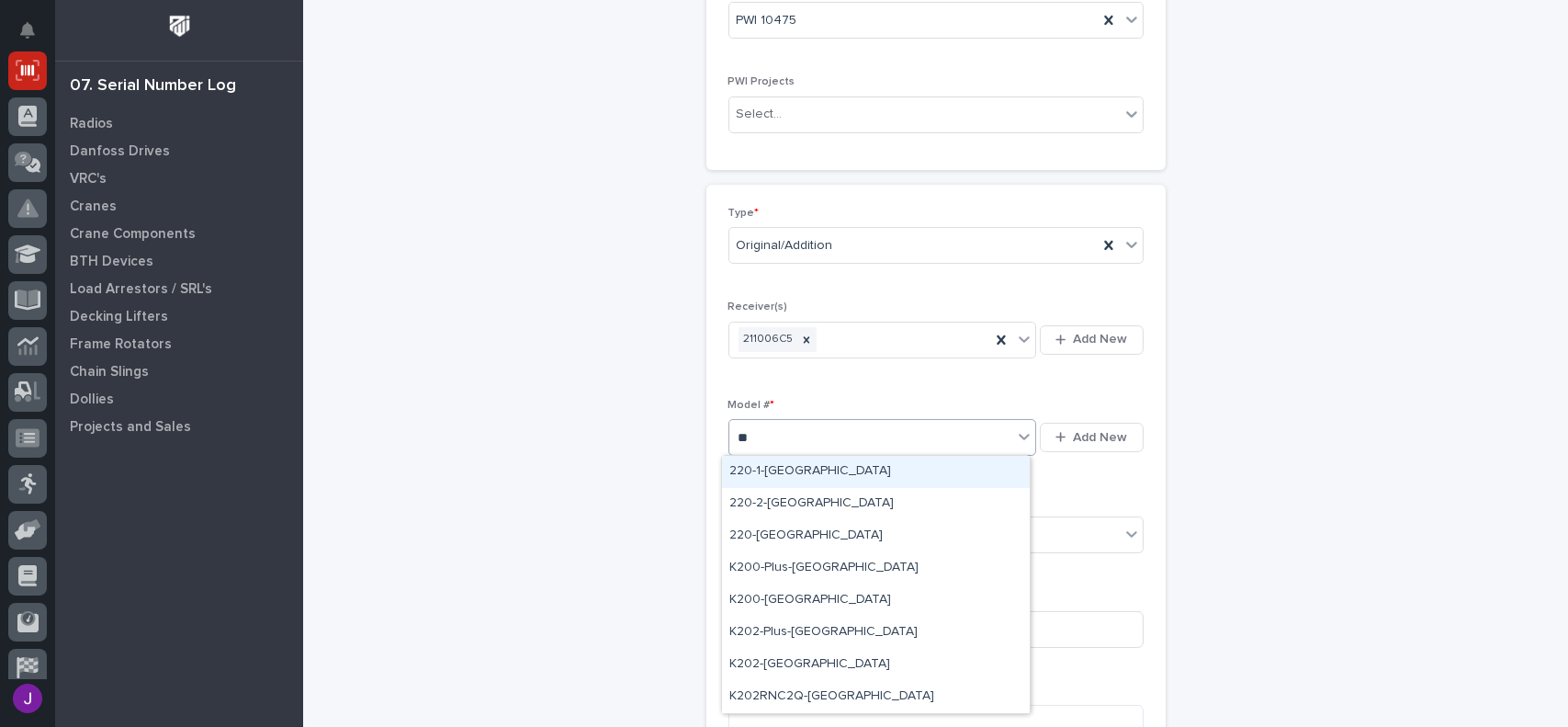
type input "***"
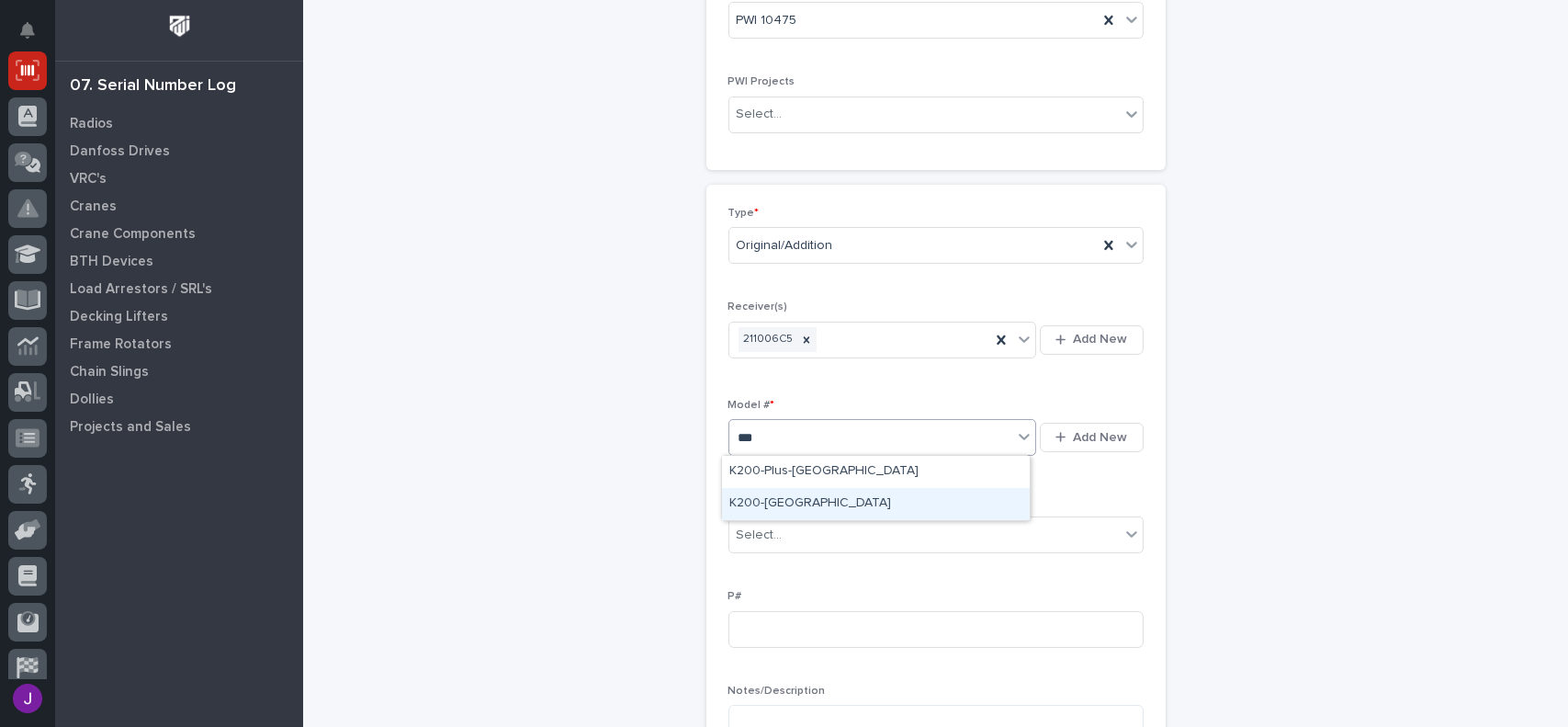
click at [763, 513] on div "K200-[GEOGRAPHIC_DATA]" at bounding box center [876, 505] width 308 height 32
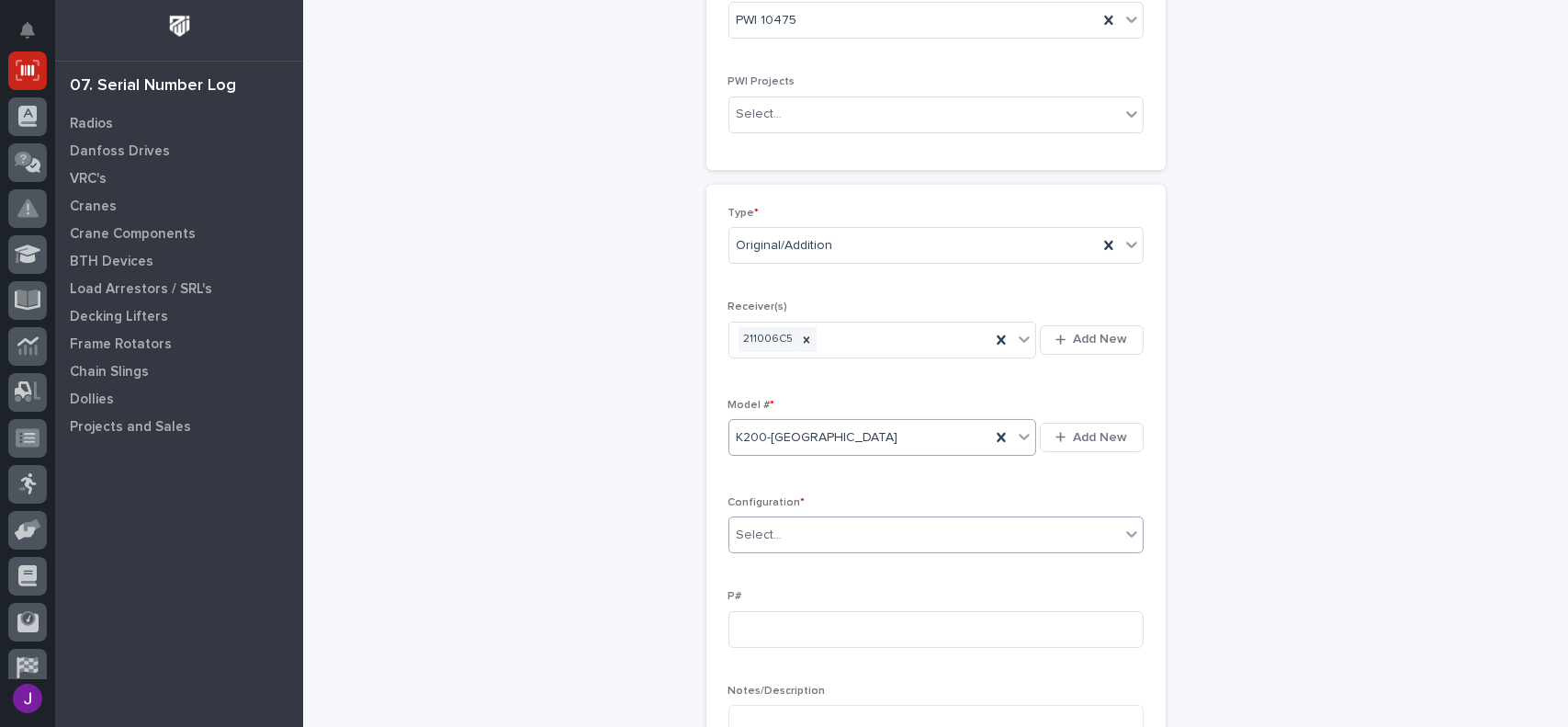
click at [765, 540] on div "Select..." at bounding box center [760, 535] width 46 height 19
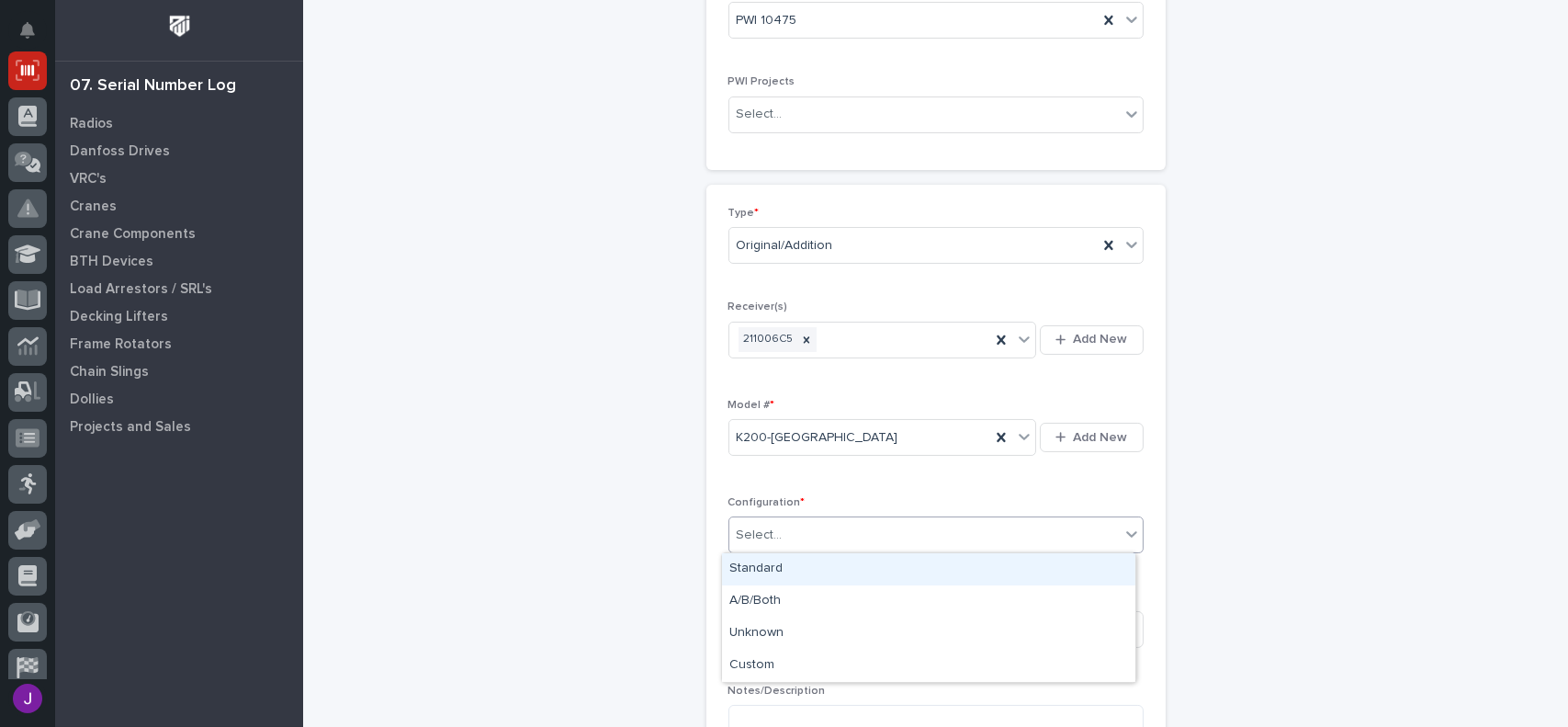
click at [784, 576] on div "Standard" at bounding box center [928, 569] width 413 height 32
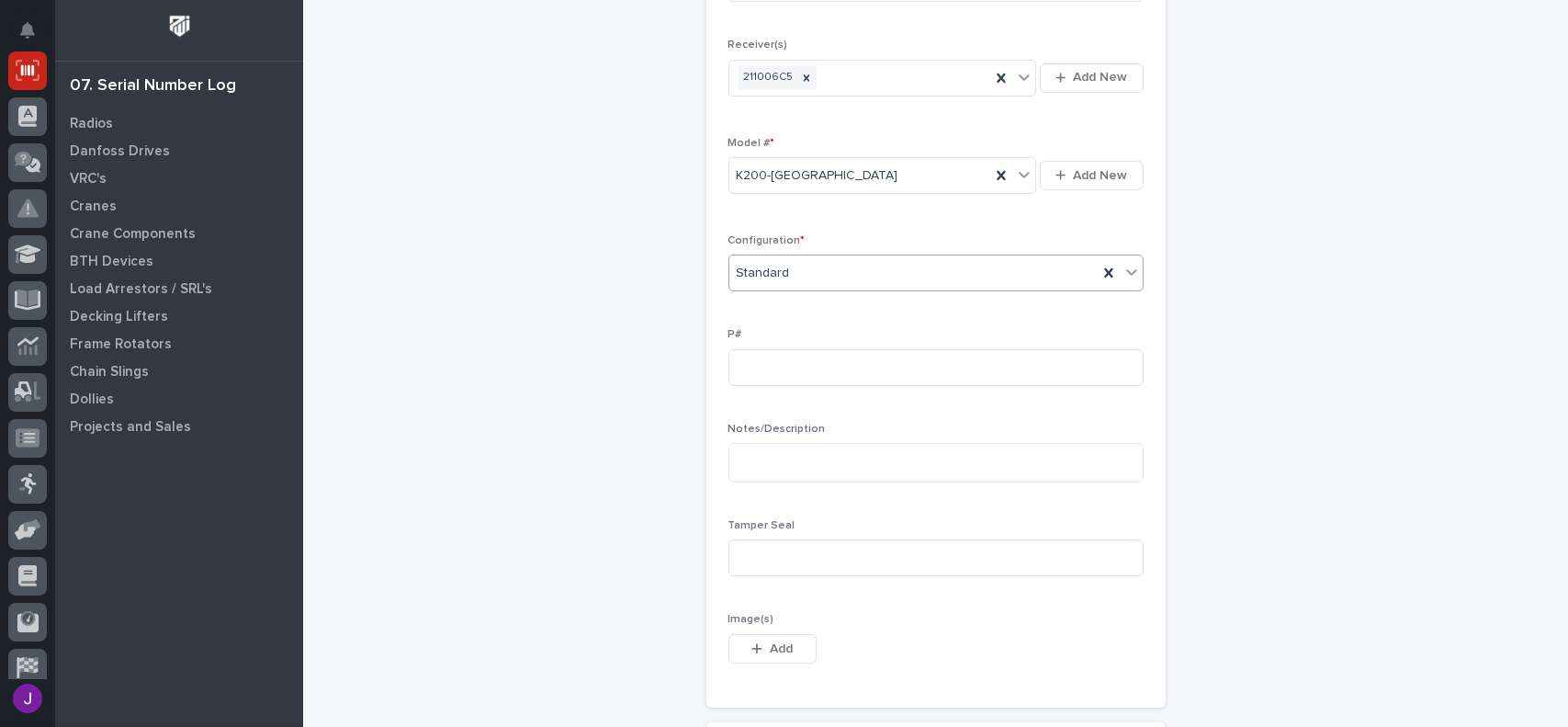
scroll to position [551, 0]
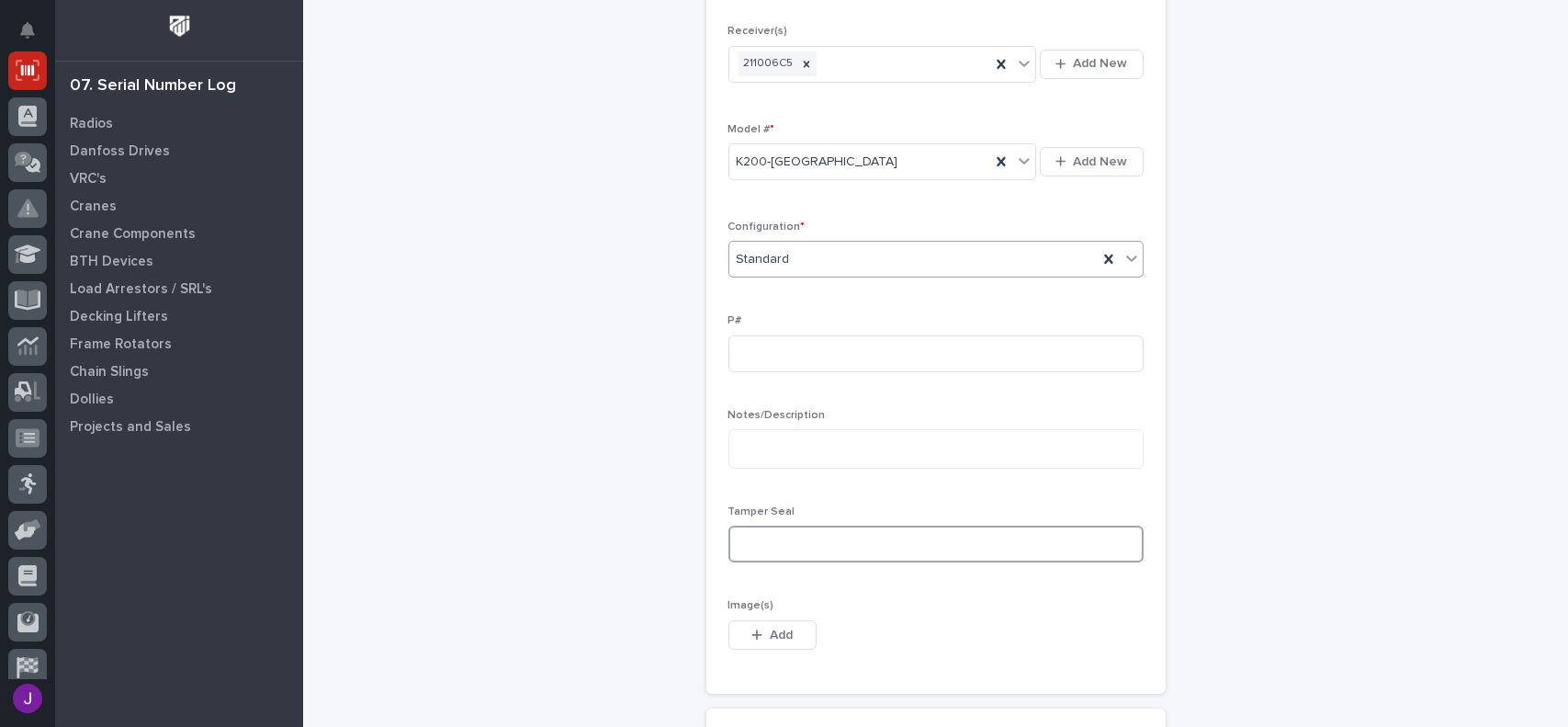
click at [787, 554] on input at bounding box center [935, 544] width 415 height 37
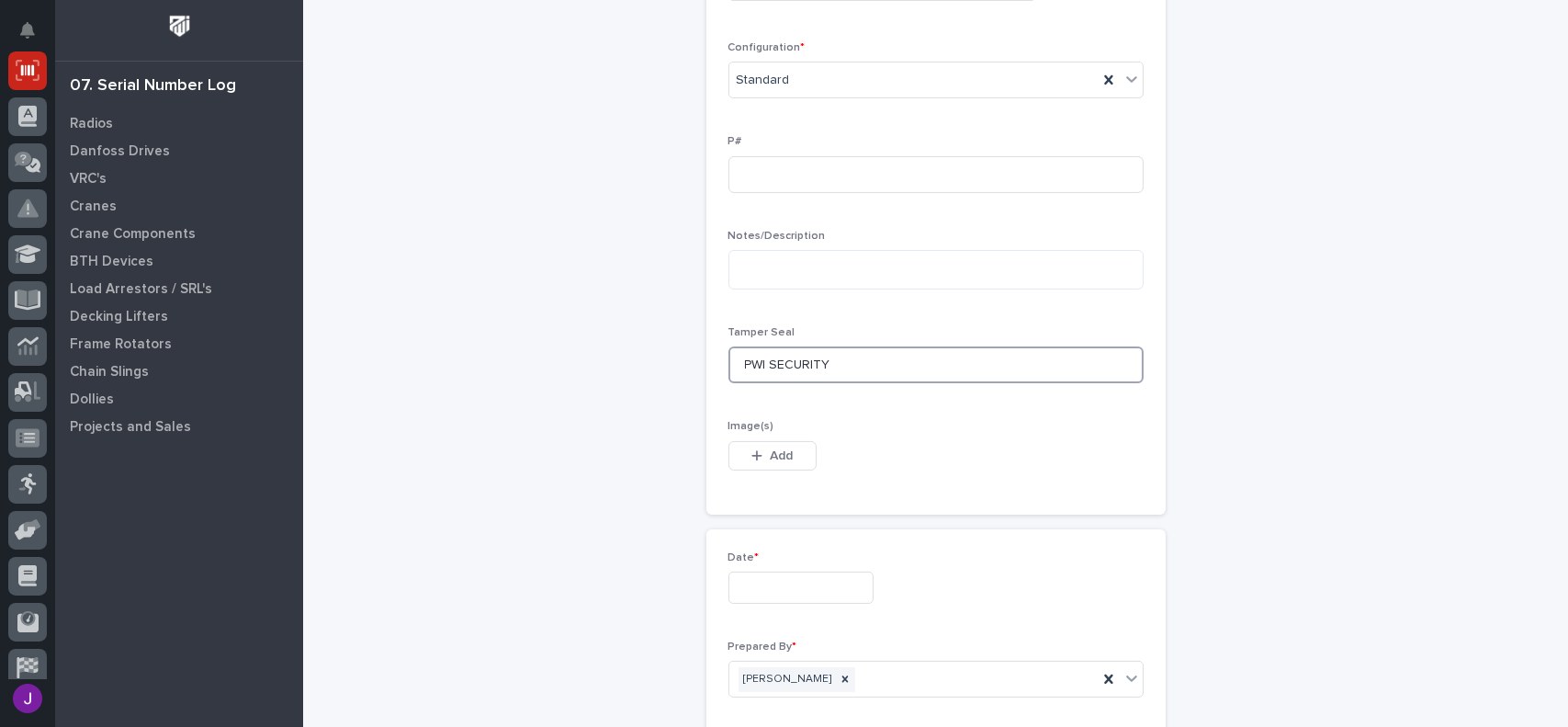
scroll to position [736, 0]
type input "PWI SECURITY"
click at [786, 583] on input "text" at bounding box center [801, 584] width 145 height 32
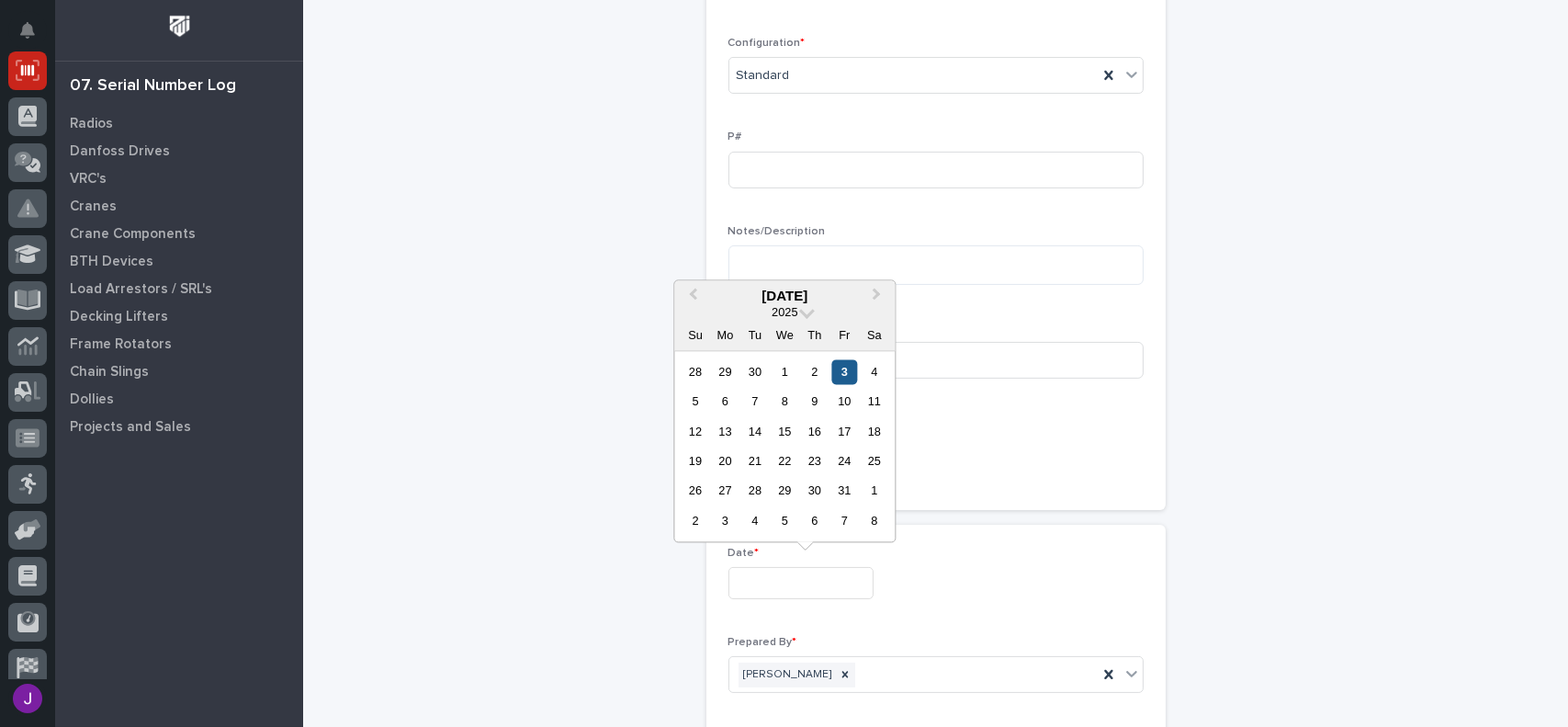
click at [848, 377] on div "3" at bounding box center [844, 372] width 25 height 25
type input "**********"
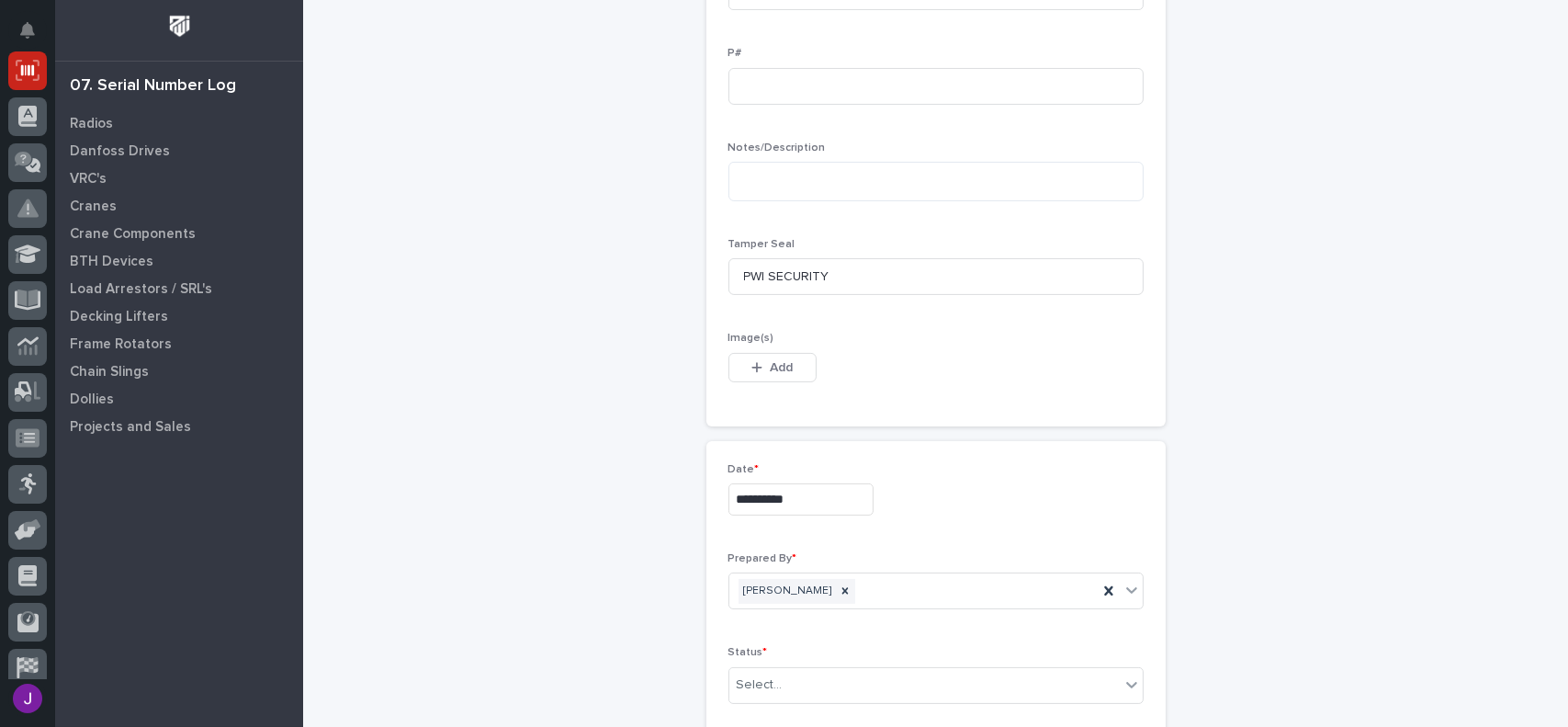
scroll to position [919, 0]
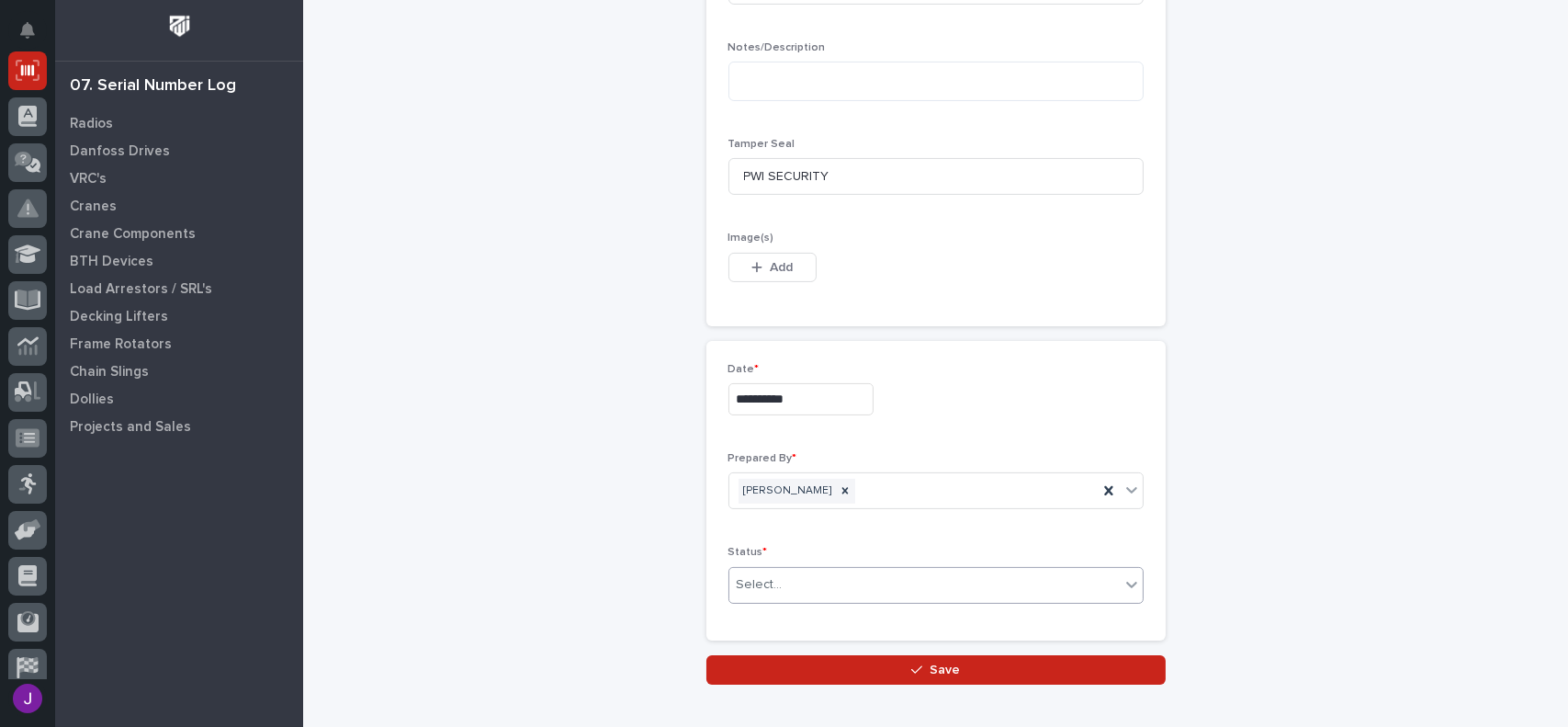
click at [790, 591] on div "Select..." at bounding box center [924, 585] width 390 height 30
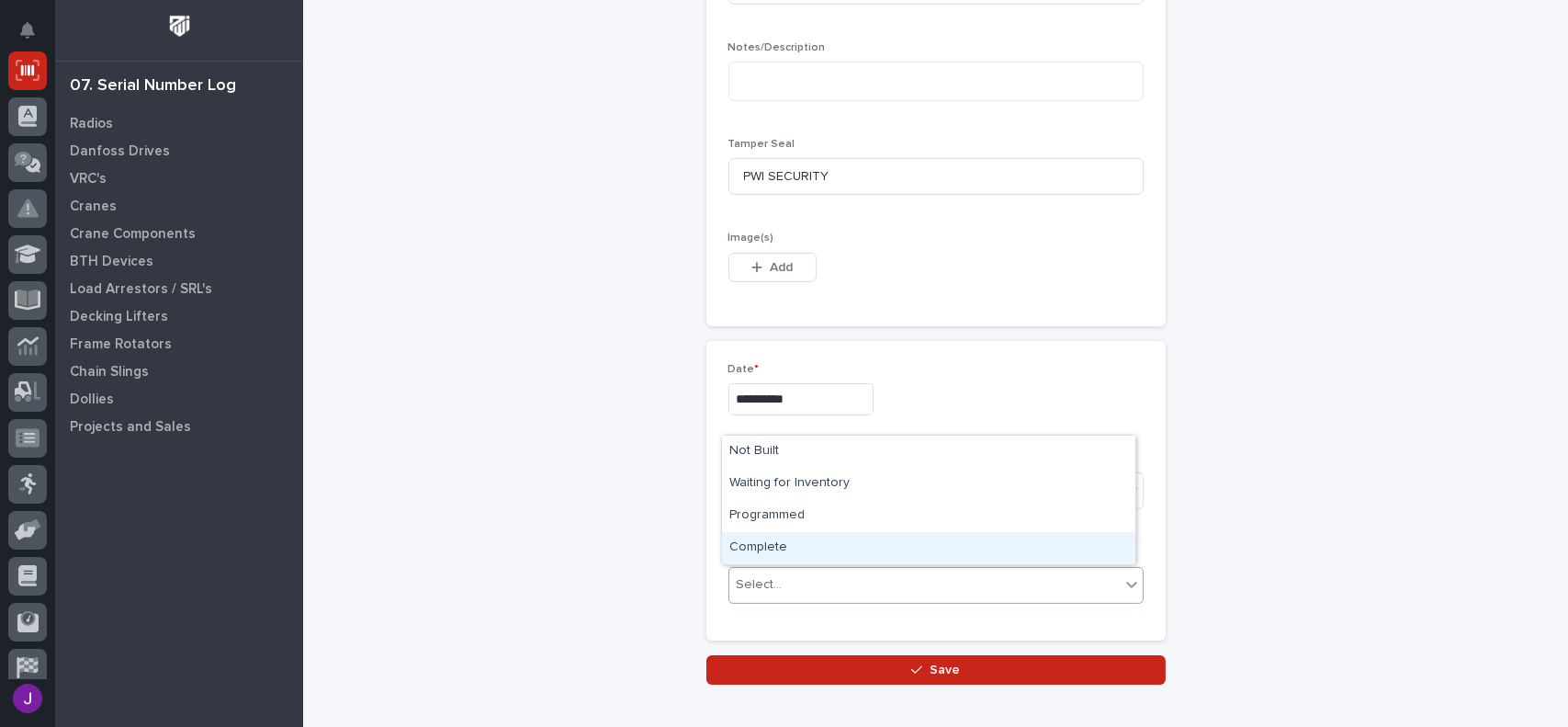
click at [773, 545] on div "Complete" at bounding box center [928, 548] width 413 height 32
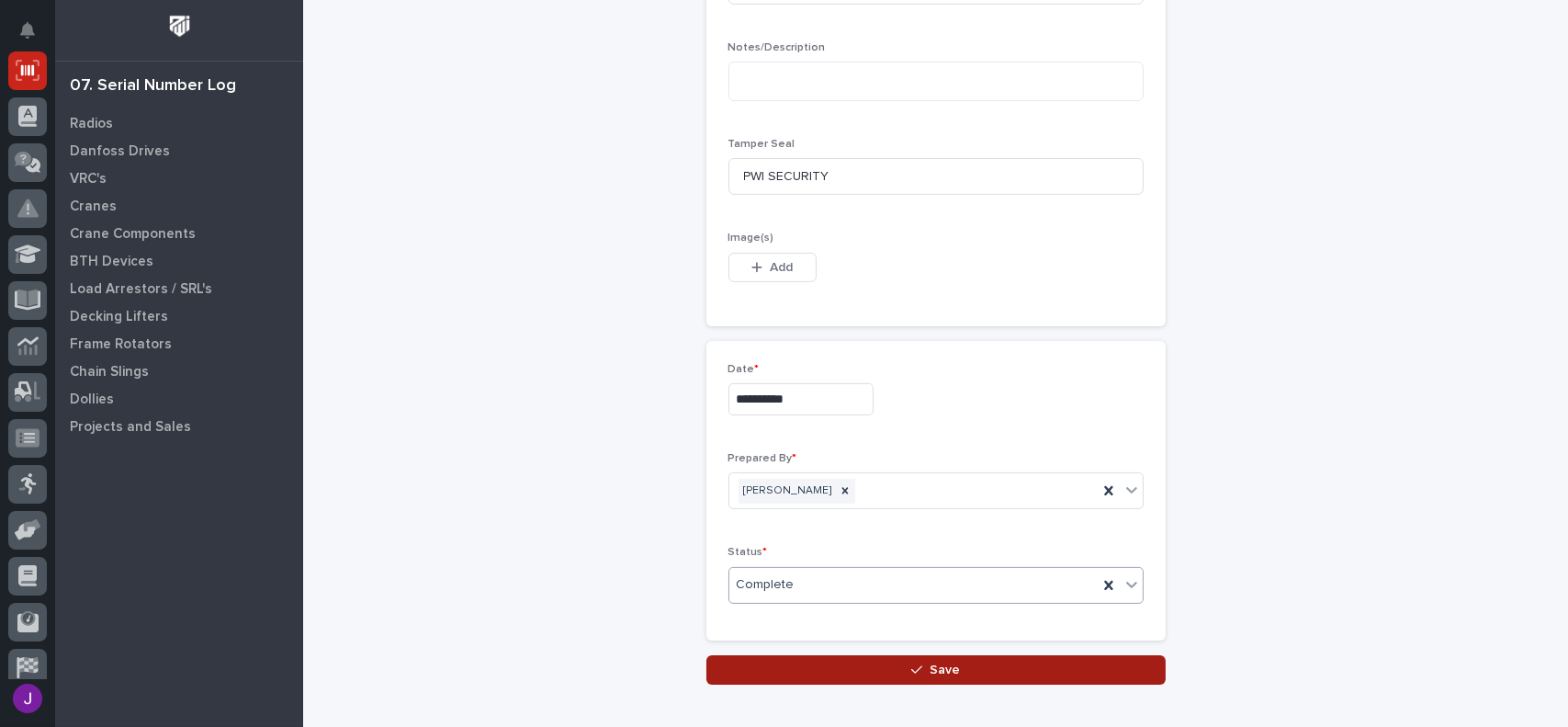
click at [881, 669] on button "Save" at bounding box center [936, 670] width 460 height 29
